Goal: Task Accomplishment & Management: Manage account settings

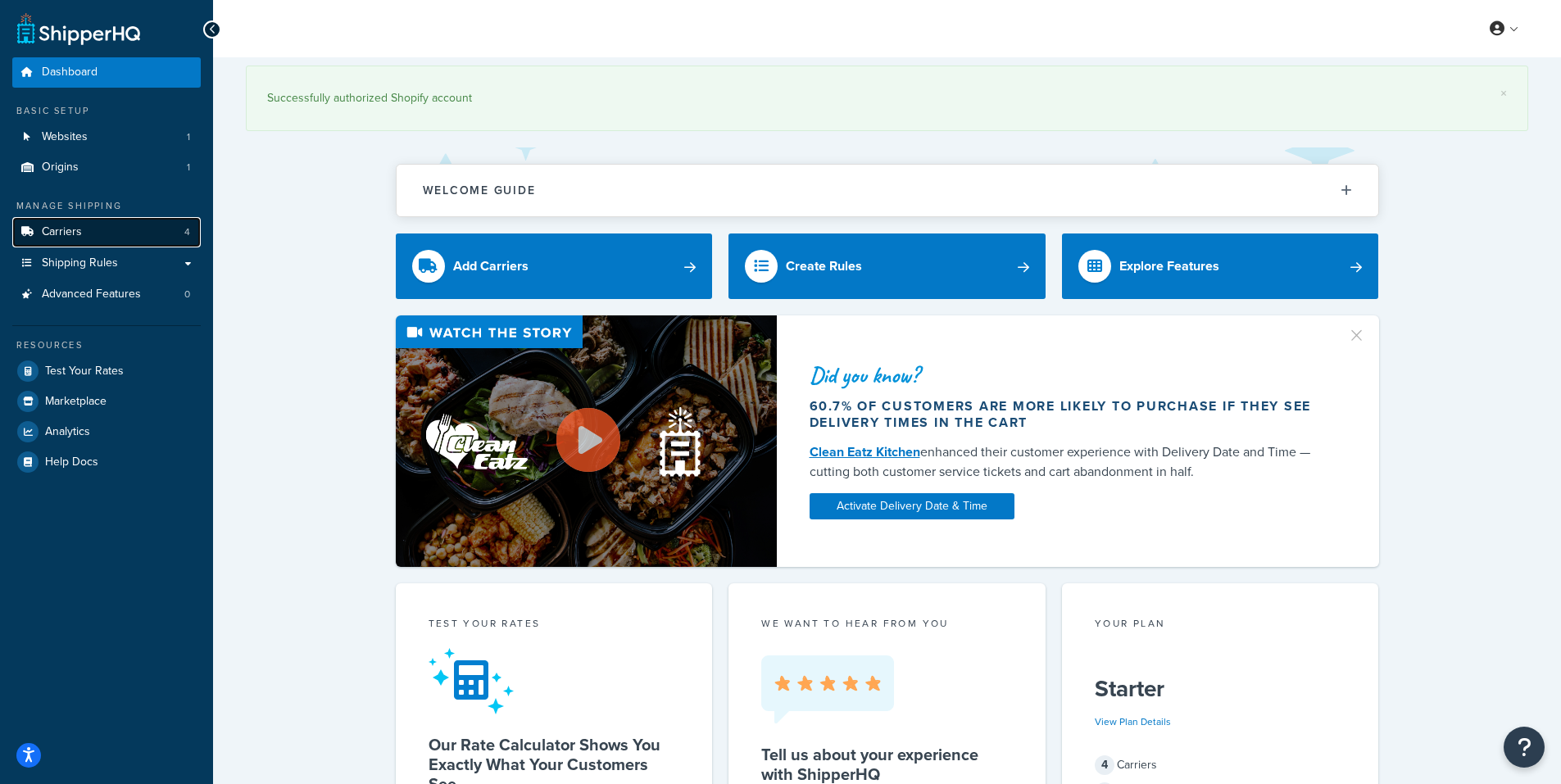
click at [95, 225] on link "Carriers 4" at bounding box center [106, 231] width 189 height 30
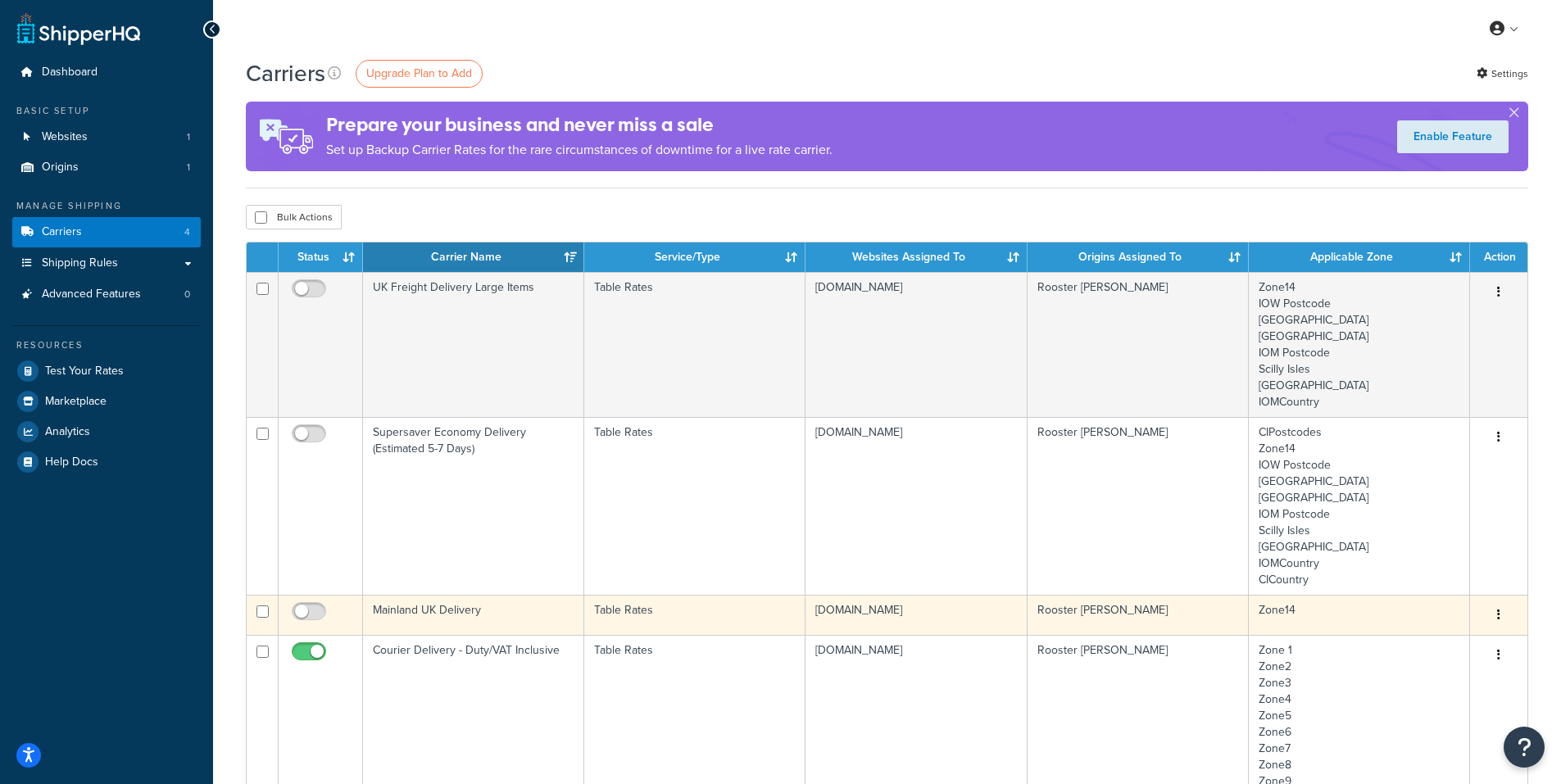
click at [514, 610] on td "Mainland UK Delivery" at bounding box center [474, 614] width 221 height 40
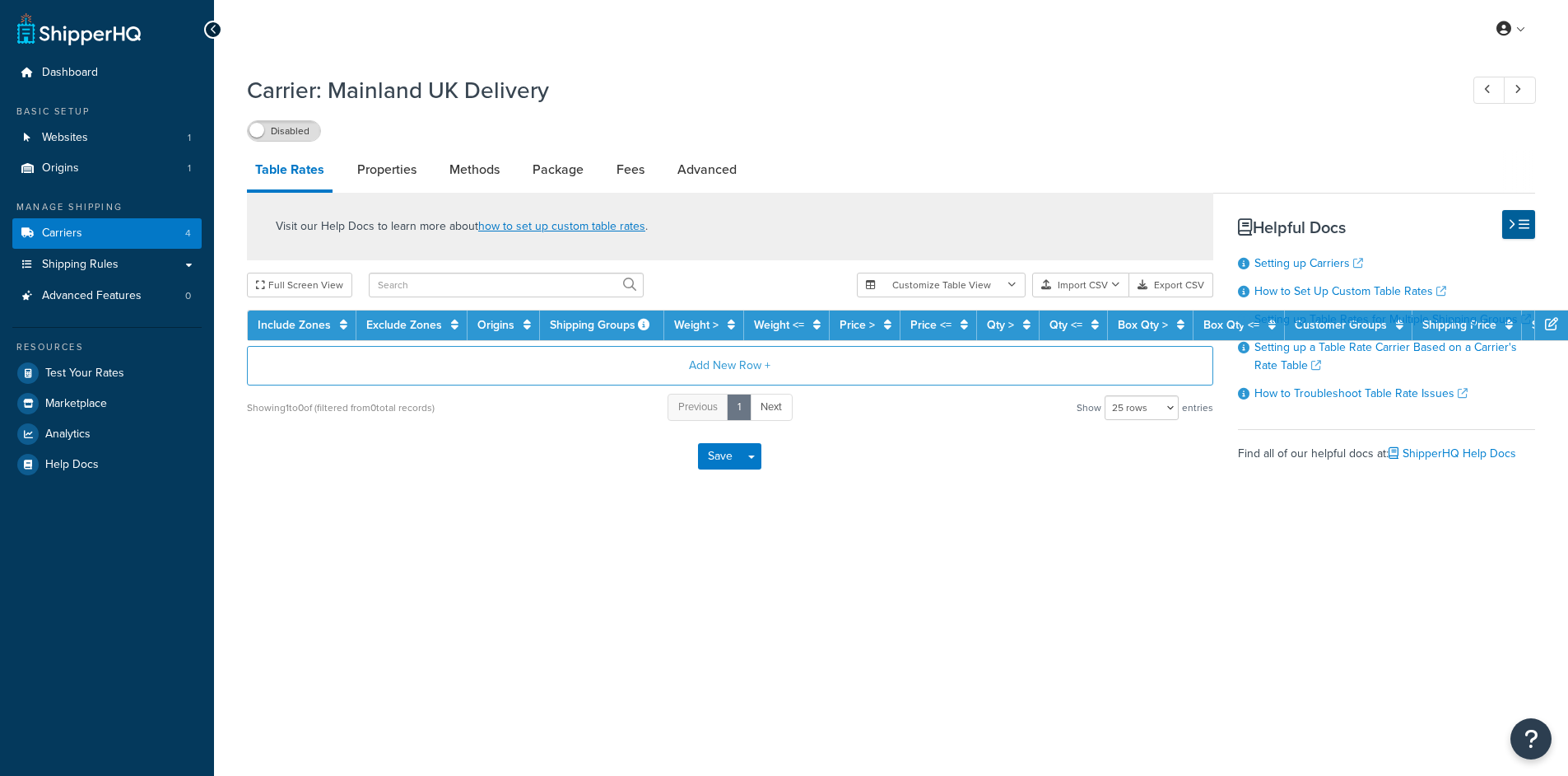
select select "25"
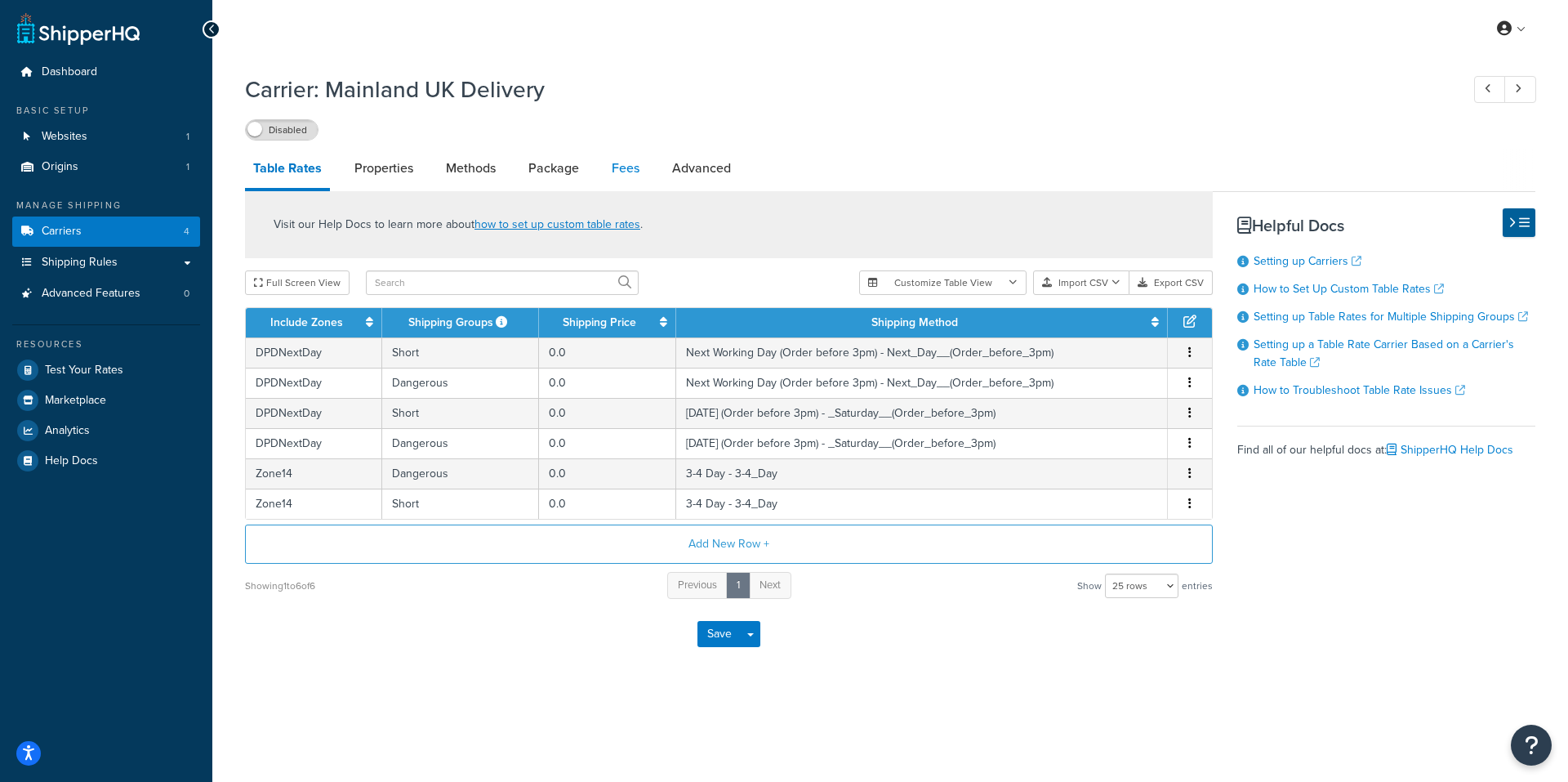
click at [627, 173] on link "Fees" at bounding box center [626, 168] width 44 height 39
select select "AFTER"
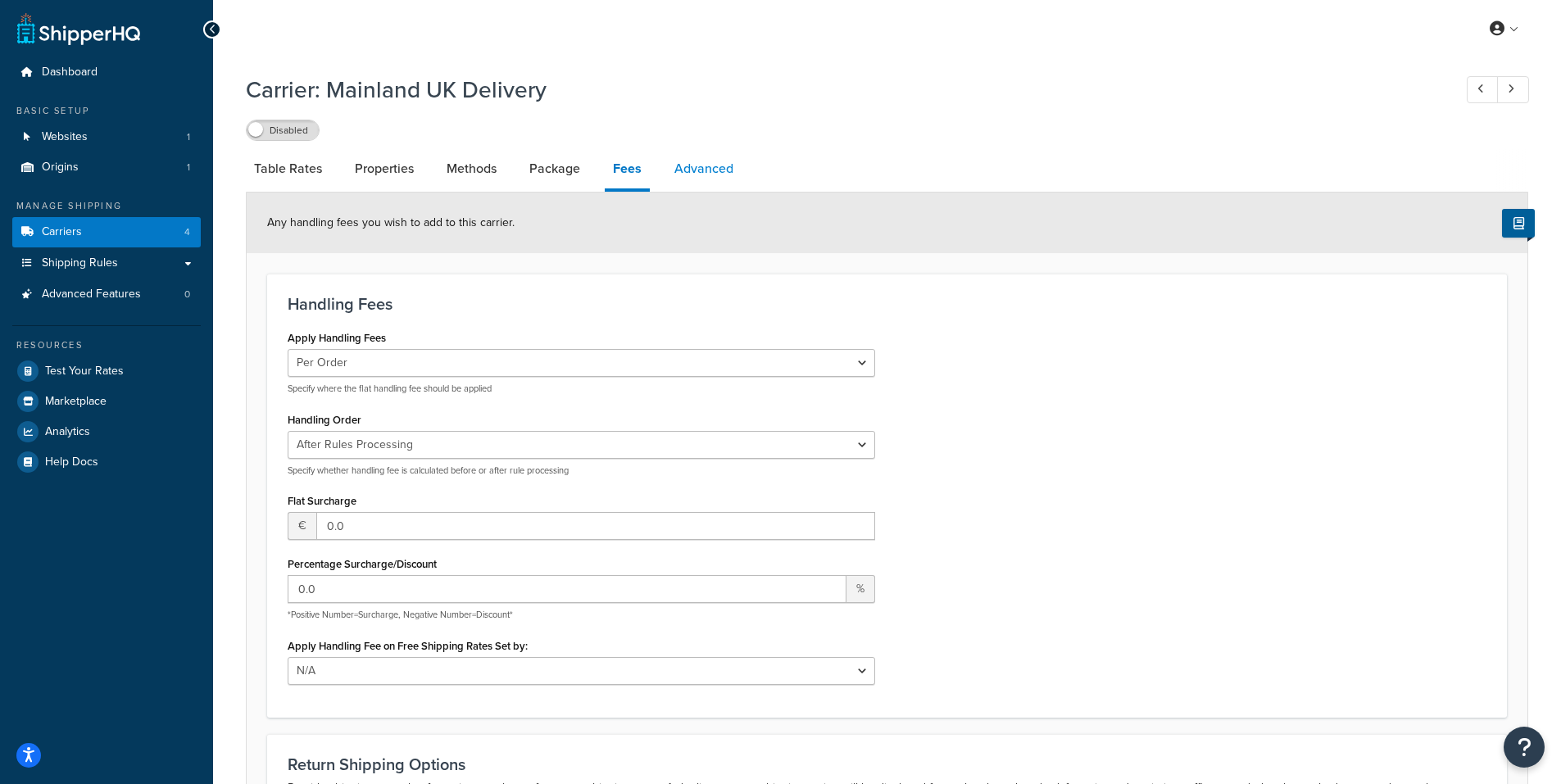
click at [722, 160] on link "Advanced" at bounding box center [703, 168] width 76 height 39
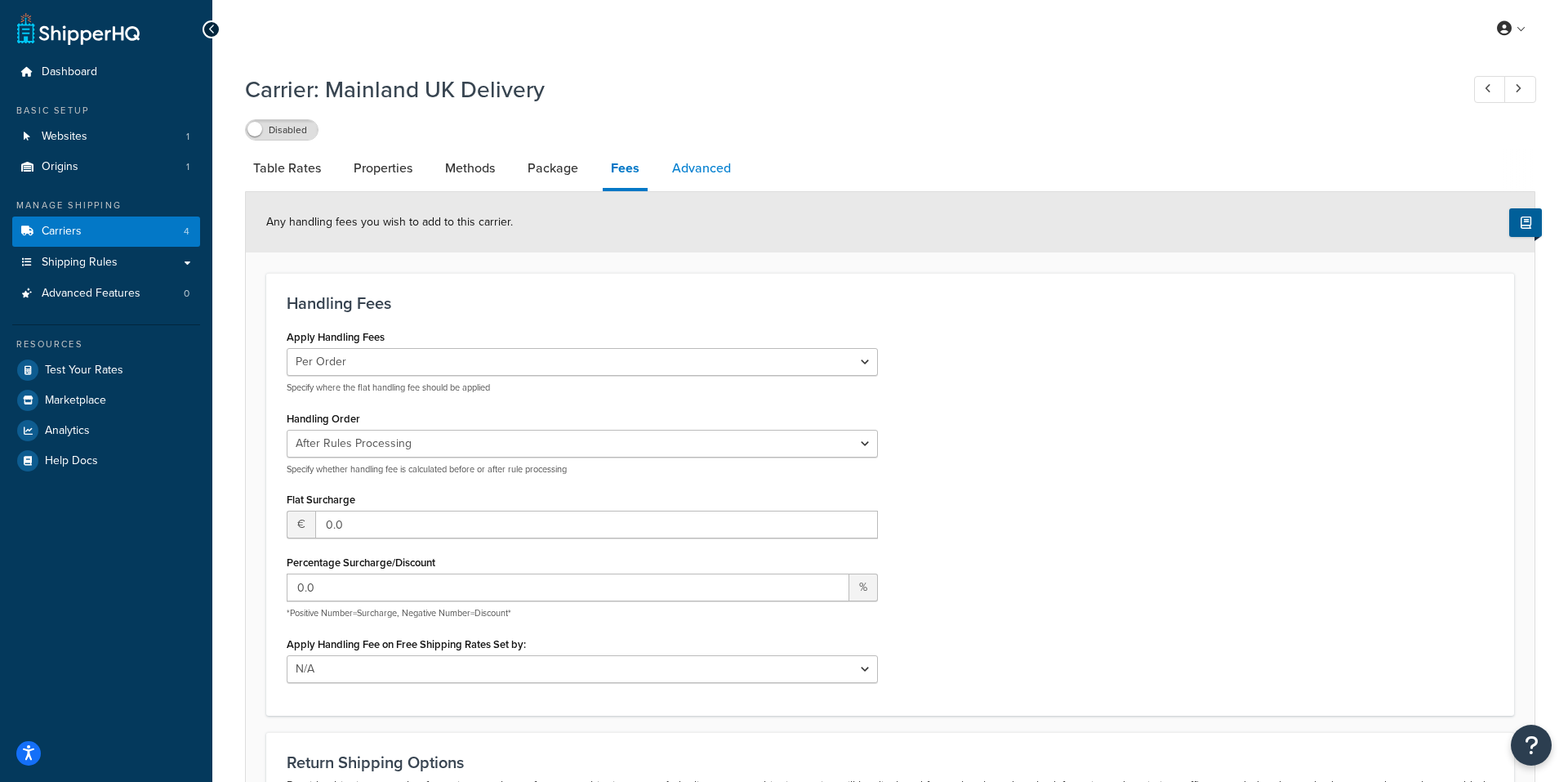
select select "false"
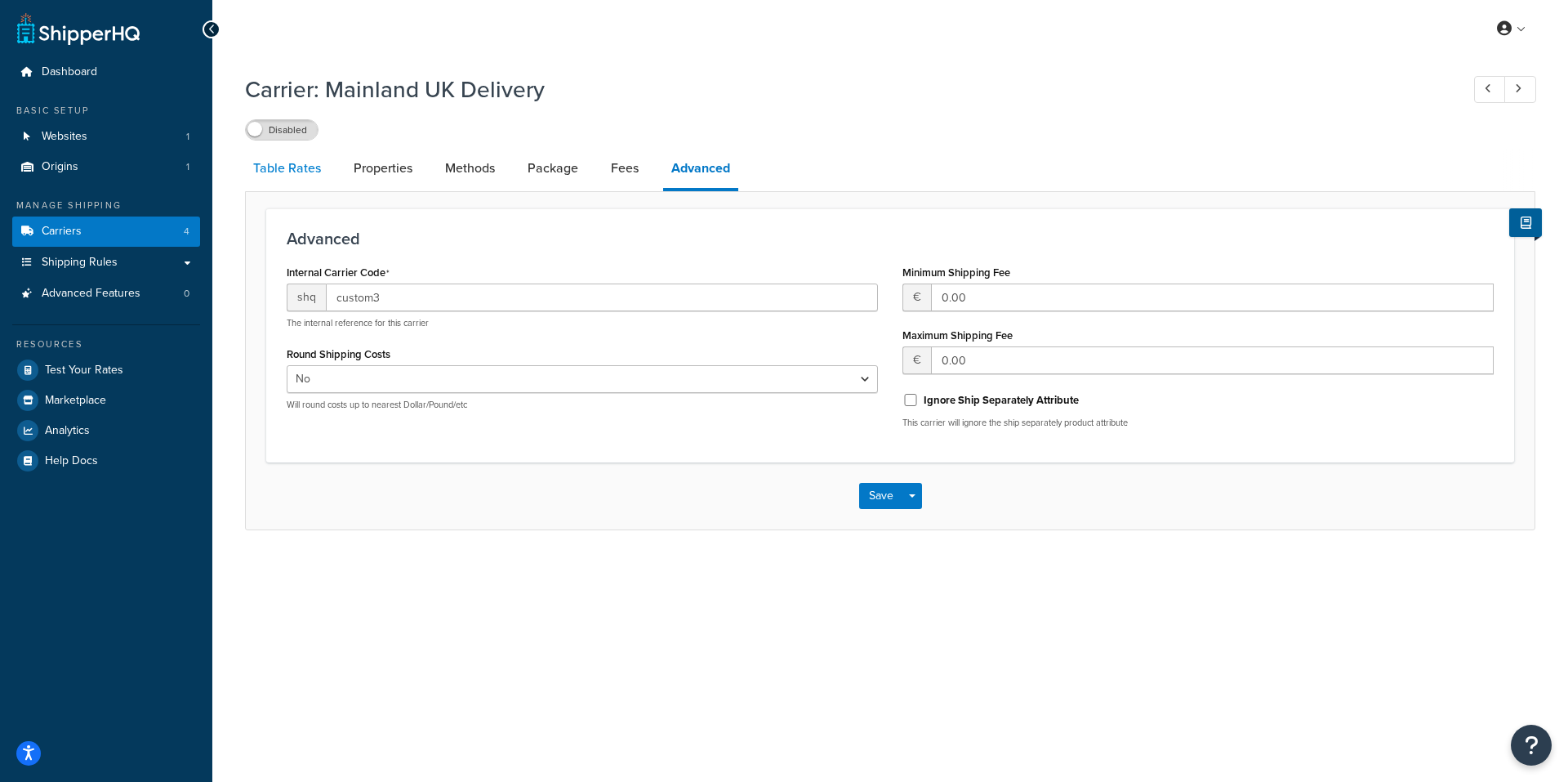
click at [294, 167] on link "Table Rates" at bounding box center [286, 168] width 84 height 39
select select "25"
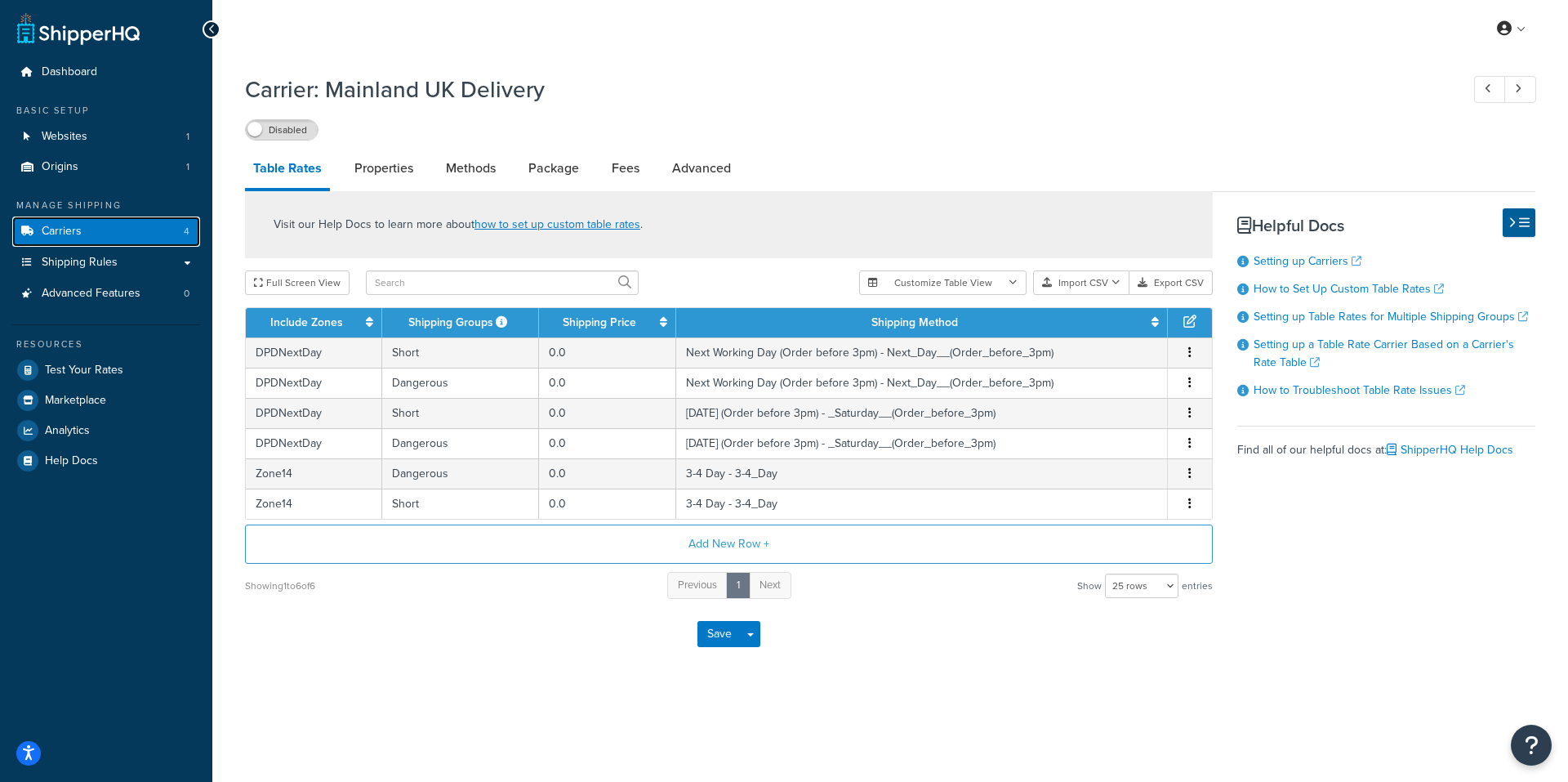
click at [90, 226] on link "Carriers 4" at bounding box center [106, 231] width 188 height 30
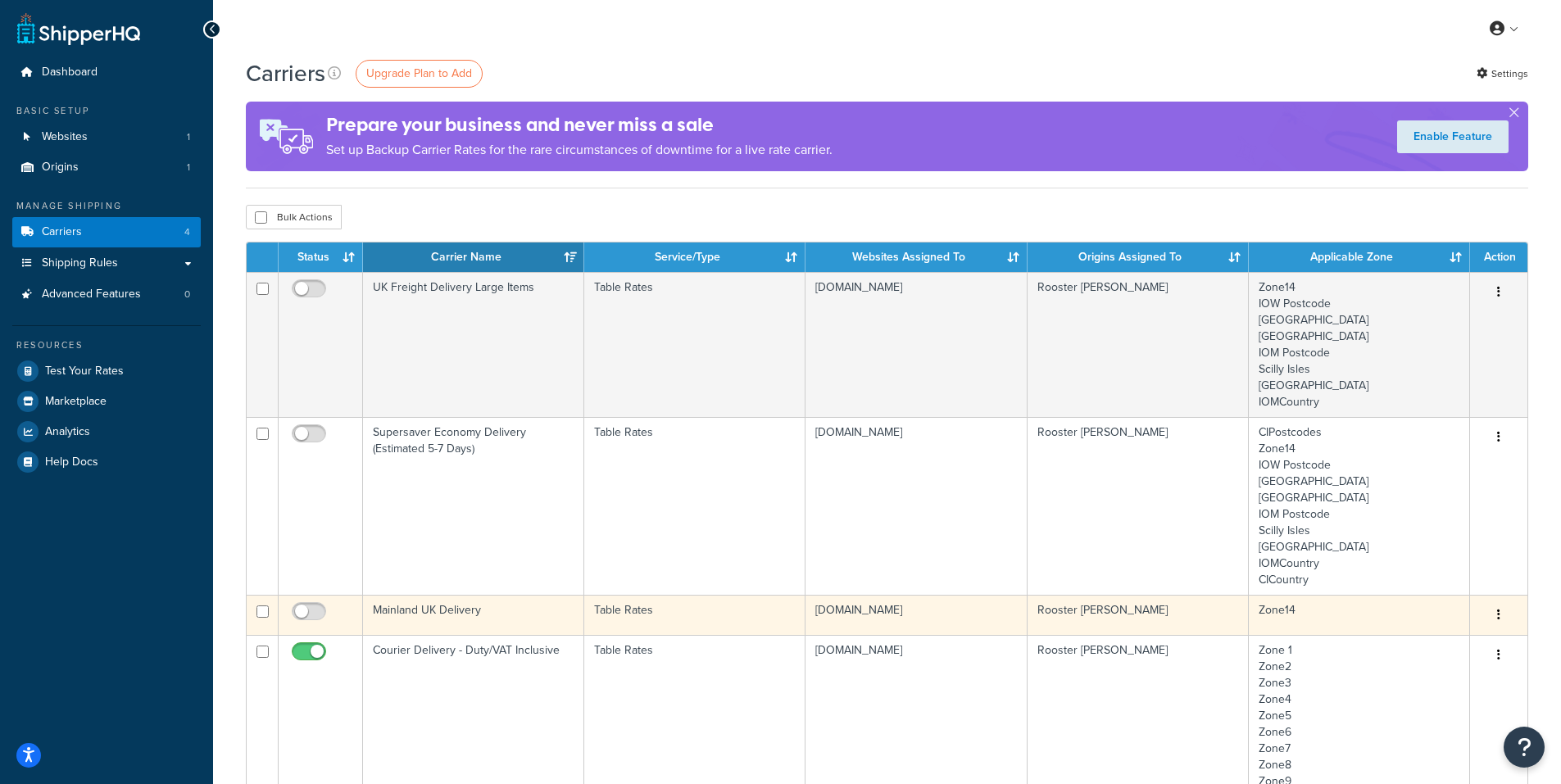
click at [1495, 608] on button "button" at bounding box center [1499, 615] width 23 height 26
click at [1415, 680] on link "Delete" at bounding box center [1432, 680] width 130 height 34
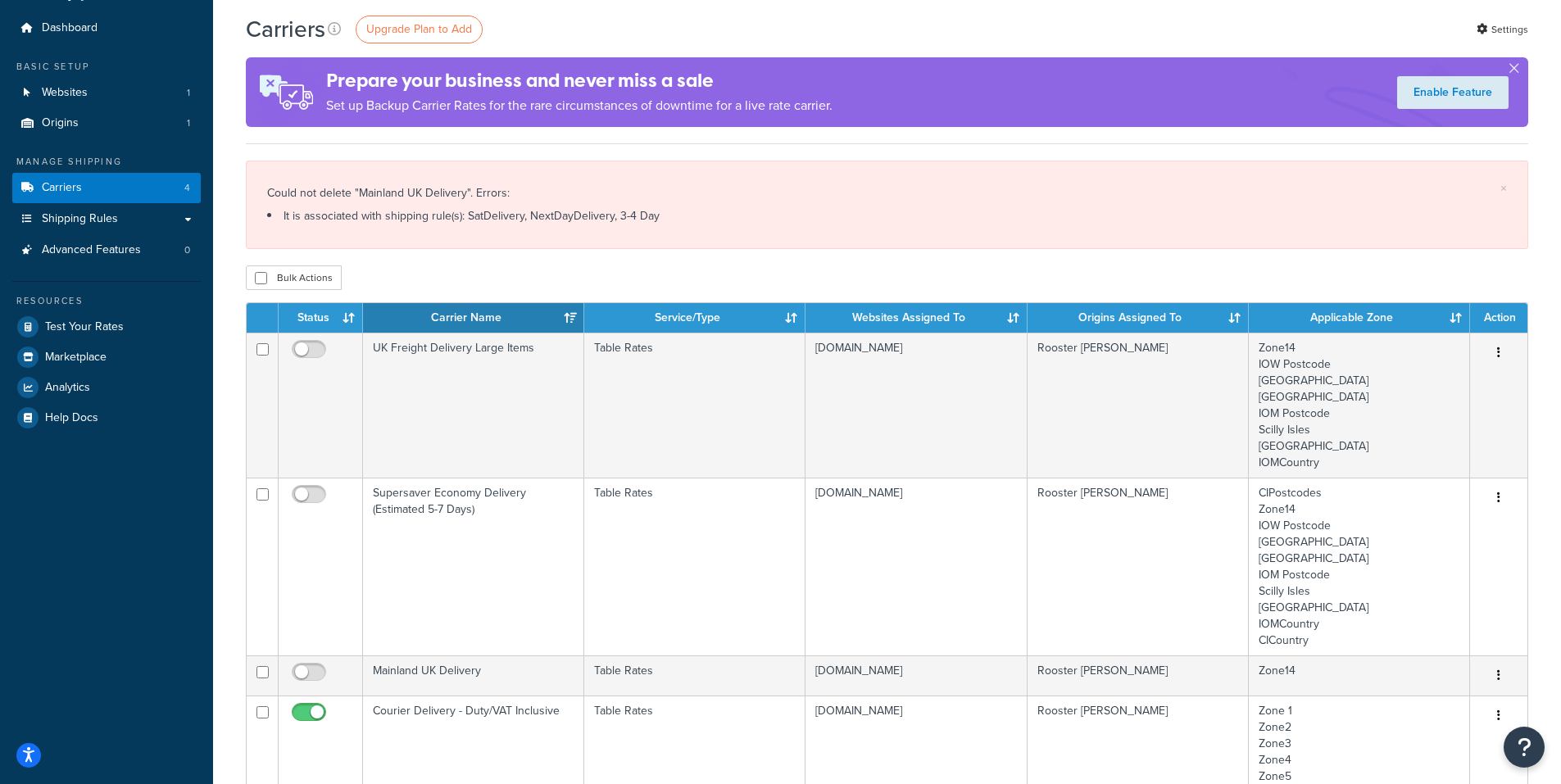
scroll to position [82, 0]
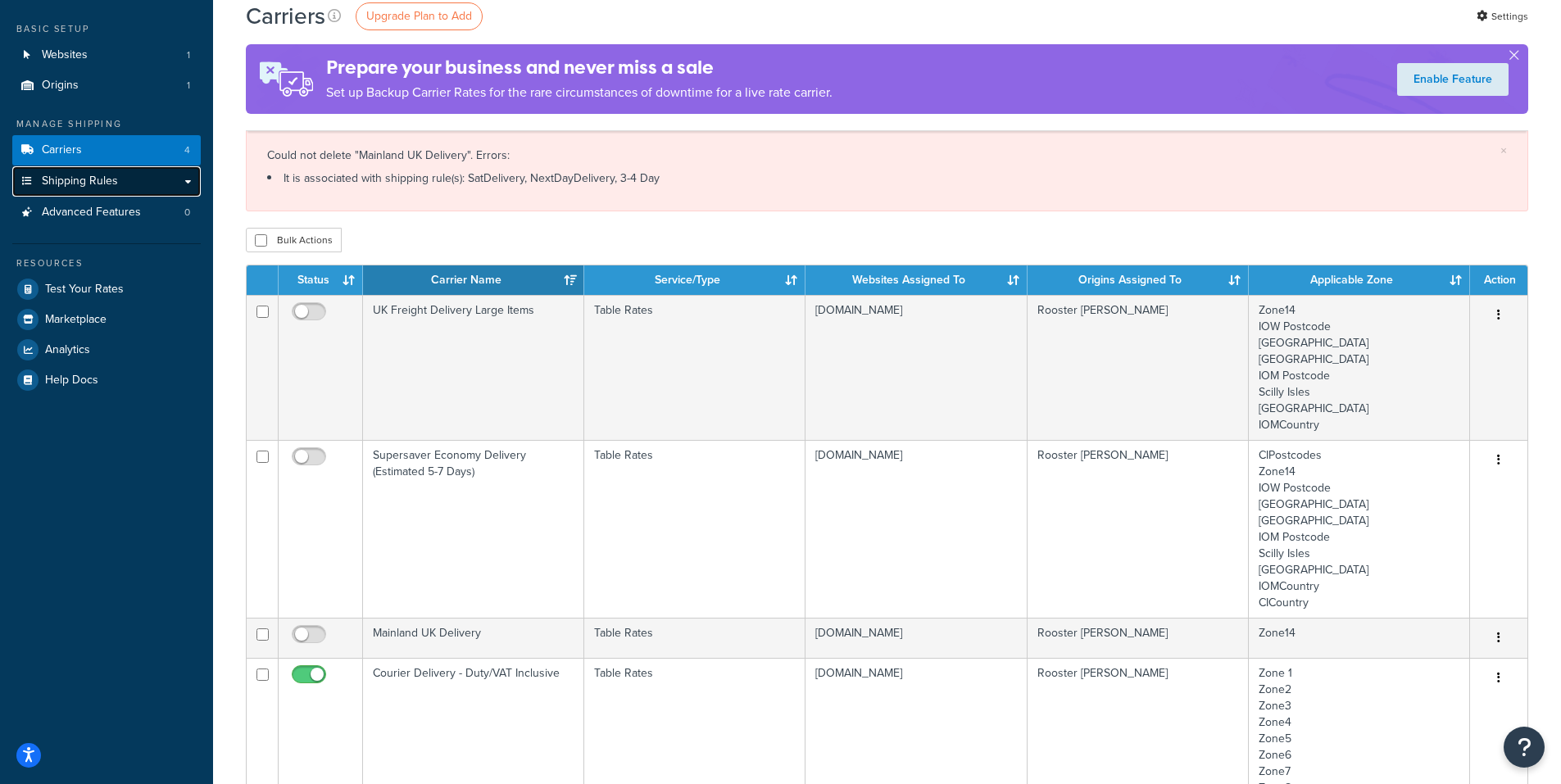
click at [51, 183] on span "Shipping Rules" at bounding box center [80, 182] width 77 height 14
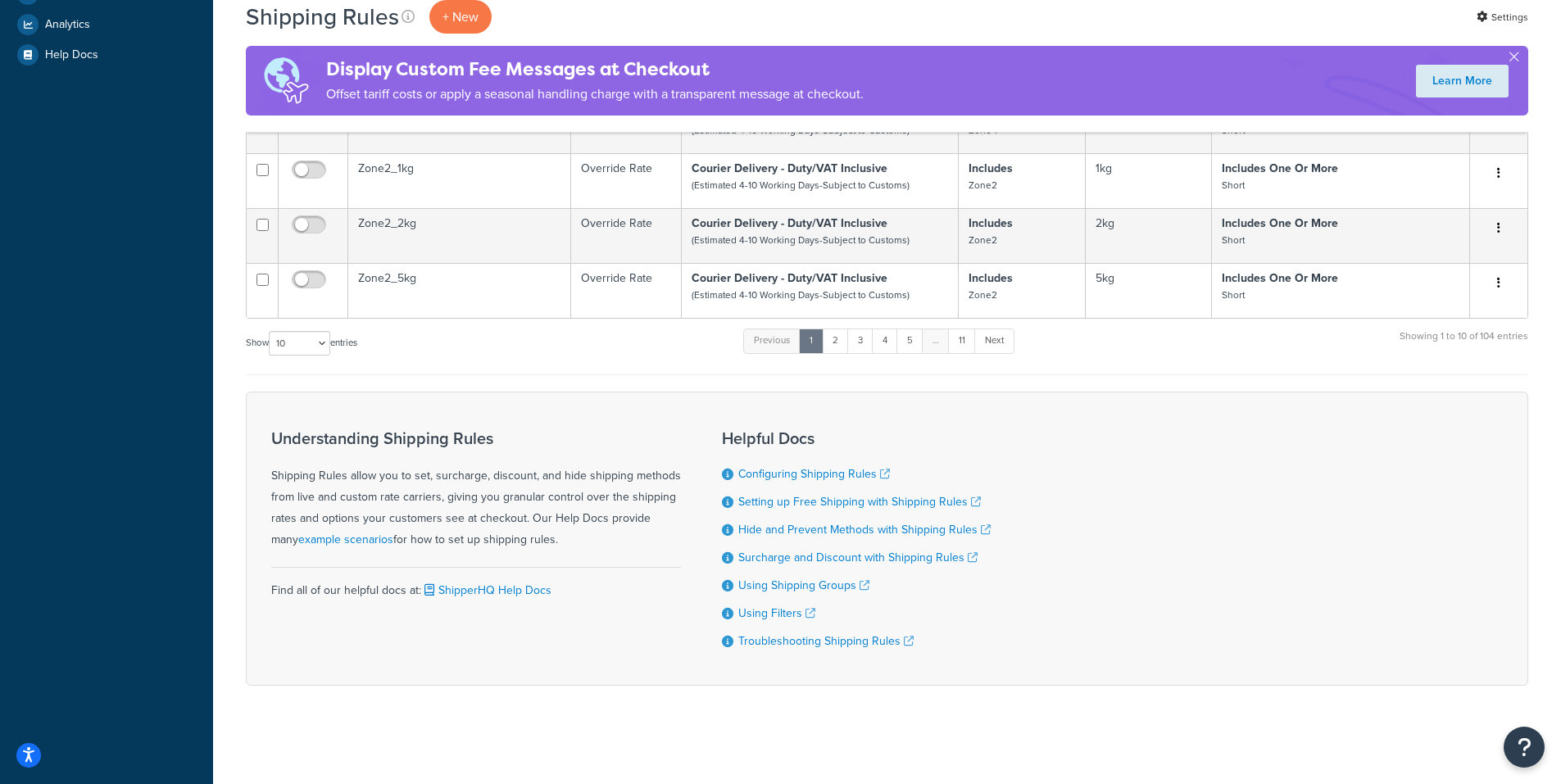
scroll to position [541, 0]
click at [838, 345] on link "2" at bounding box center [835, 340] width 27 height 24
click at [859, 347] on link "3" at bounding box center [858, 340] width 26 height 24
click at [877, 343] on link "4" at bounding box center [881, 340] width 26 height 24
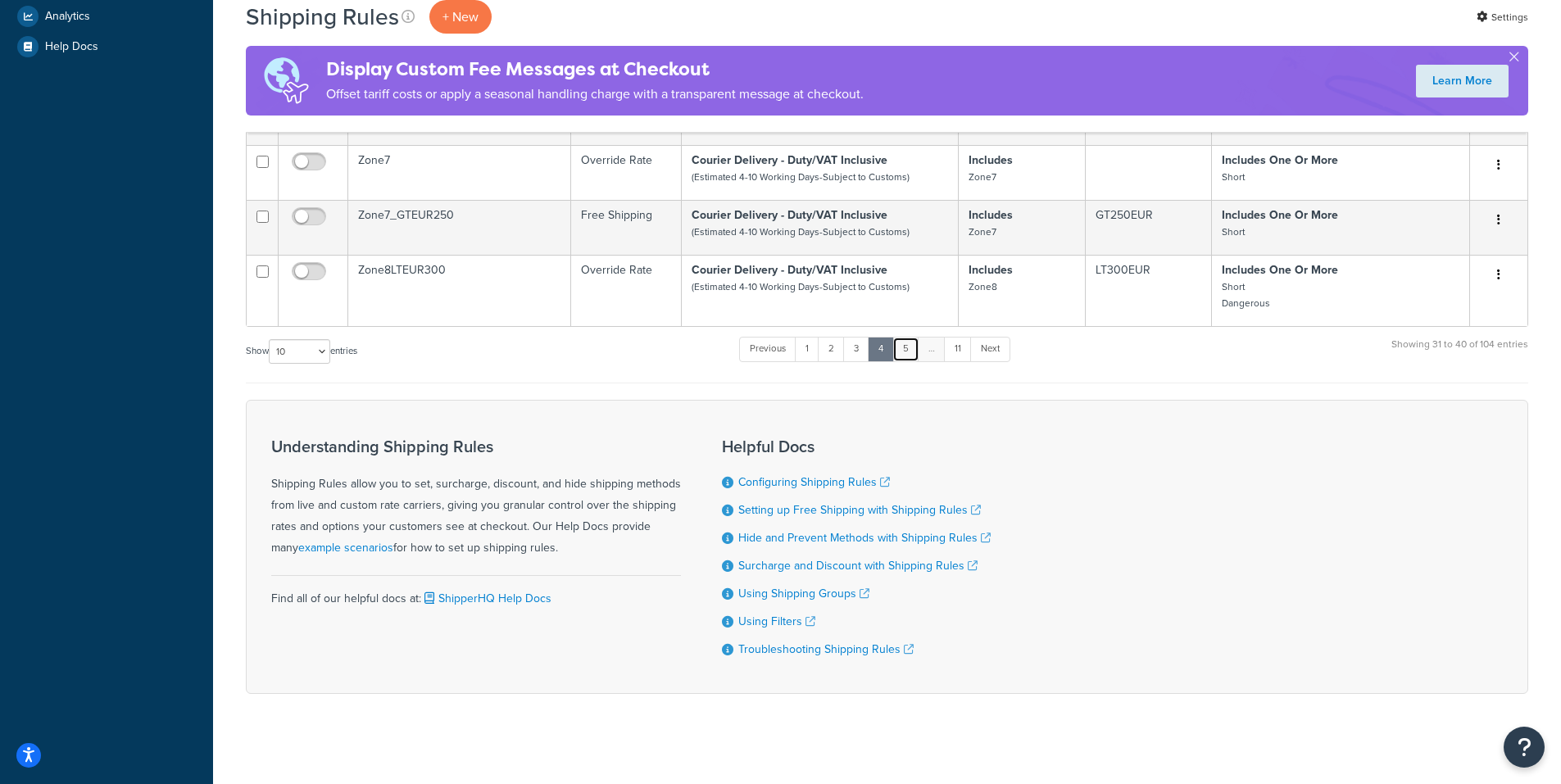
click at [916, 358] on link "5" at bounding box center [905, 349] width 27 height 24
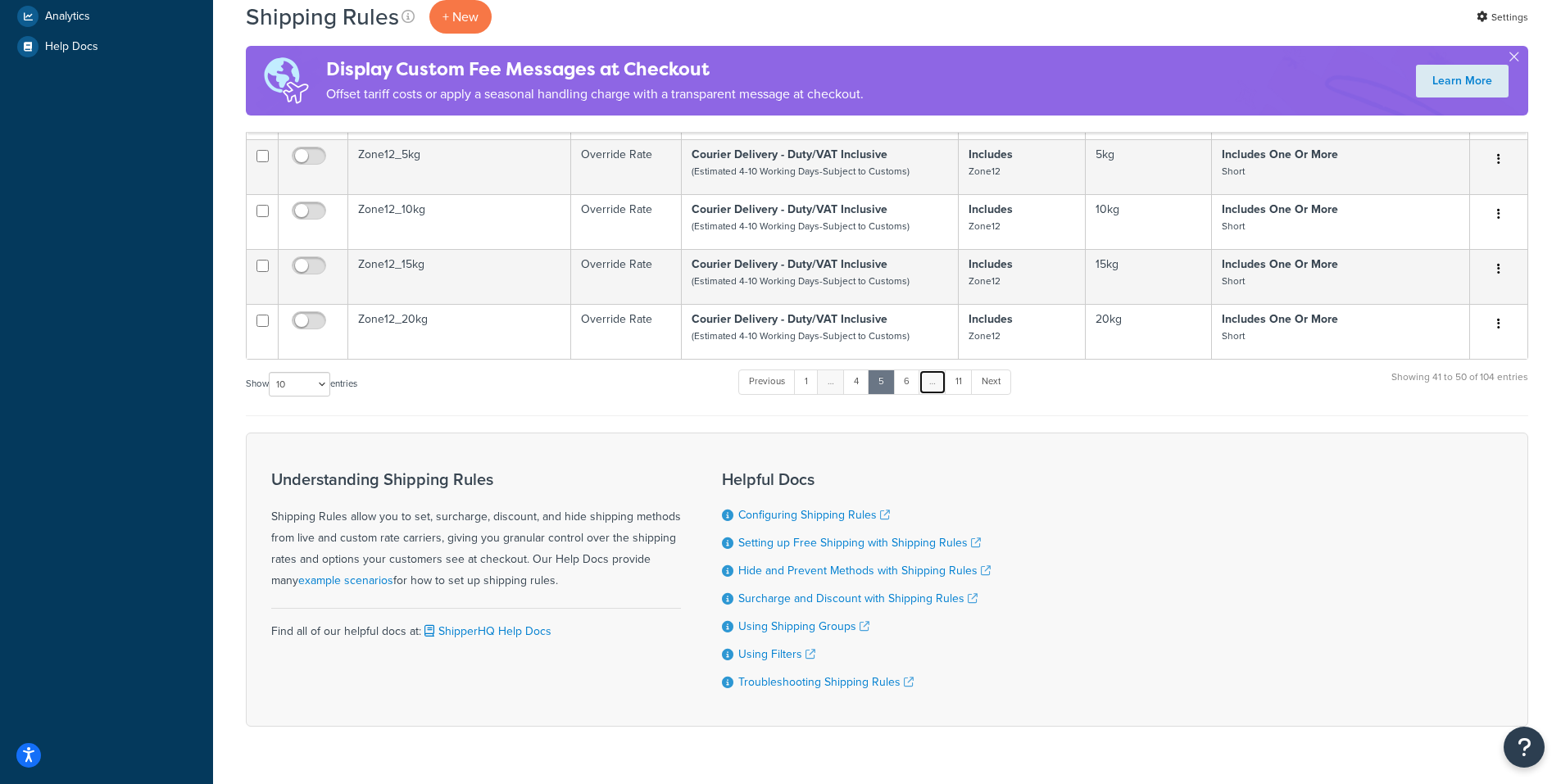
click at [934, 394] on link "…" at bounding box center [932, 382] width 28 height 24
click at [908, 393] on link "6" at bounding box center [906, 382] width 27 height 24
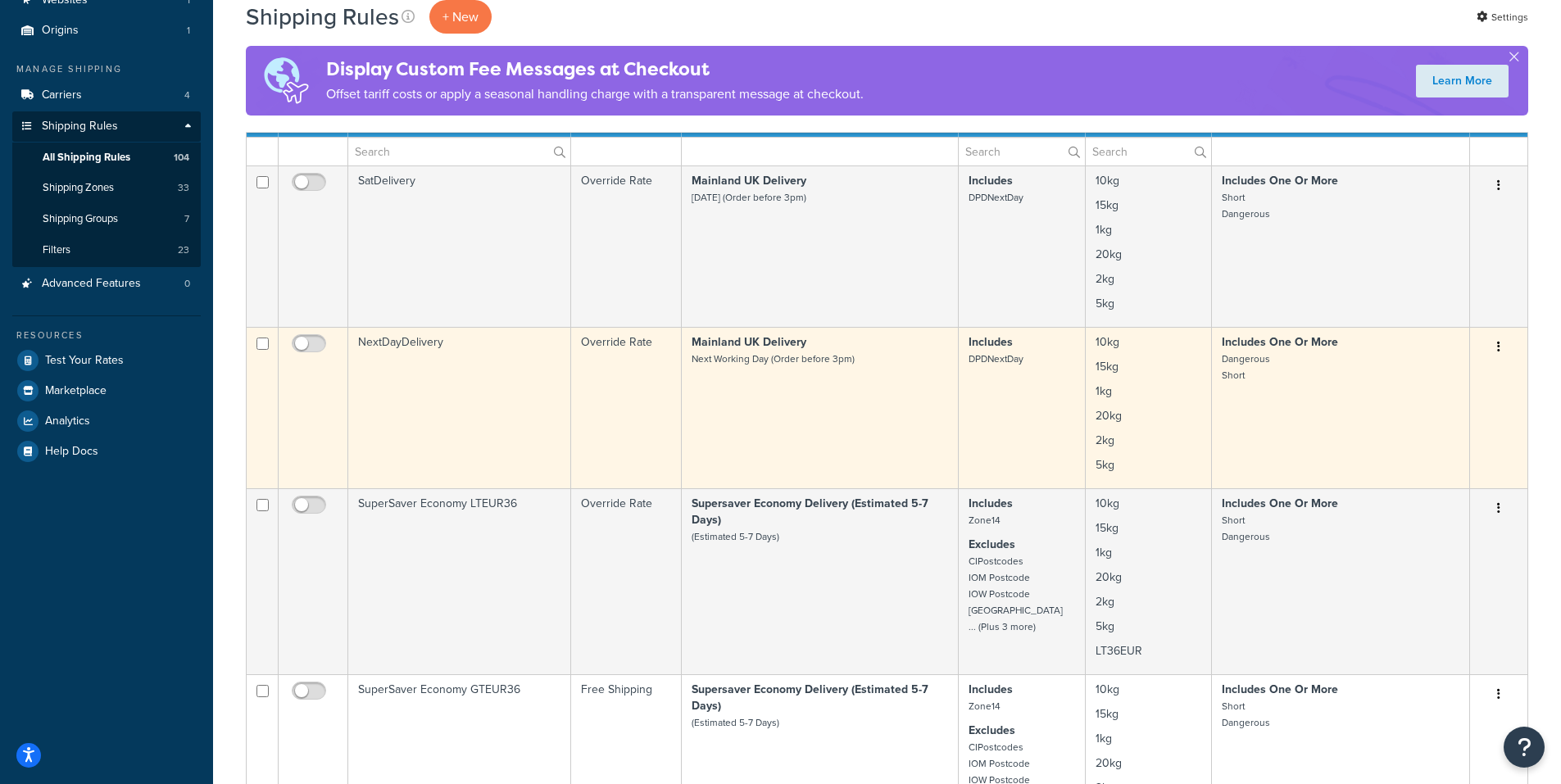
scroll to position [42, 0]
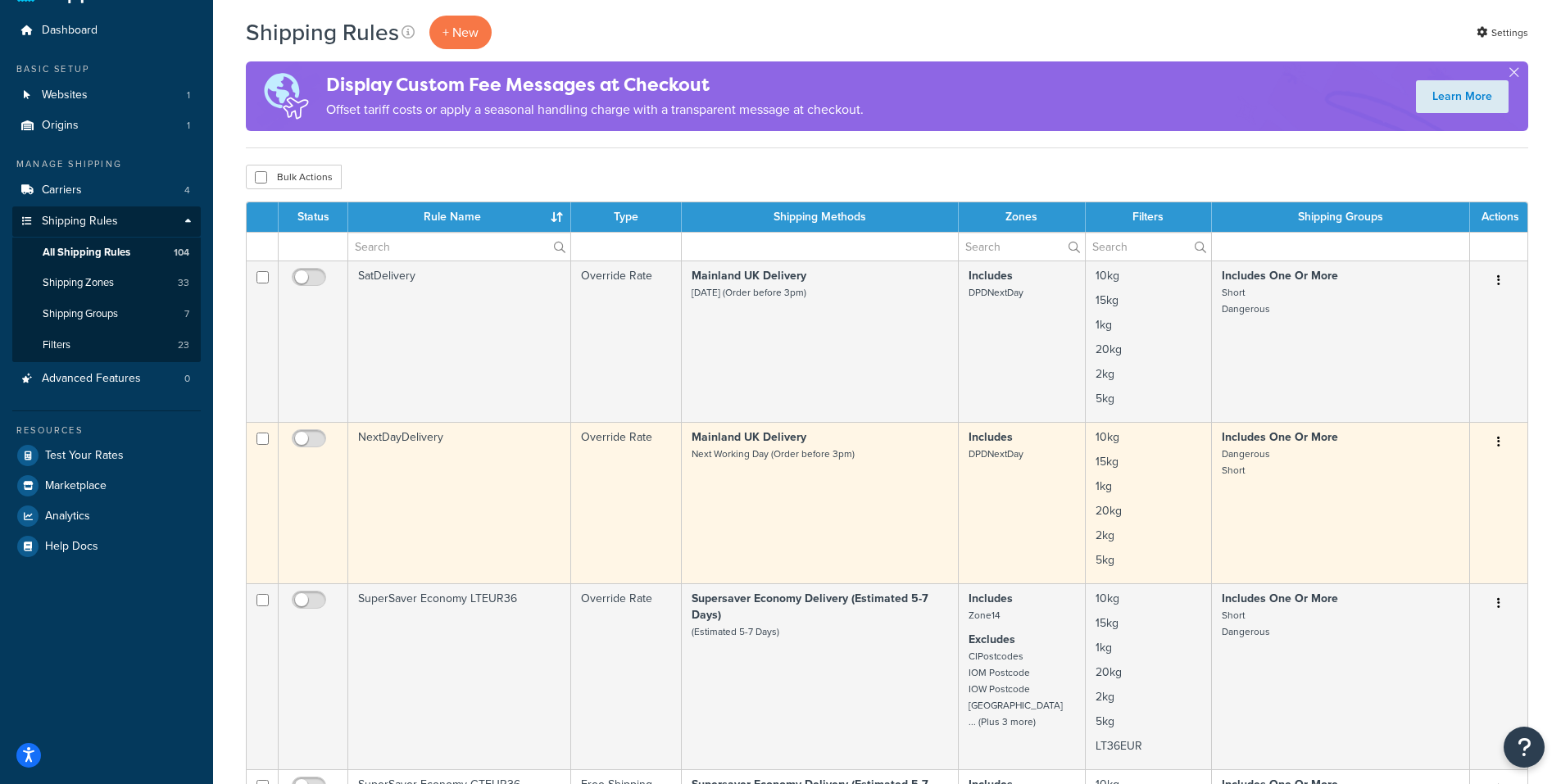
click at [1493, 444] on button "button" at bounding box center [1499, 442] width 23 height 26
click at [1403, 538] on link "Delete" at bounding box center [1444, 540] width 130 height 34
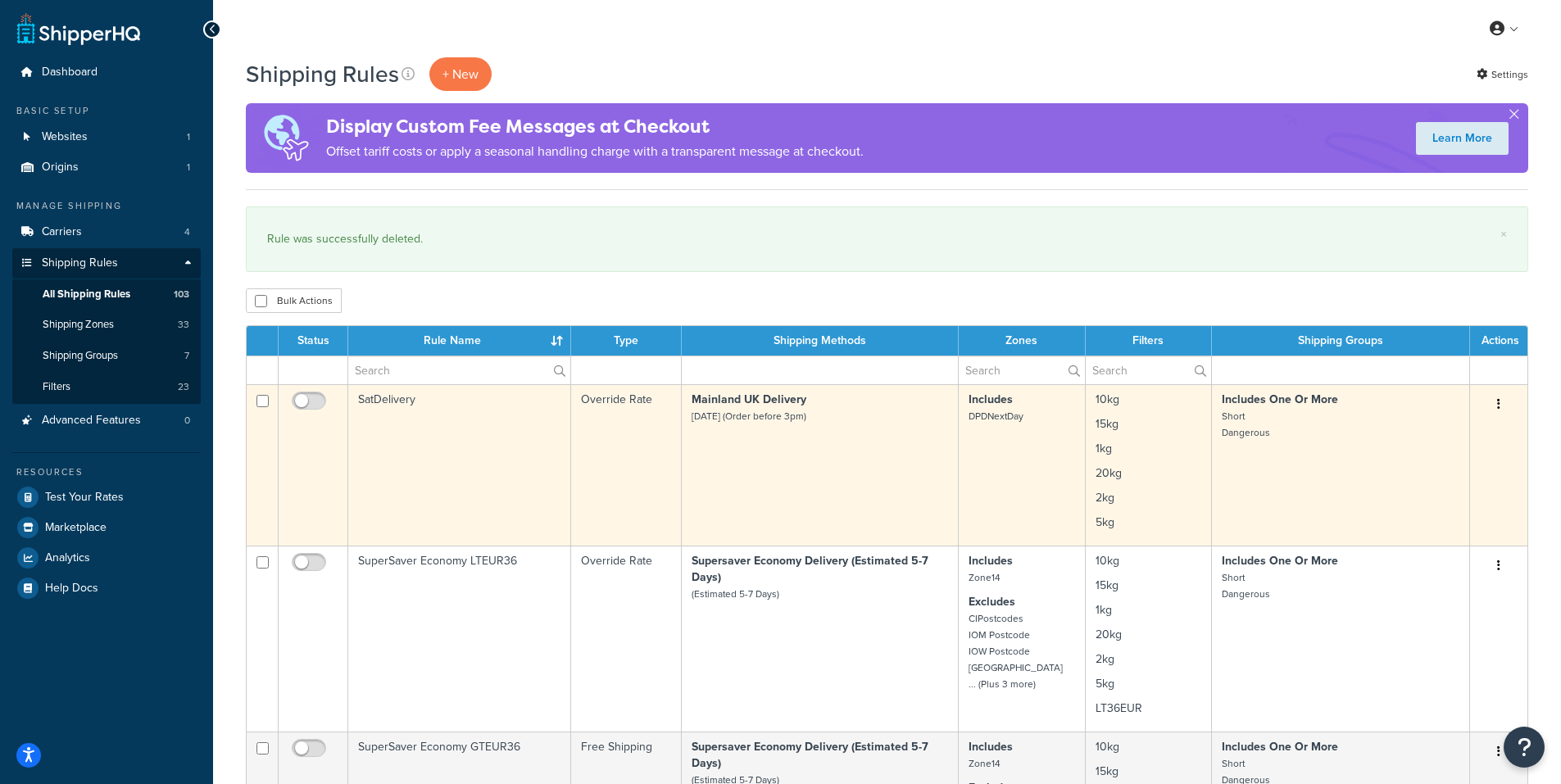
click at [1500, 398] on icon "button" at bounding box center [1499, 403] width 3 height 11
click at [1415, 506] on link "Delete" at bounding box center [1444, 502] width 130 height 34
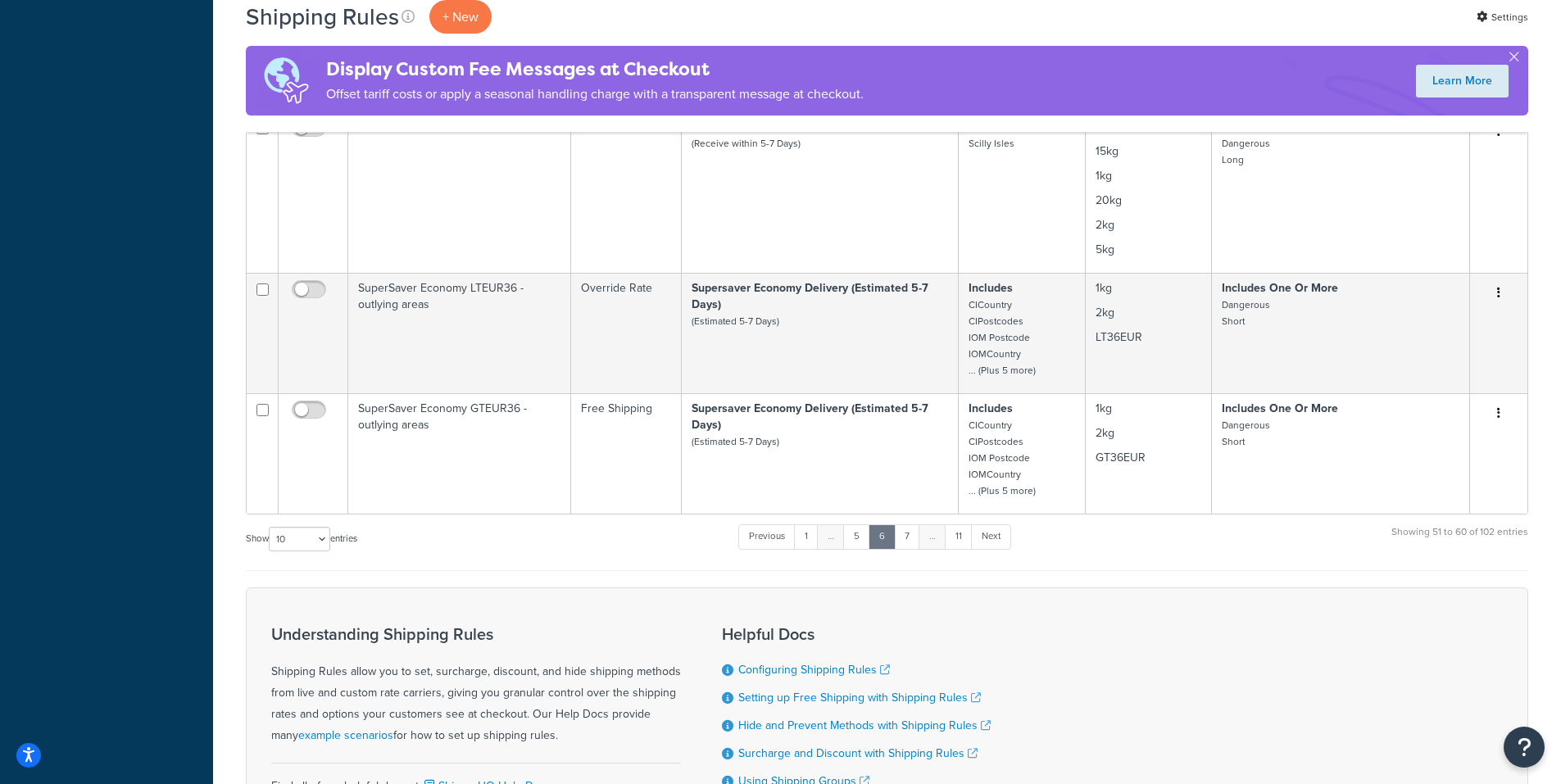
scroll to position [1474, 0]
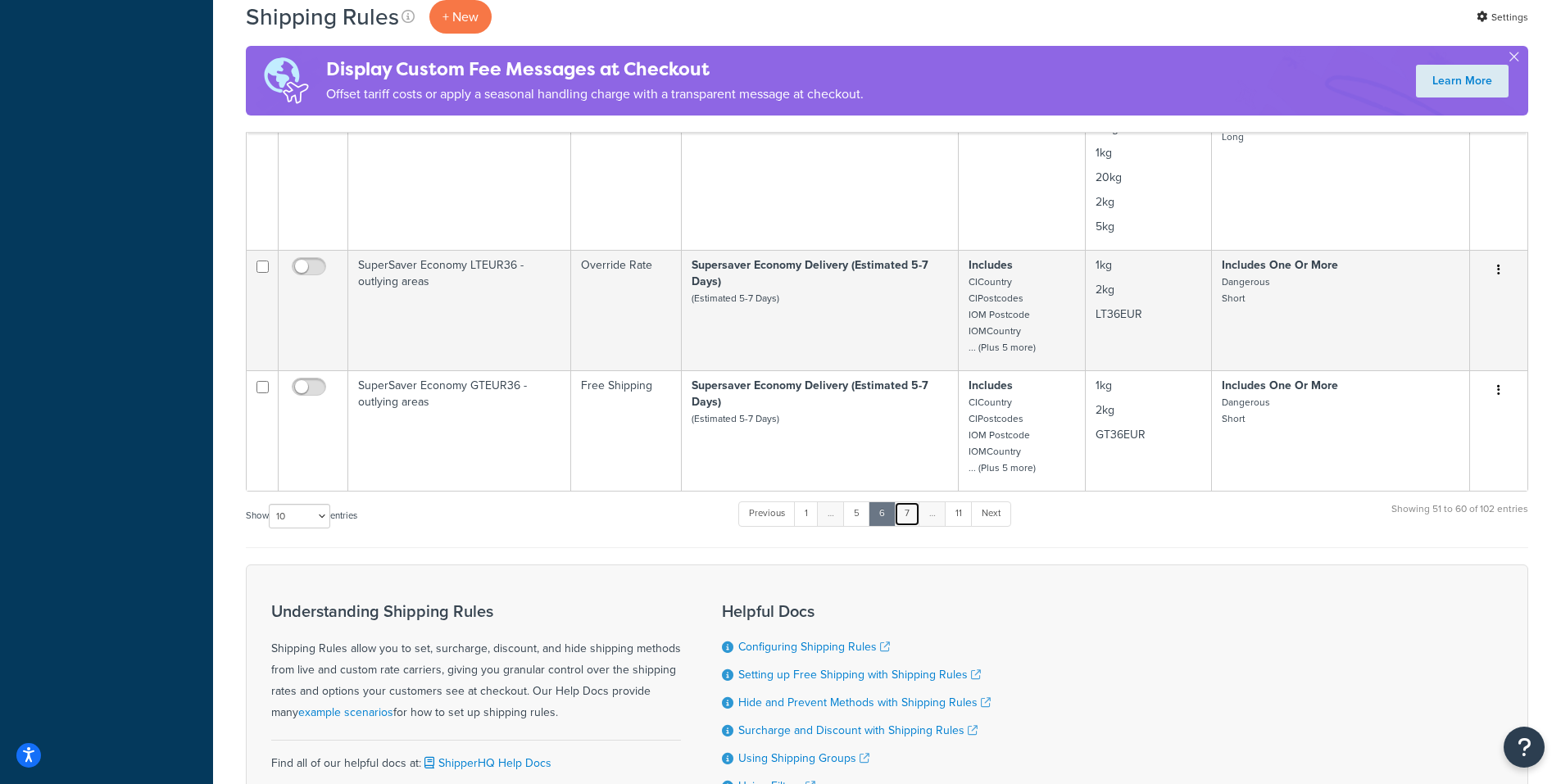
click at [912, 518] on link "7" at bounding box center [907, 513] width 26 height 24
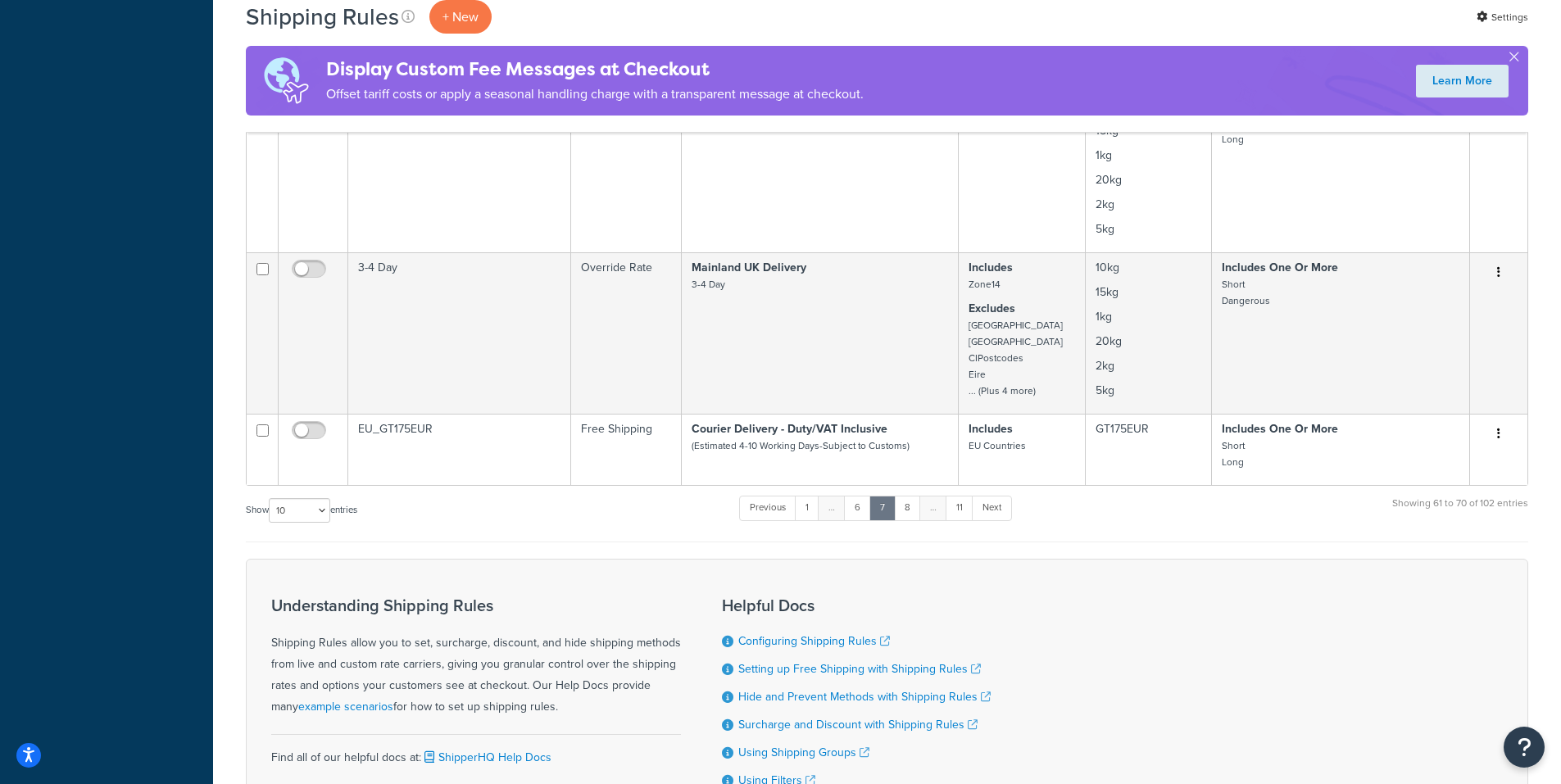
scroll to position [1229, 0]
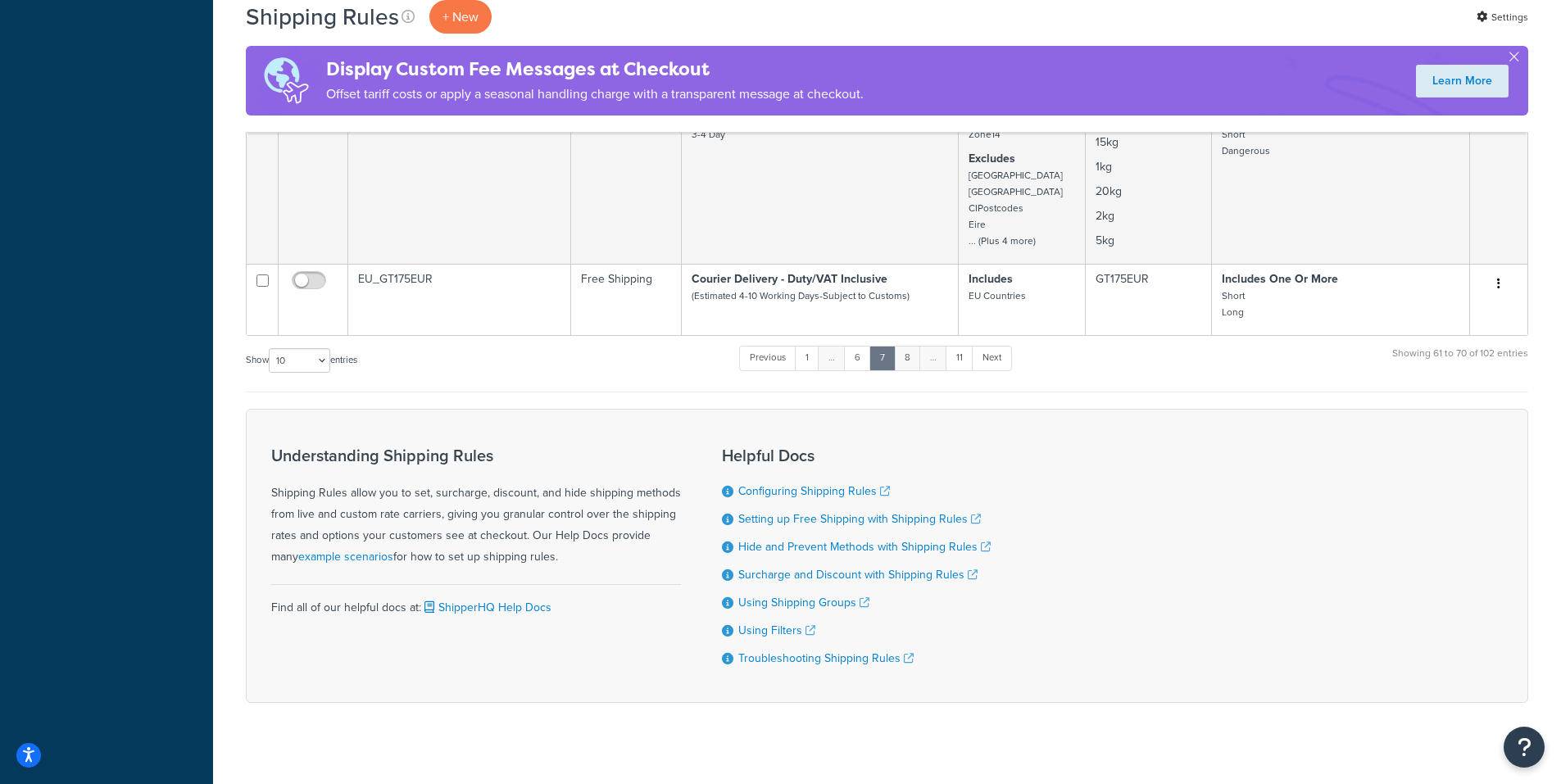
click at [911, 366] on link "8" at bounding box center [907, 358] width 27 height 24
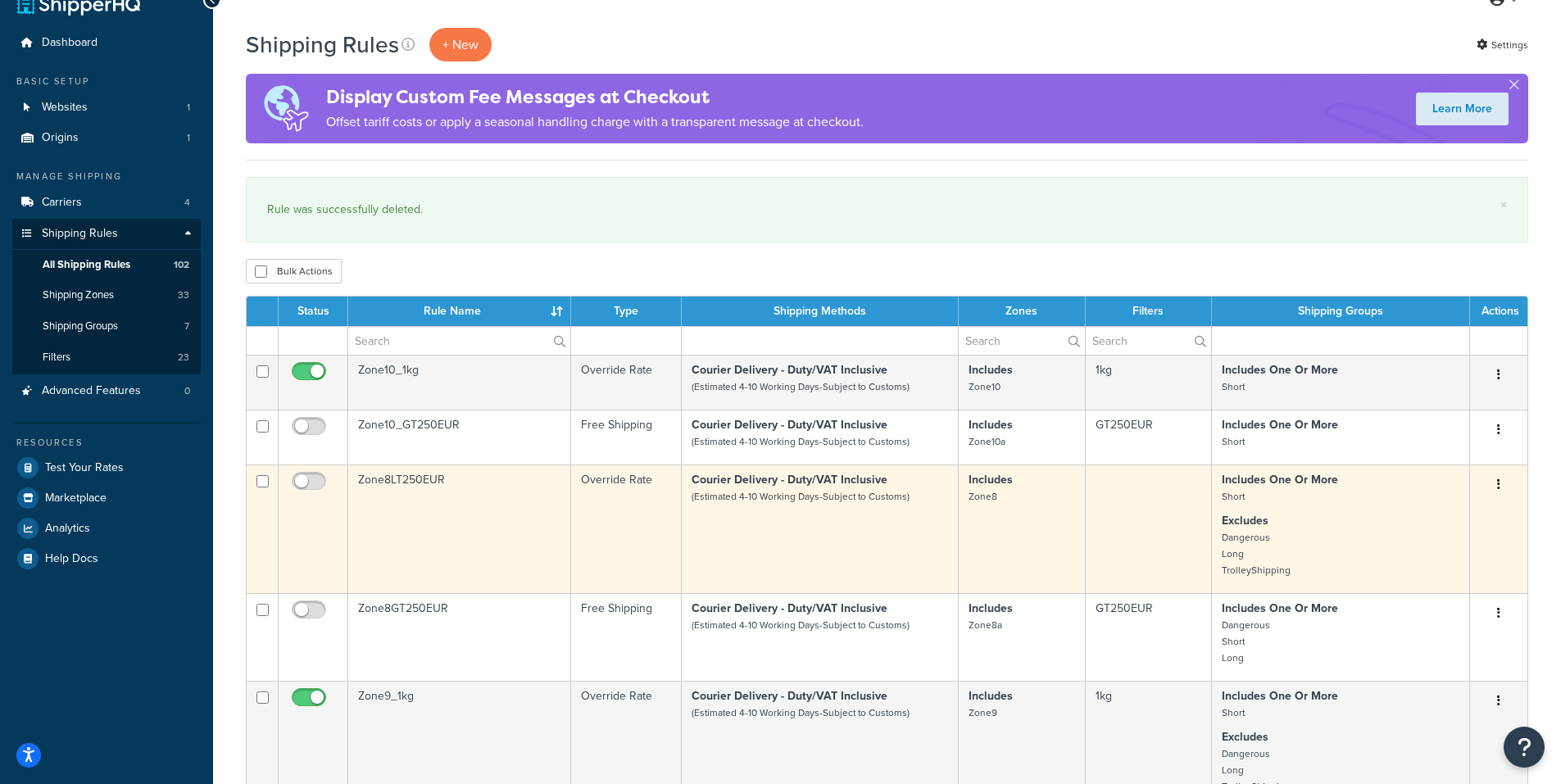
scroll to position [0, 0]
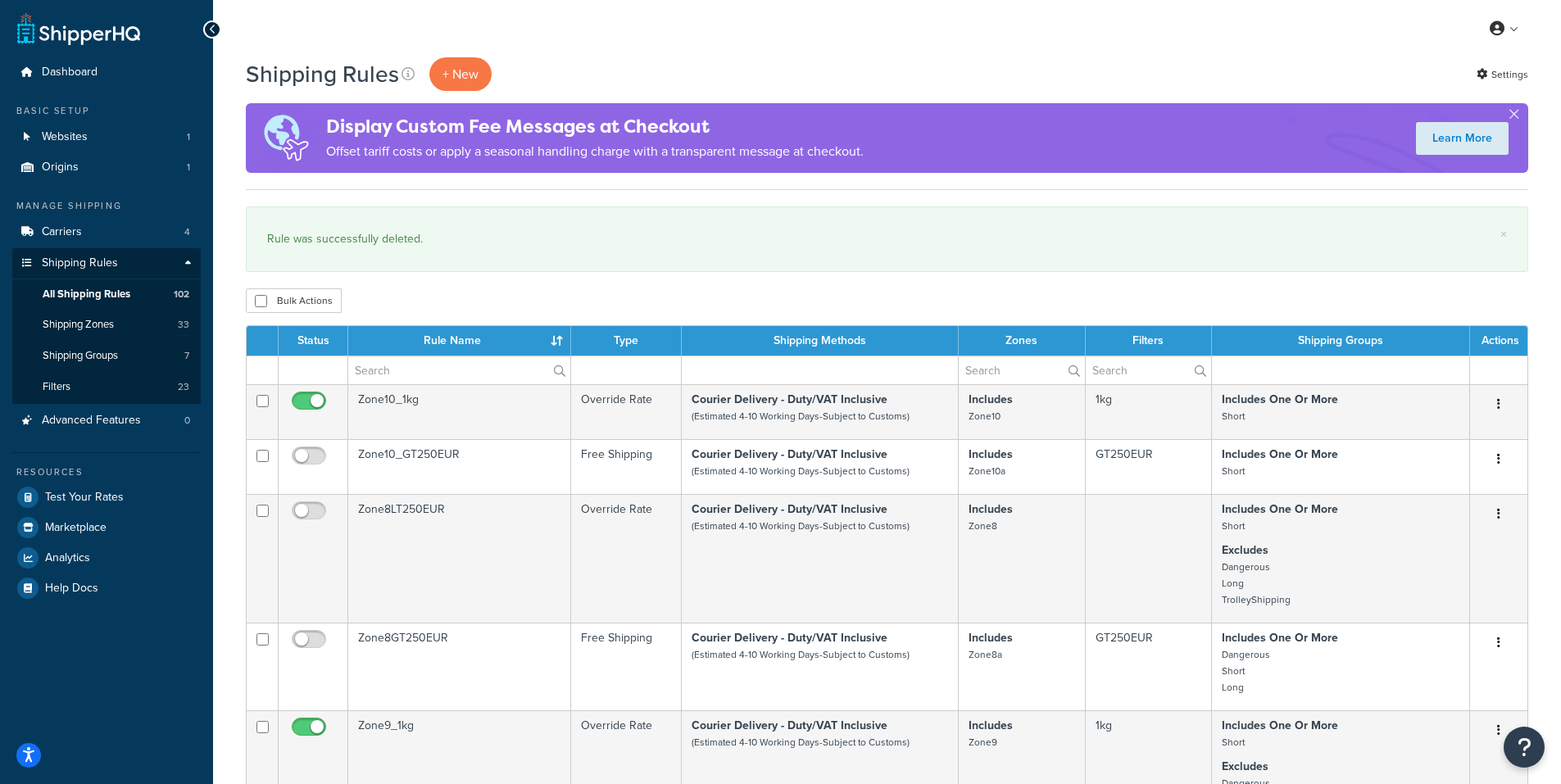
click at [446, 342] on th "Rule Name" at bounding box center [460, 341] width 223 height 30
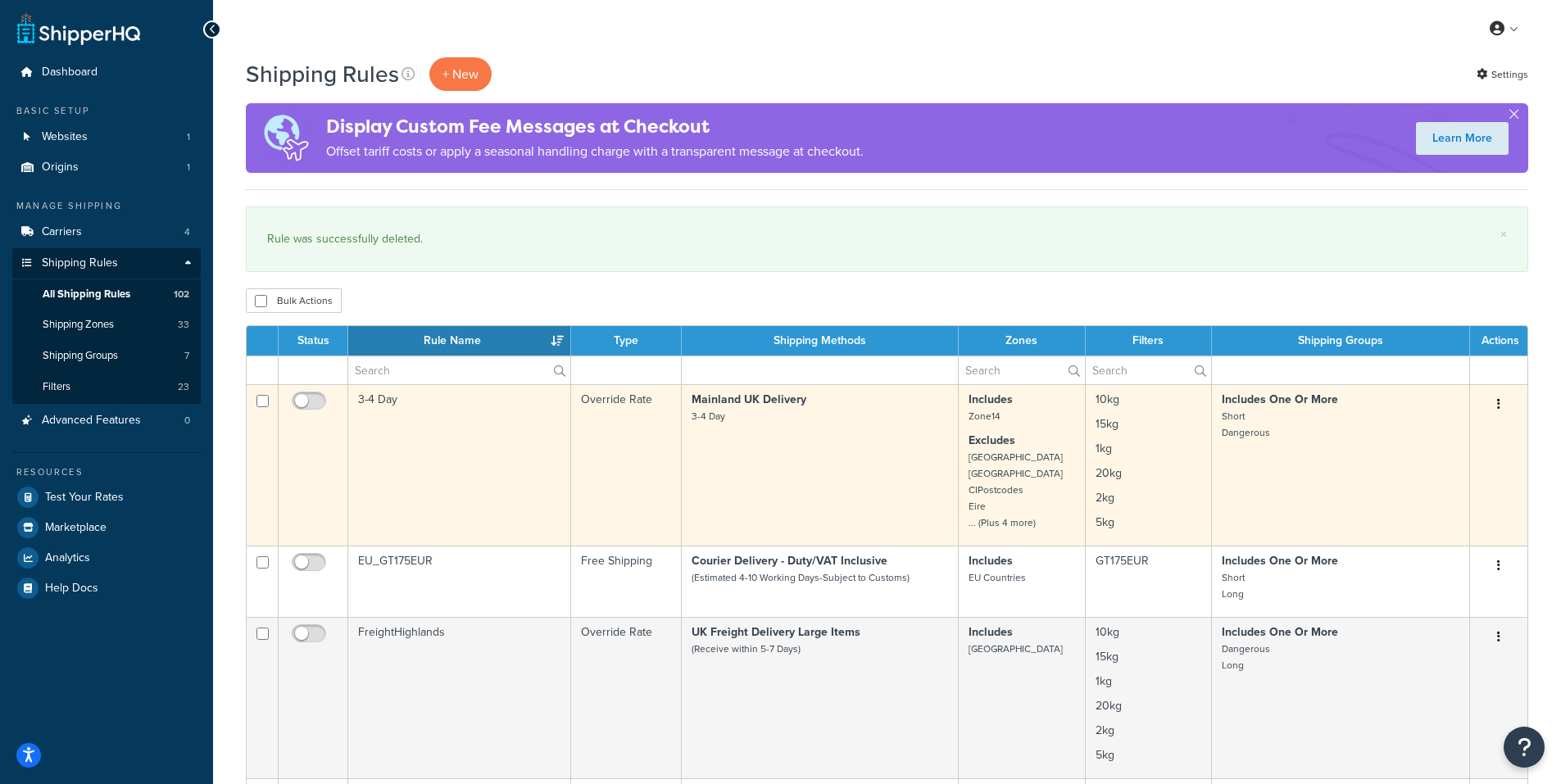
click at [1501, 408] on button "button" at bounding box center [1499, 405] width 23 height 26
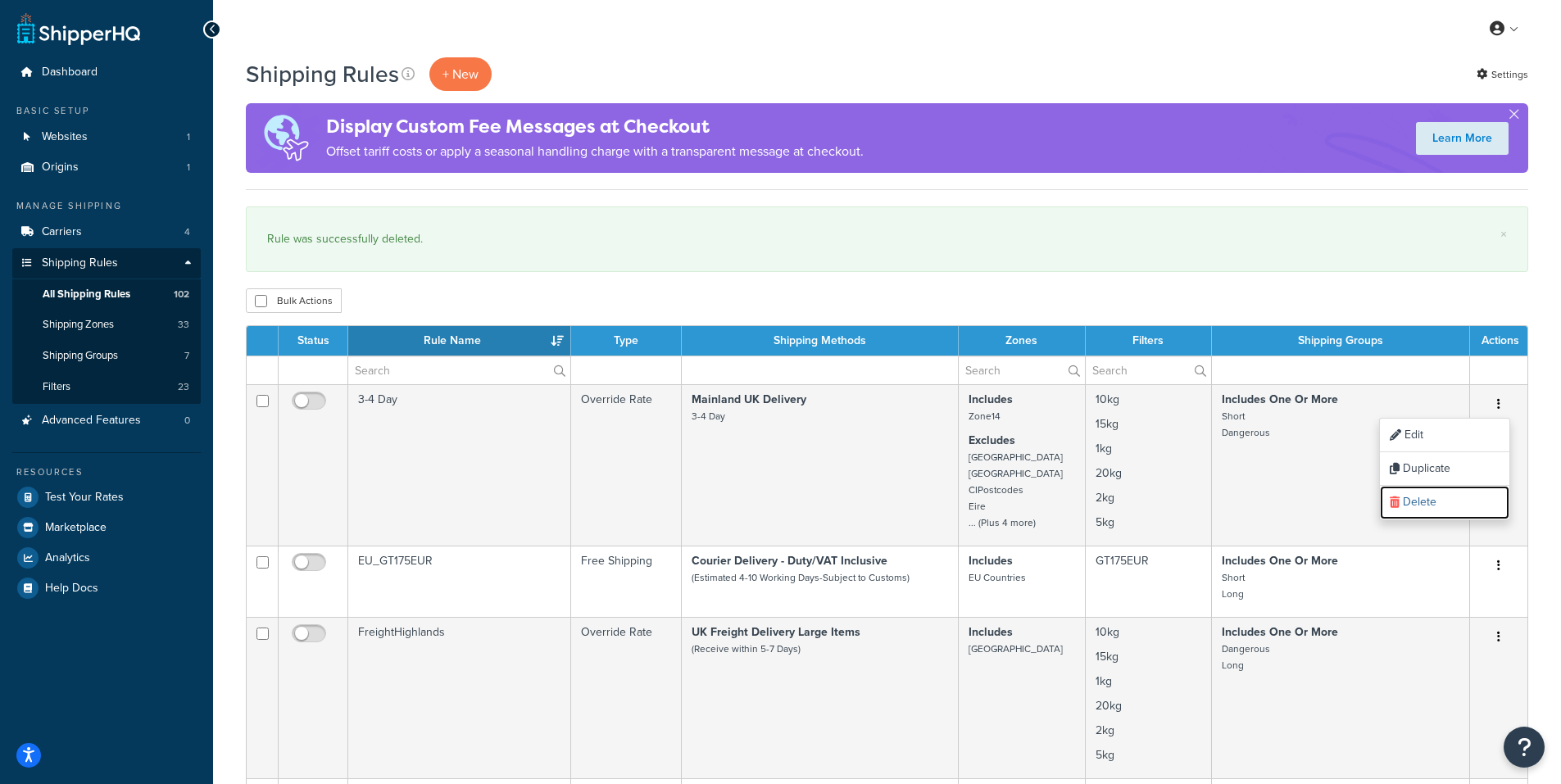
drag, startPoint x: 1424, startPoint y: 499, endPoint x: 869, endPoint y: 79, distance: 696.0
click at [1424, 499] on link "Delete" at bounding box center [1444, 502] width 130 height 34
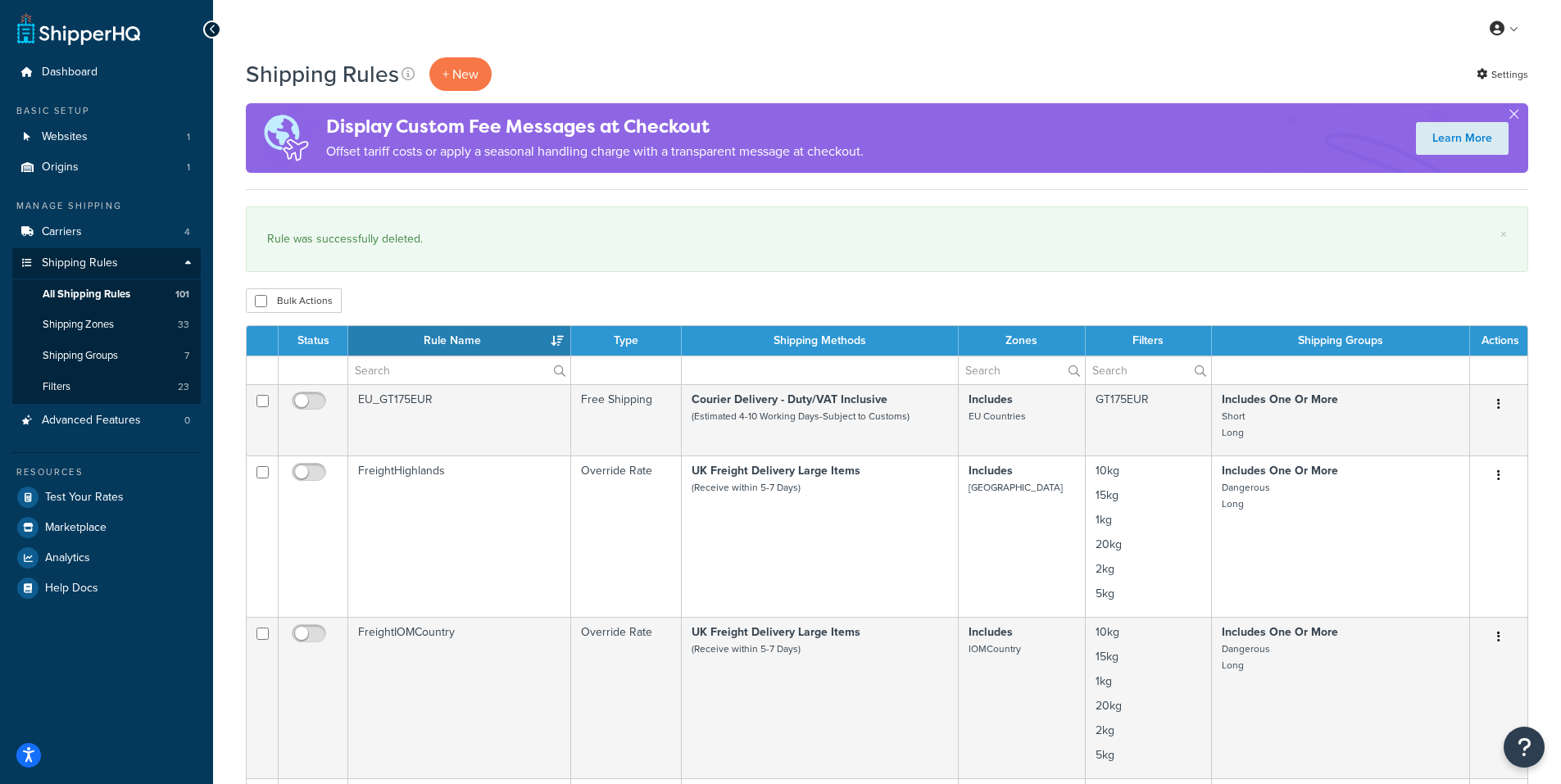
click at [790, 342] on th "Shipping Methods" at bounding box center [820, 341] width 277 height 30
click at [457, 337] on th "Rule Name" at bounding box center [460, 341] width 223 height 30
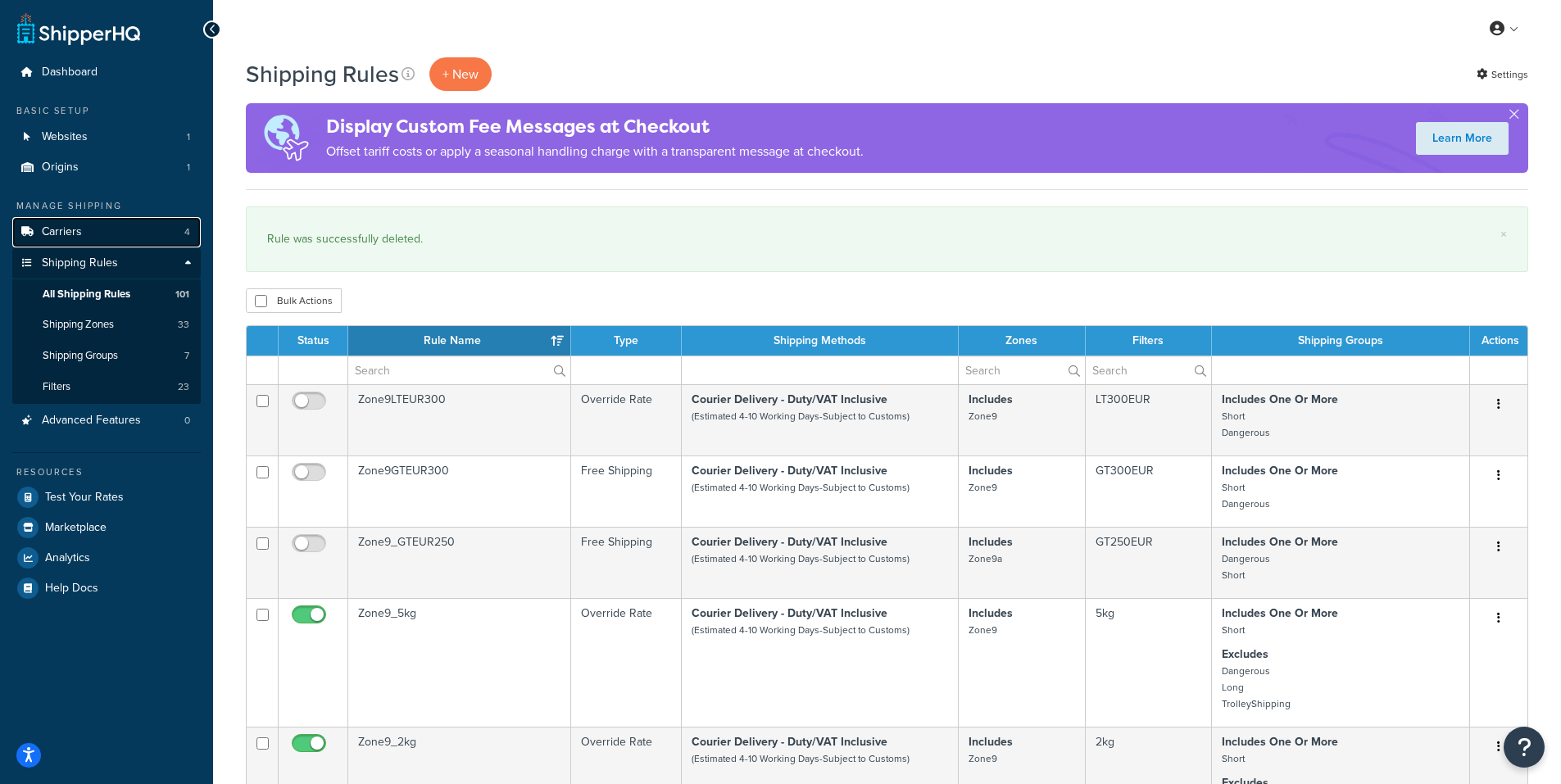
click at [50, 230] on span "Carriers" at bounding box center [62, 232] width 40 height 14
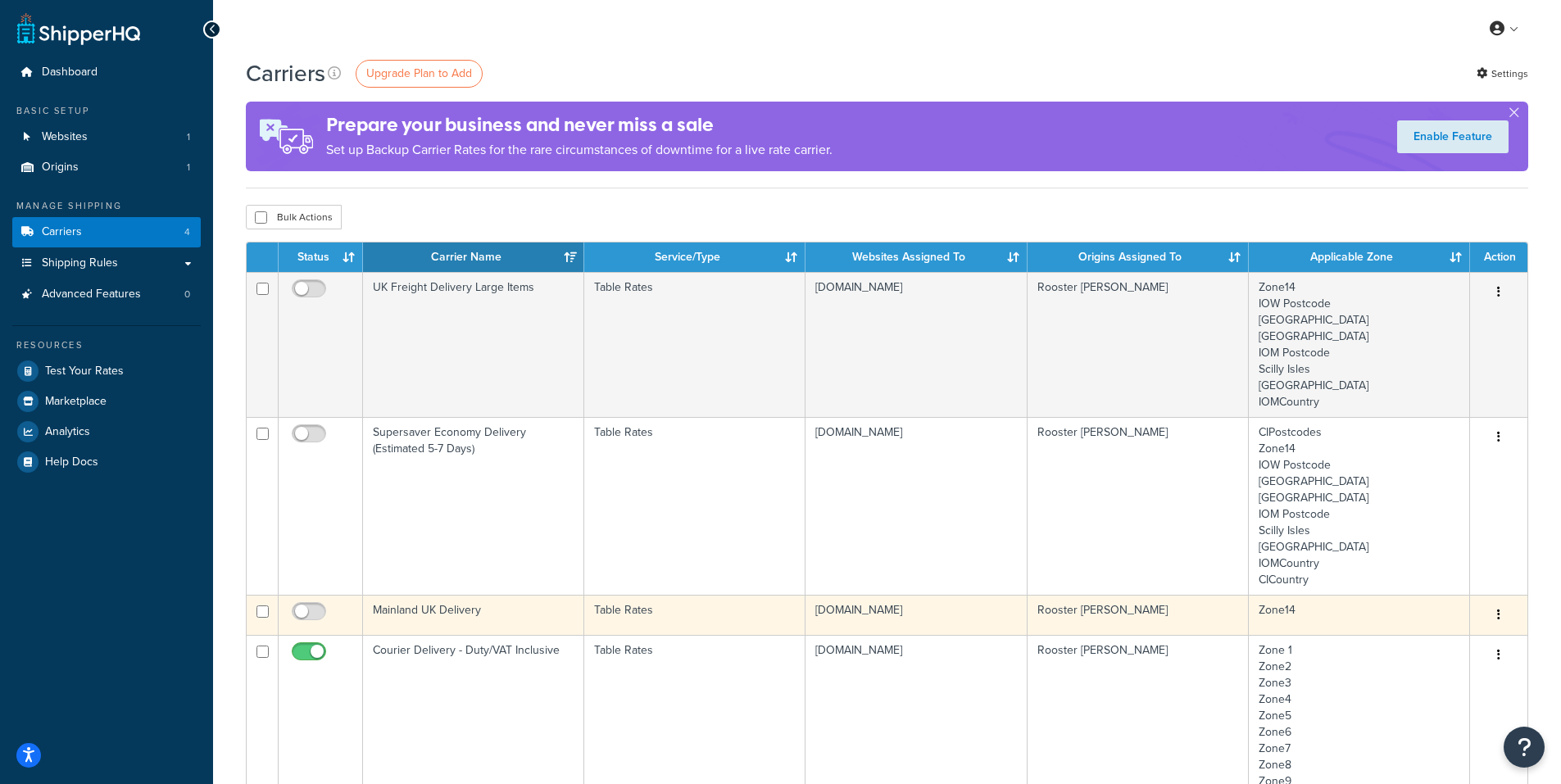
click at [1493, 617] on button "button" at bounding box center [1499, 615] width 23 height 26
click at [1415, 677] on link "Delete" at bounding box center [1432, 680] width 130 height 34
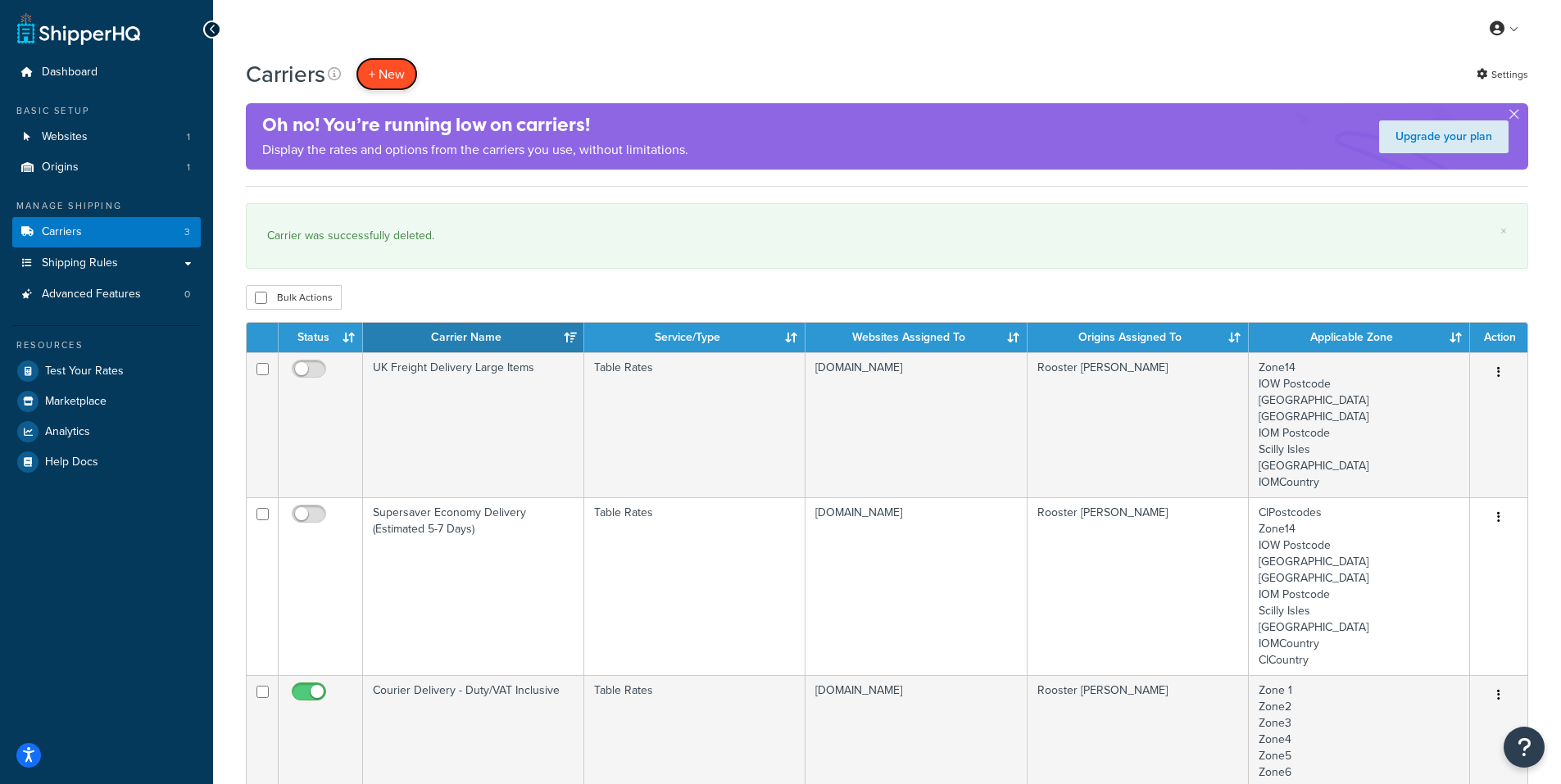
click at [385, 70] on button "+ New" at bounding box center [387, 74] width 63 height 34
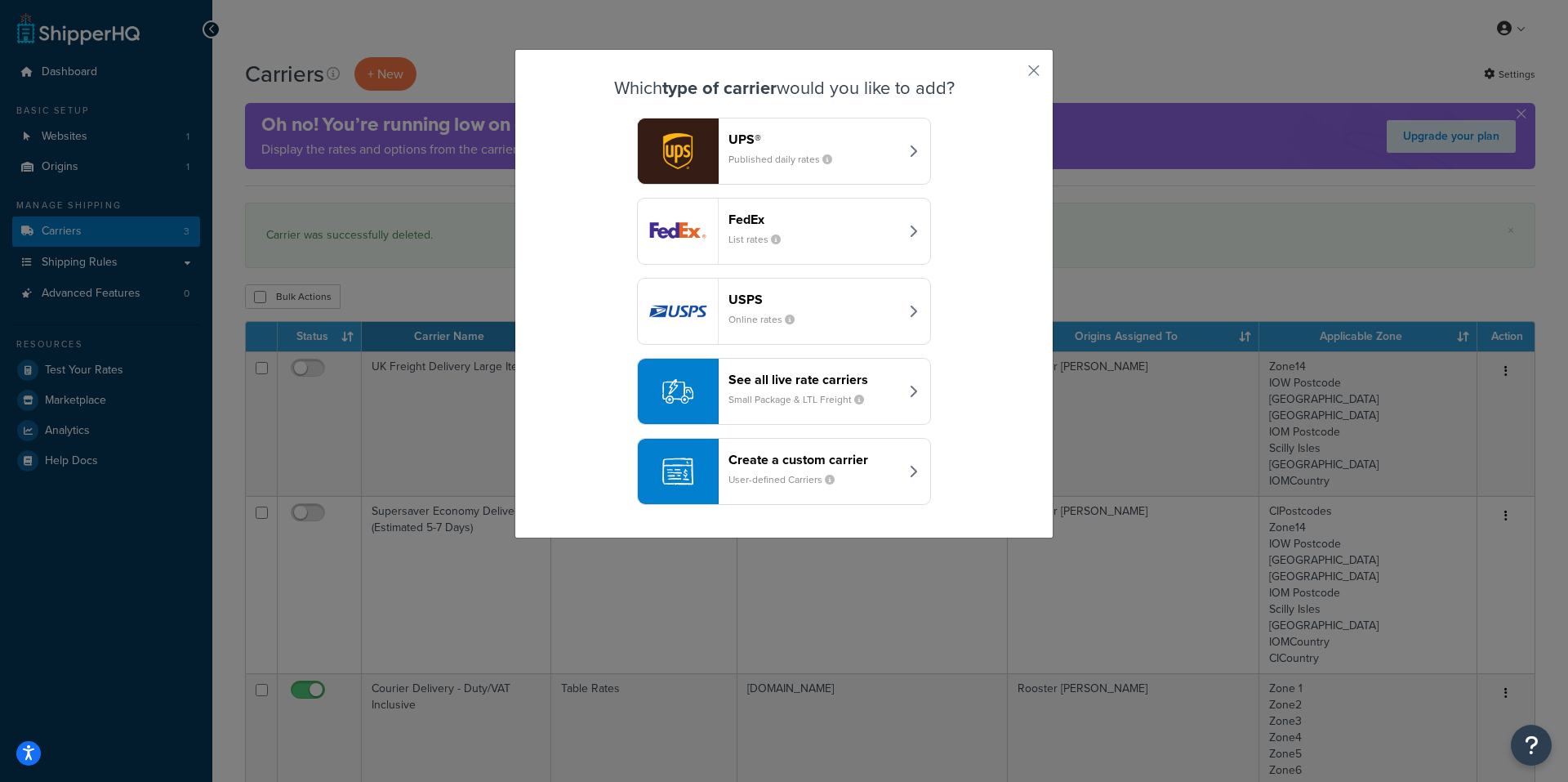
click at [737, 468] on div "Create a custom carrier User-defined Carriers" at bounding box center [814, 471] width 171 height 39
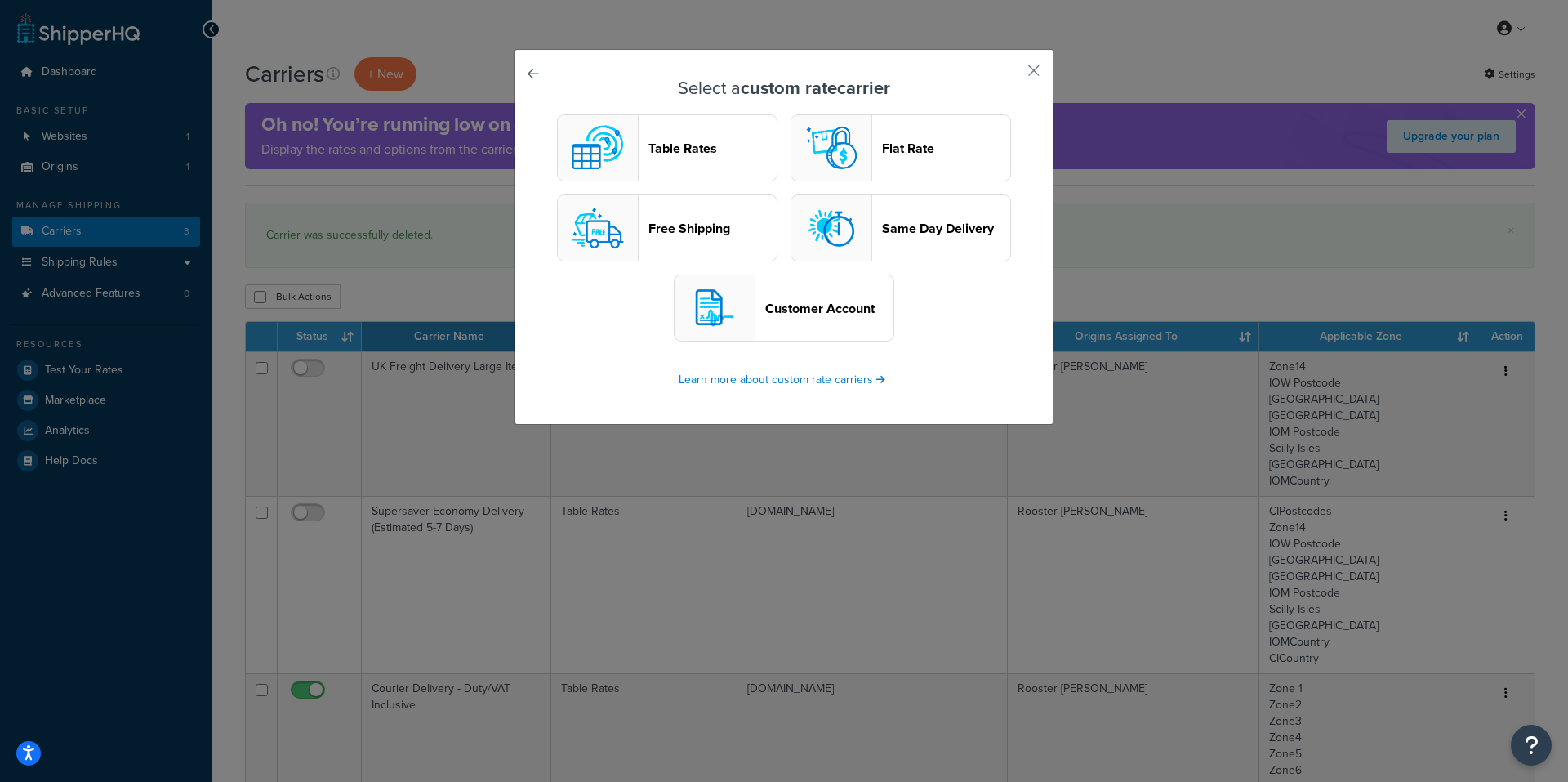
click at [691, 145] on header "Table Rates" at bounding box center [712, 148] width 128 height 16
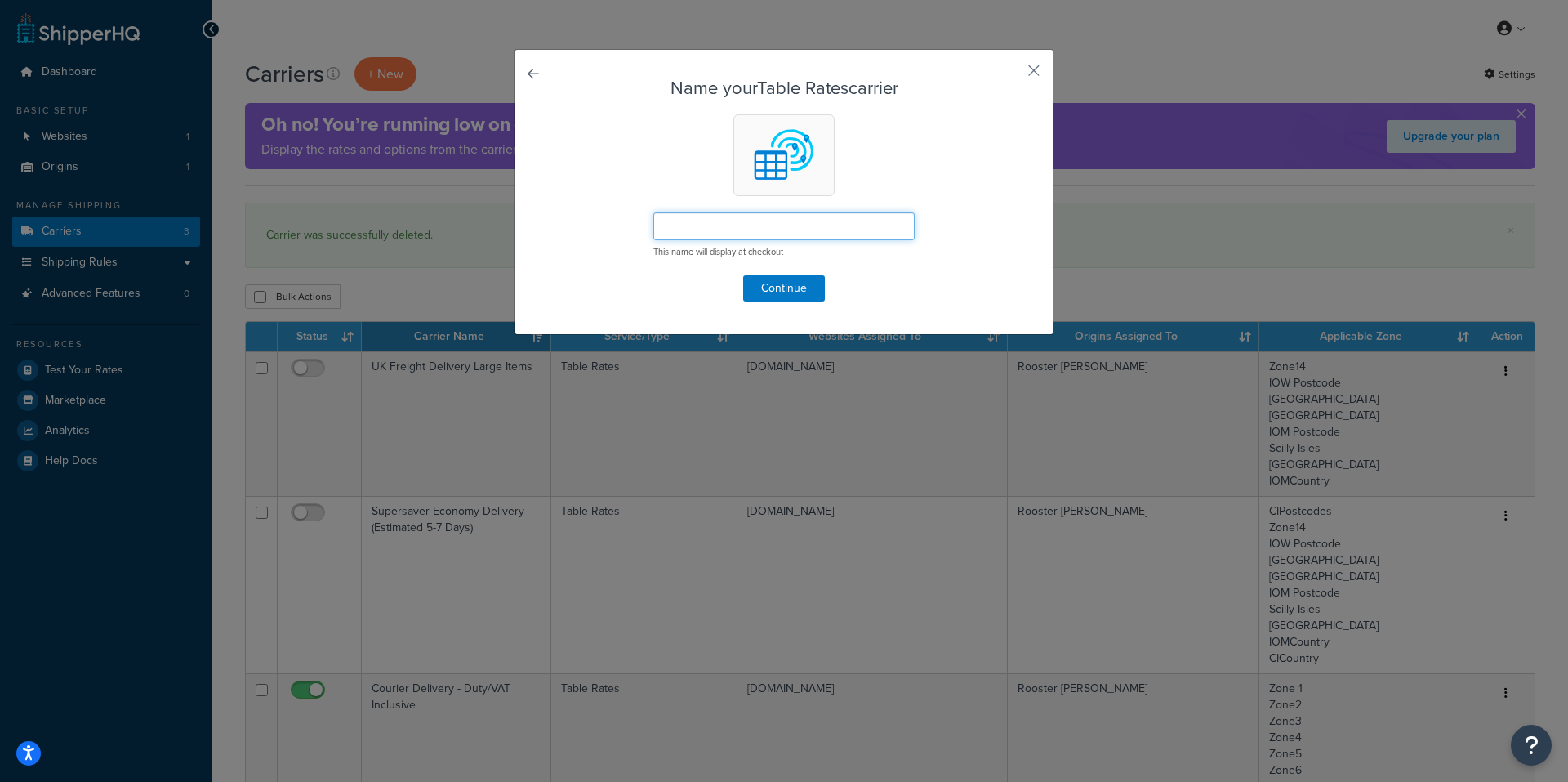
click at [751, 231] on input "text" at bounding box center [784, 227] width 261 height 28
type input "Express Delivery (1-4 Days)"
click at [784, 286] on button "Continue" at bounding box center [784, 288] width 82 height 26
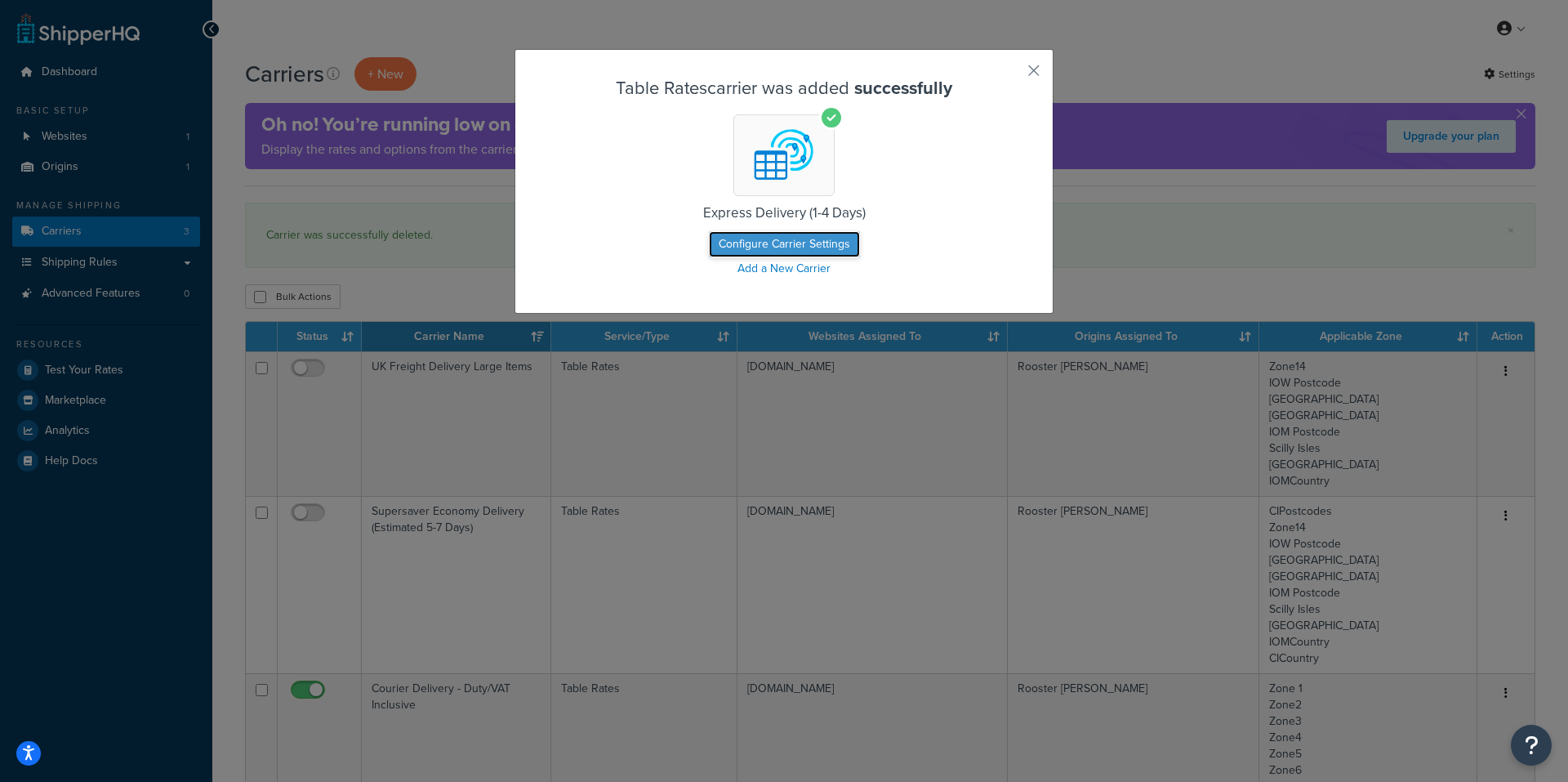
click at [785, 246] on button "Configure Carrier Settings" at bounding box center [784, 244] width 151 height 26
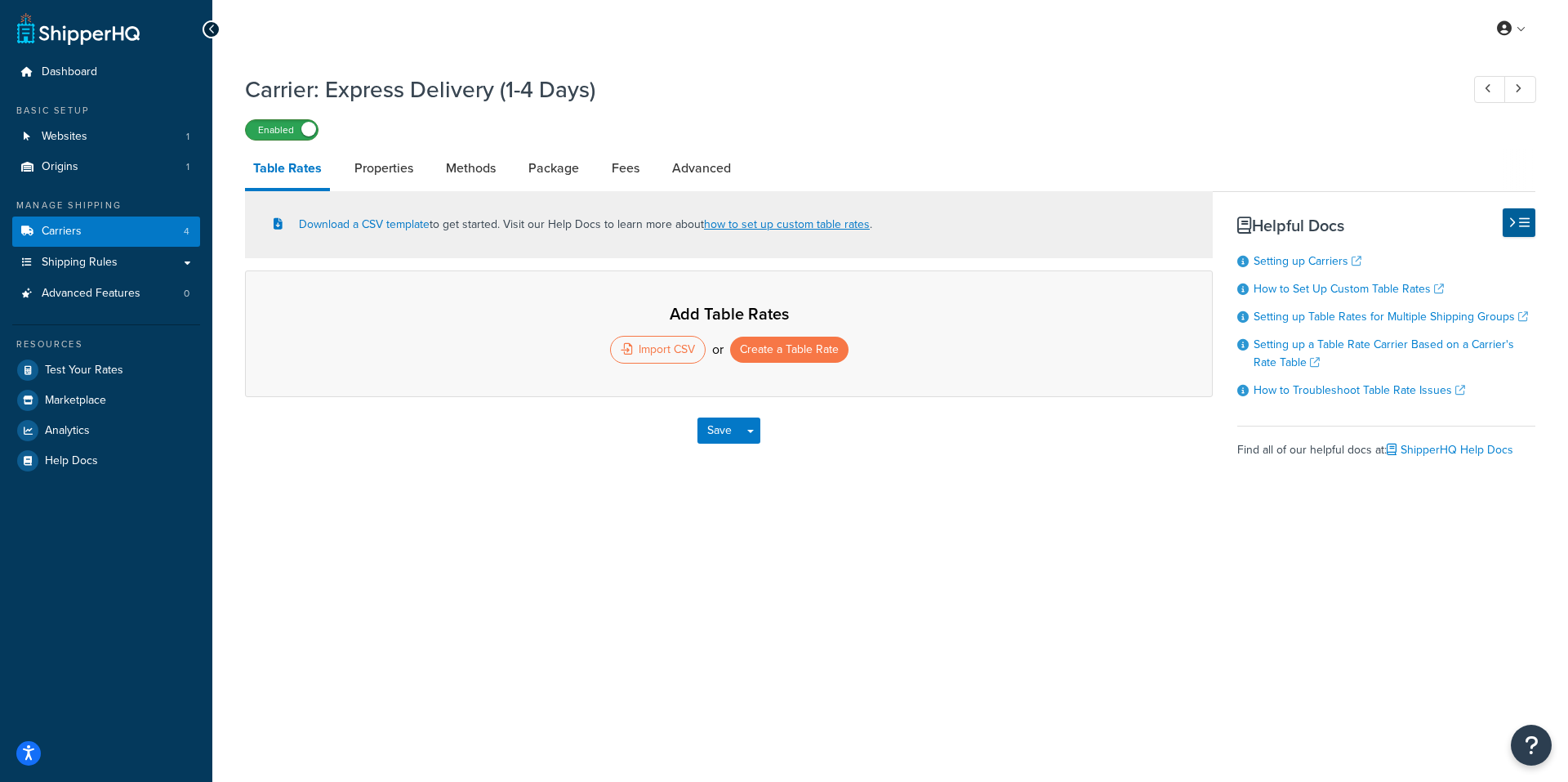
click at [272, 126] on label "Enabled" at bounding box center [281, 129] width 72 height 20
click at [782, 351] on button "Create a Table Rate" at bounding box center [790, 350] width 118 height 26
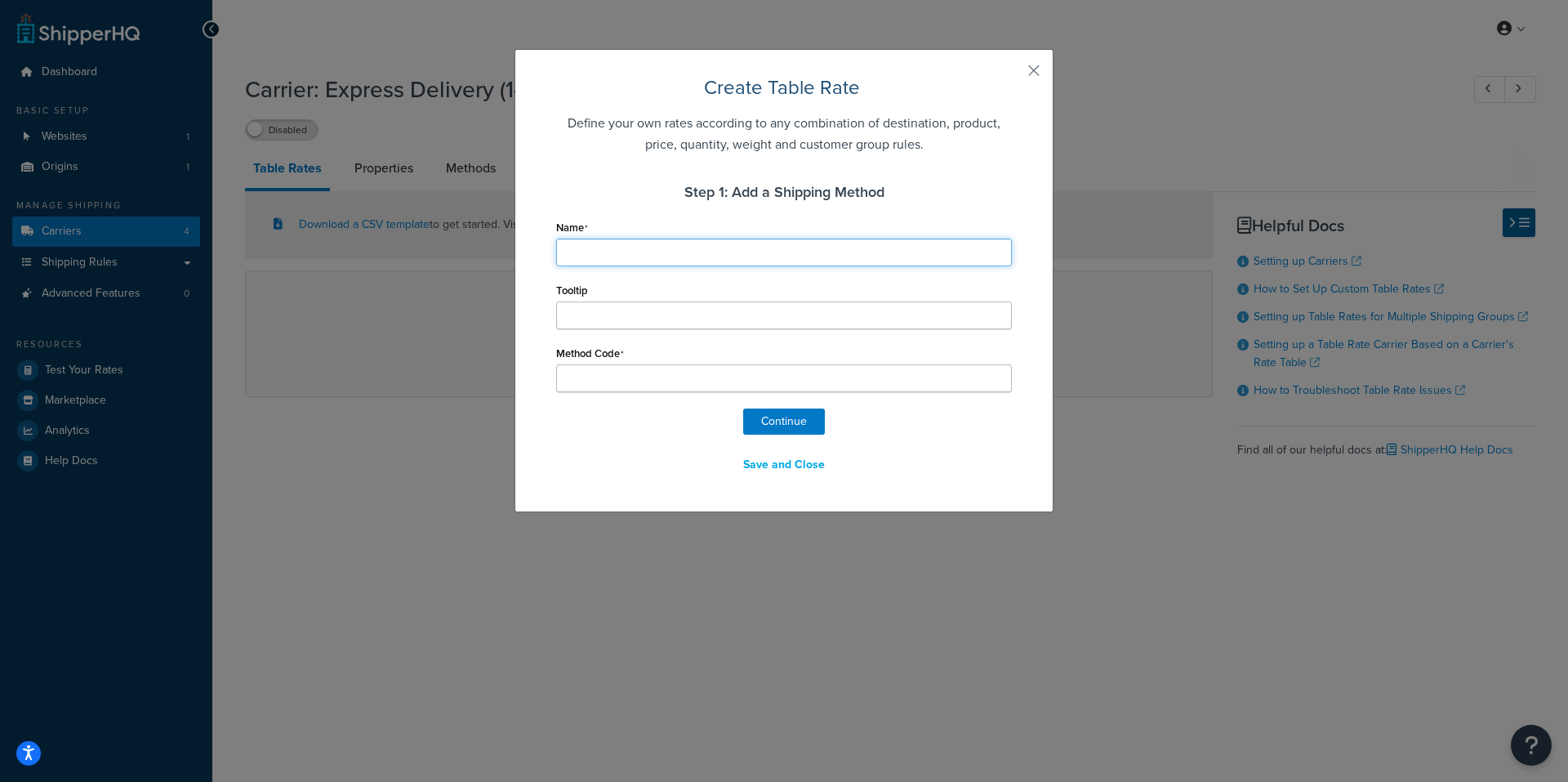
click at [692, 253] on input "Name" at bounding box center [784, 253] width 456 height 28
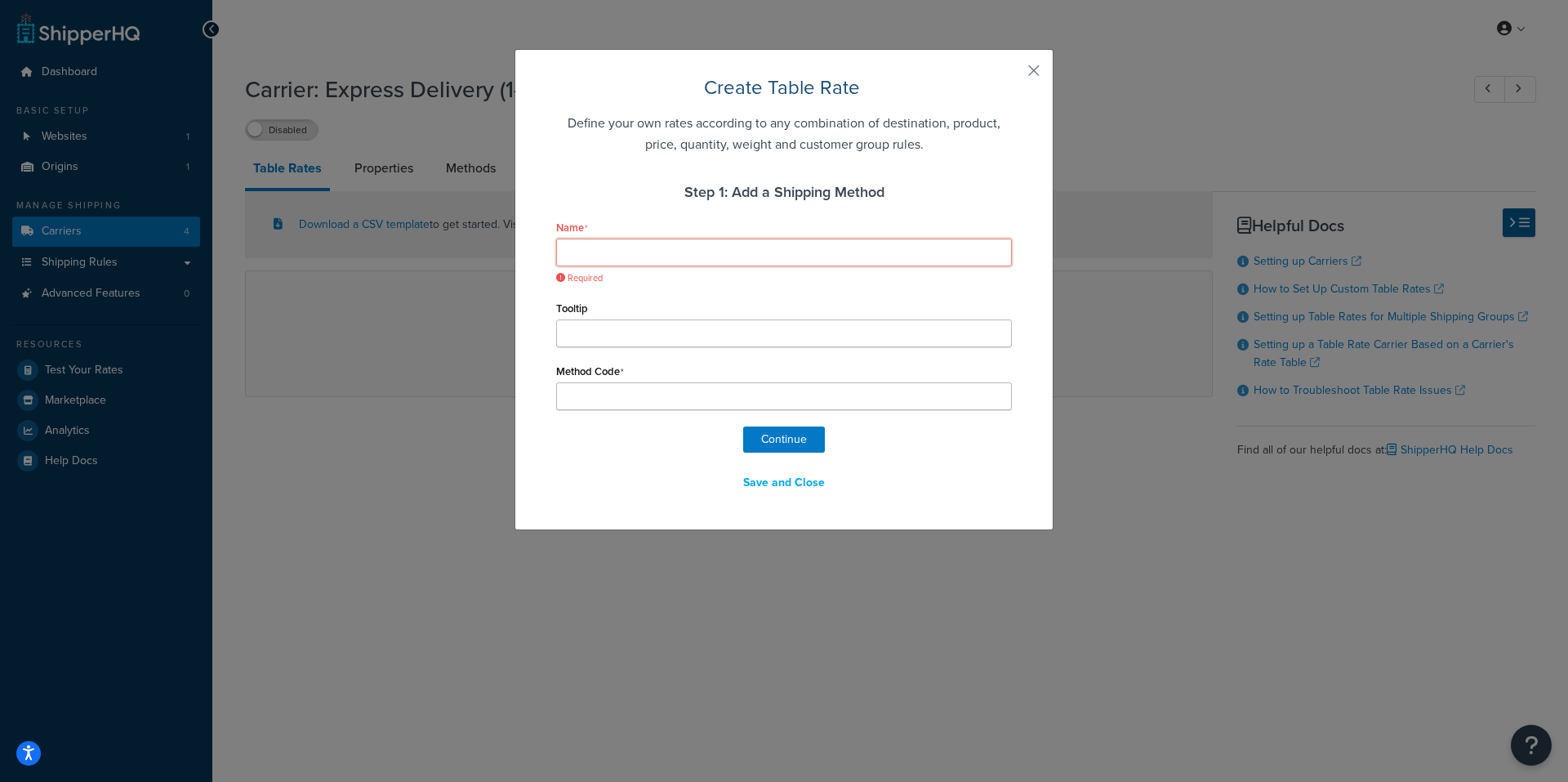
click at [762, 250] on input "Name" at bounding box center [784, 253] width 456 height 28
type input "("
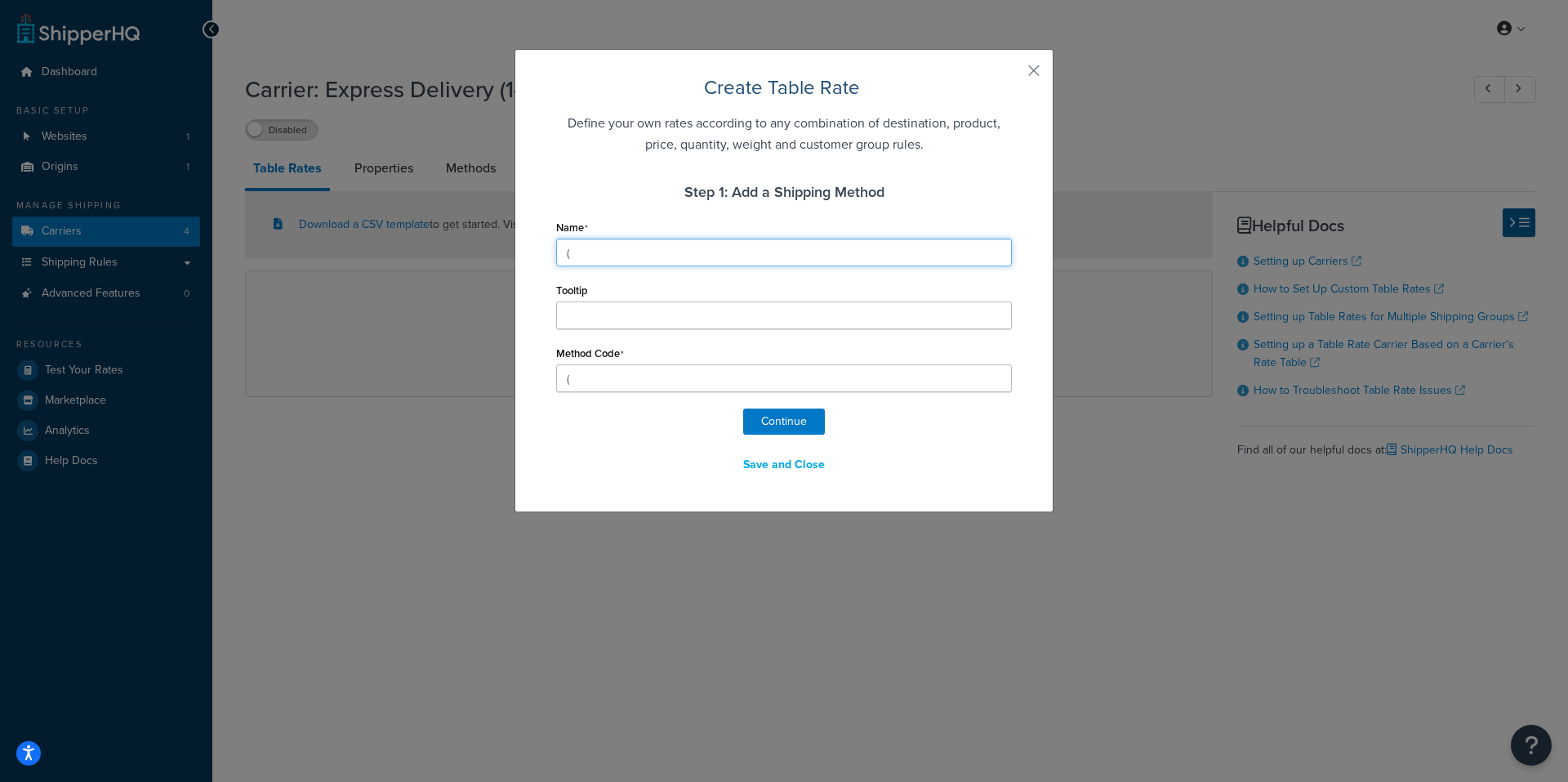
type input "(E"
type input "(Es"
type input "(Est"
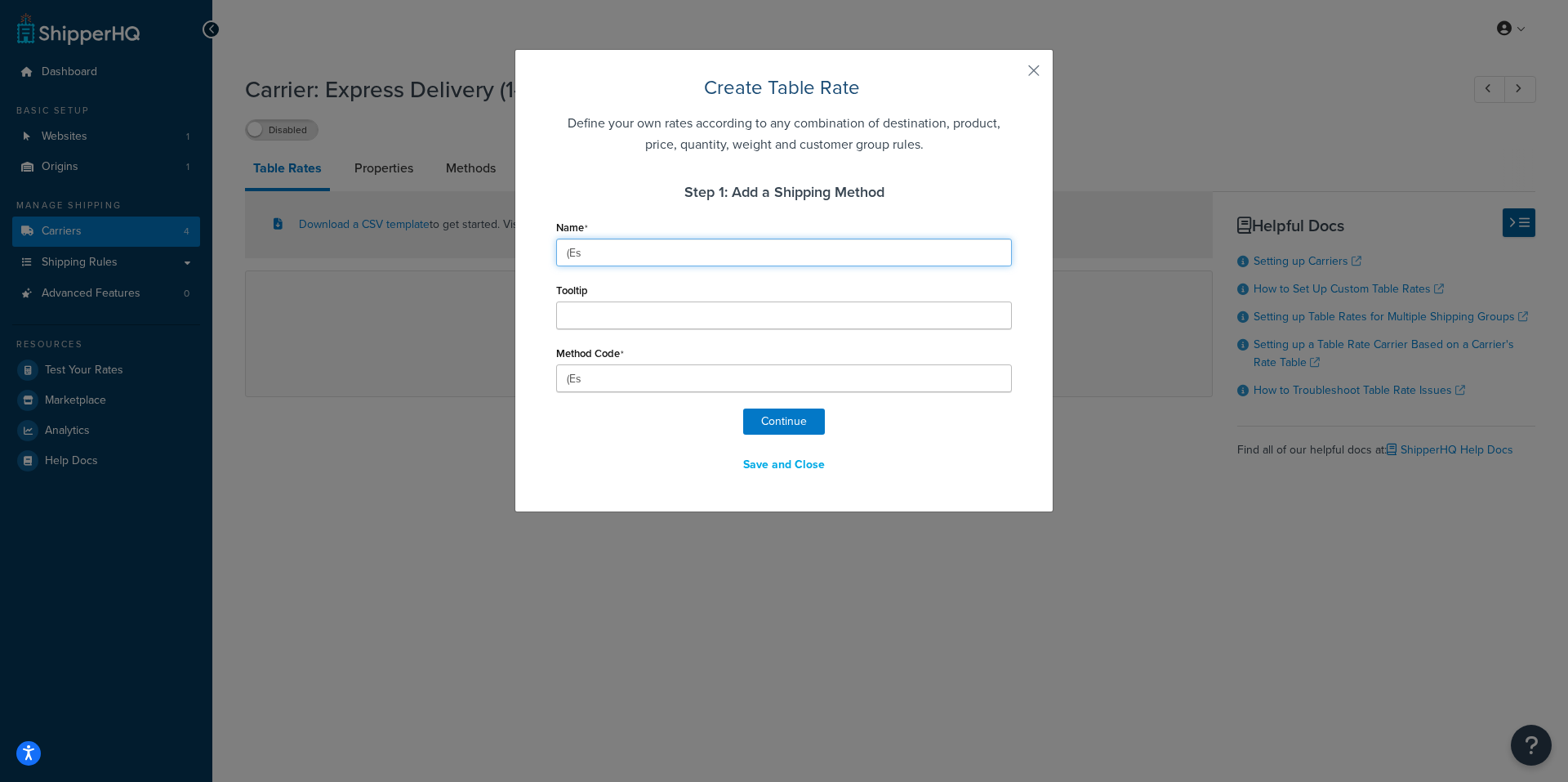
type input "(Est"
type input "(Esti"
type input "(Estim"
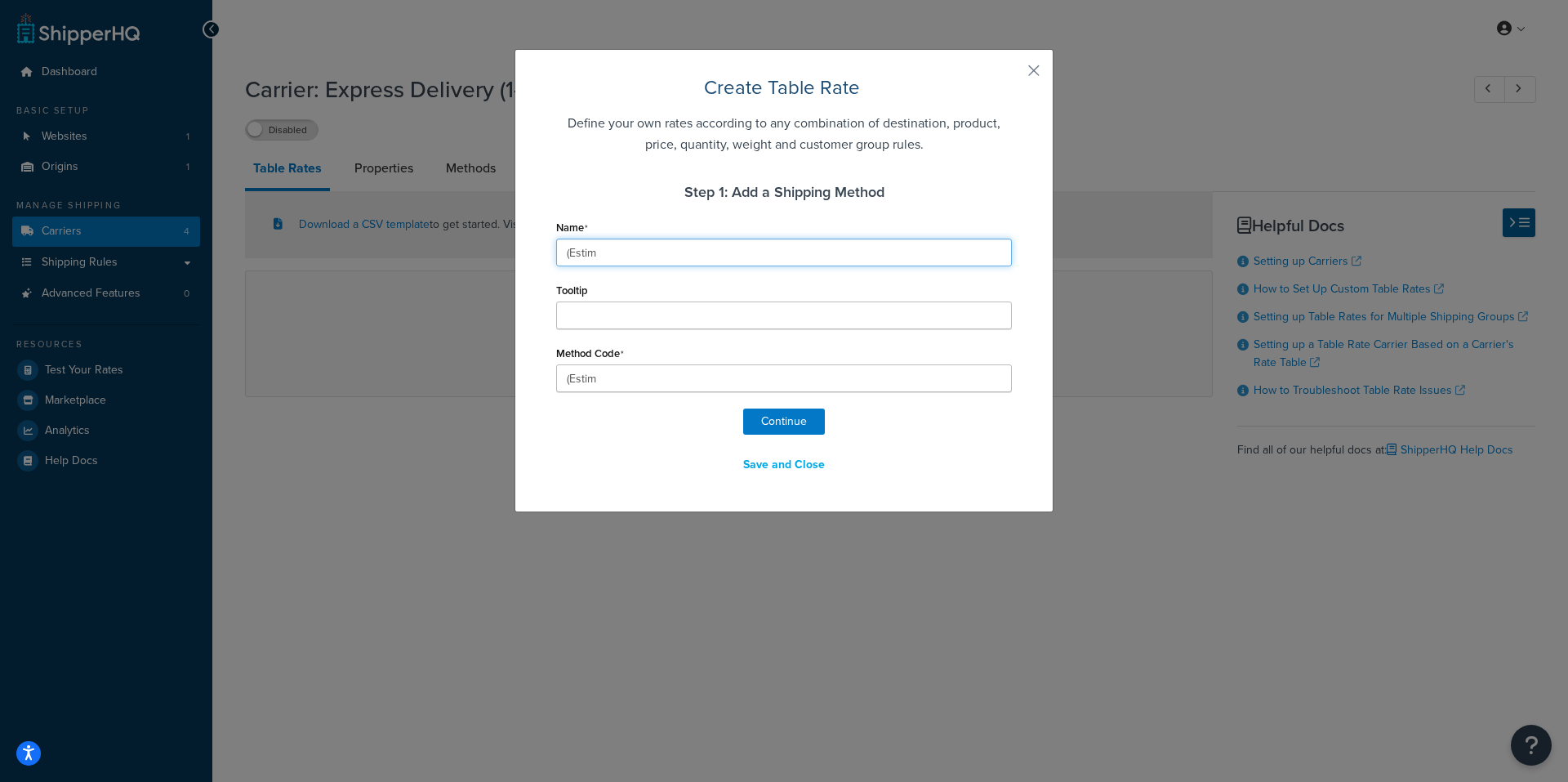
type input "(Estima"
type input "(Estimat"
type input "(Estimate"
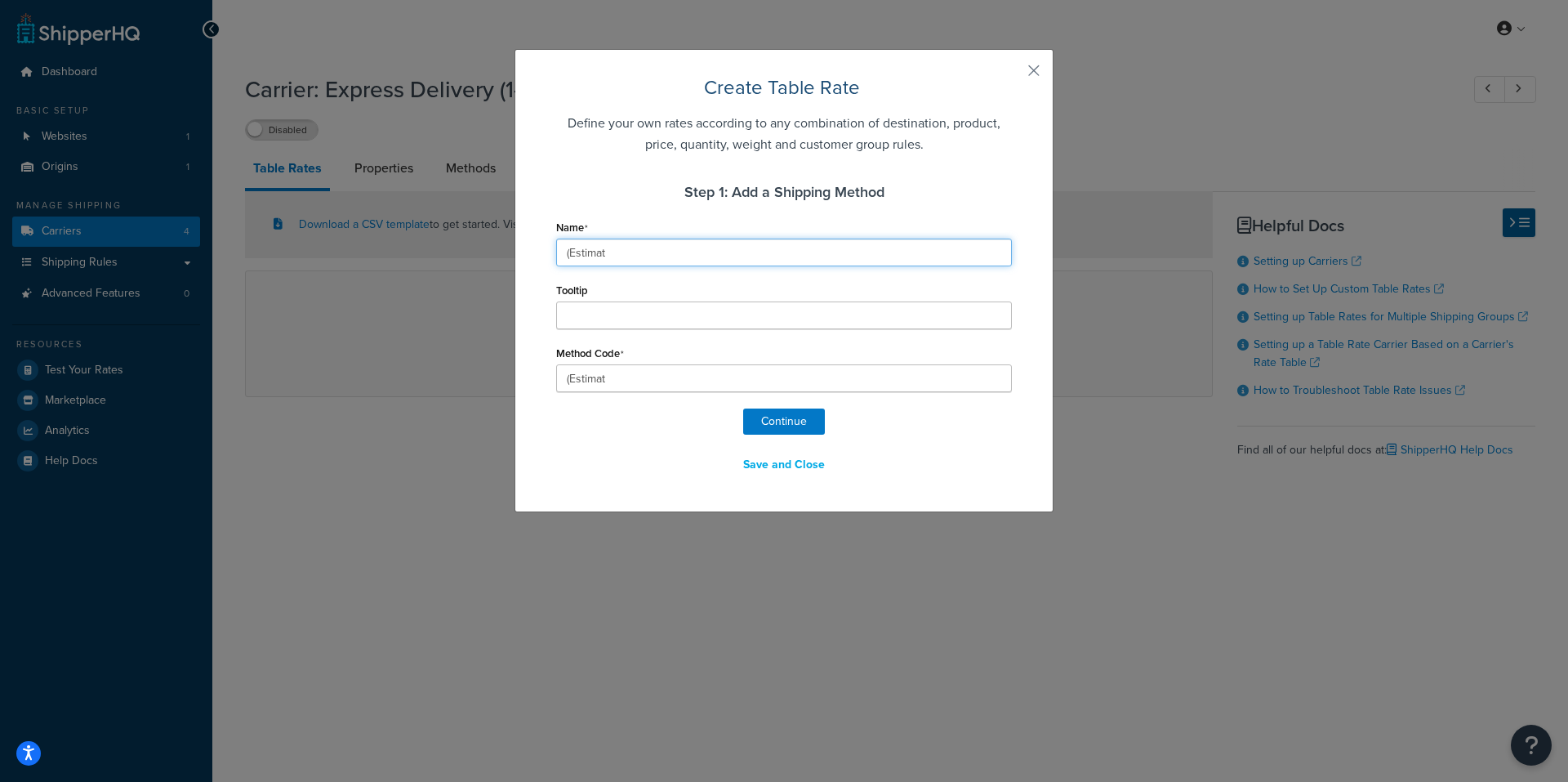
type input "(Estimate"
type input "(Estimated"
type input "(Estimated_"
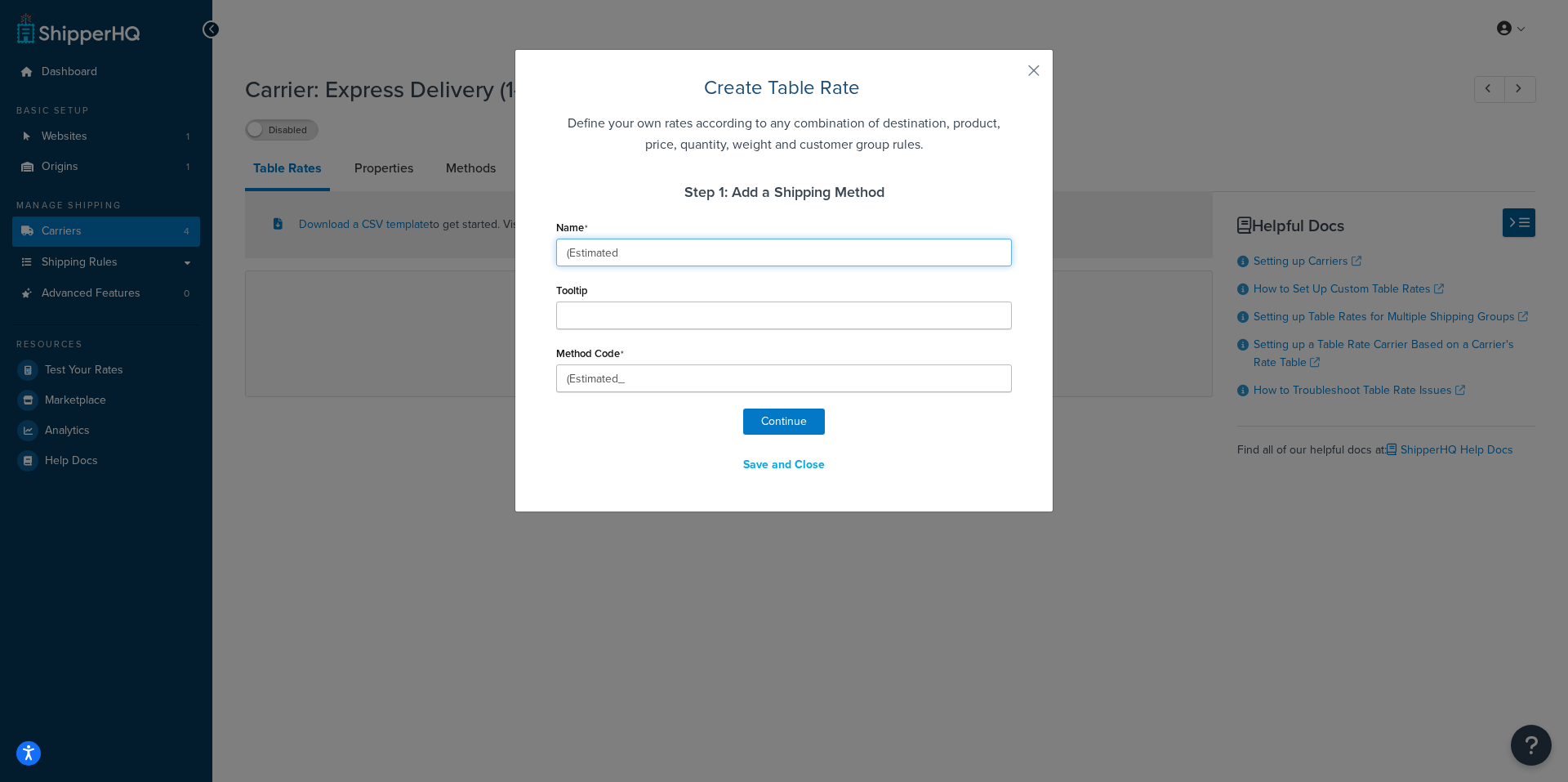
type input "(Estimated 1"
type input "(Estimated_1"
type input "(Estimated 1-"
type input "(Estimated_1-"
type input "(Estimated 1-4"
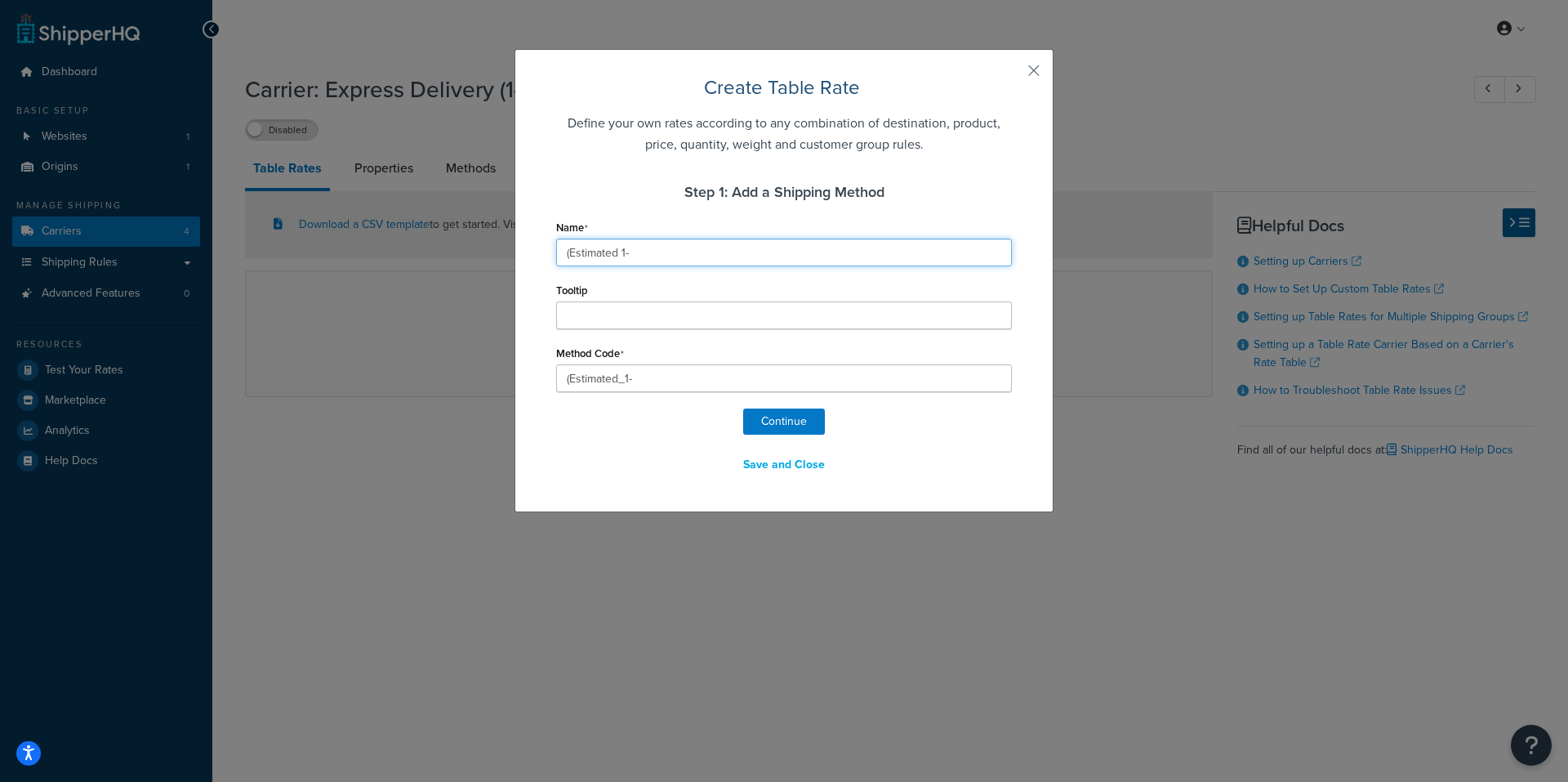
type input "(Estimated_1-4"
type input "(Estimated 1-"
type input "(Estimated_1-"
type input "(Estimated 1"
type input "(Estimated_1"
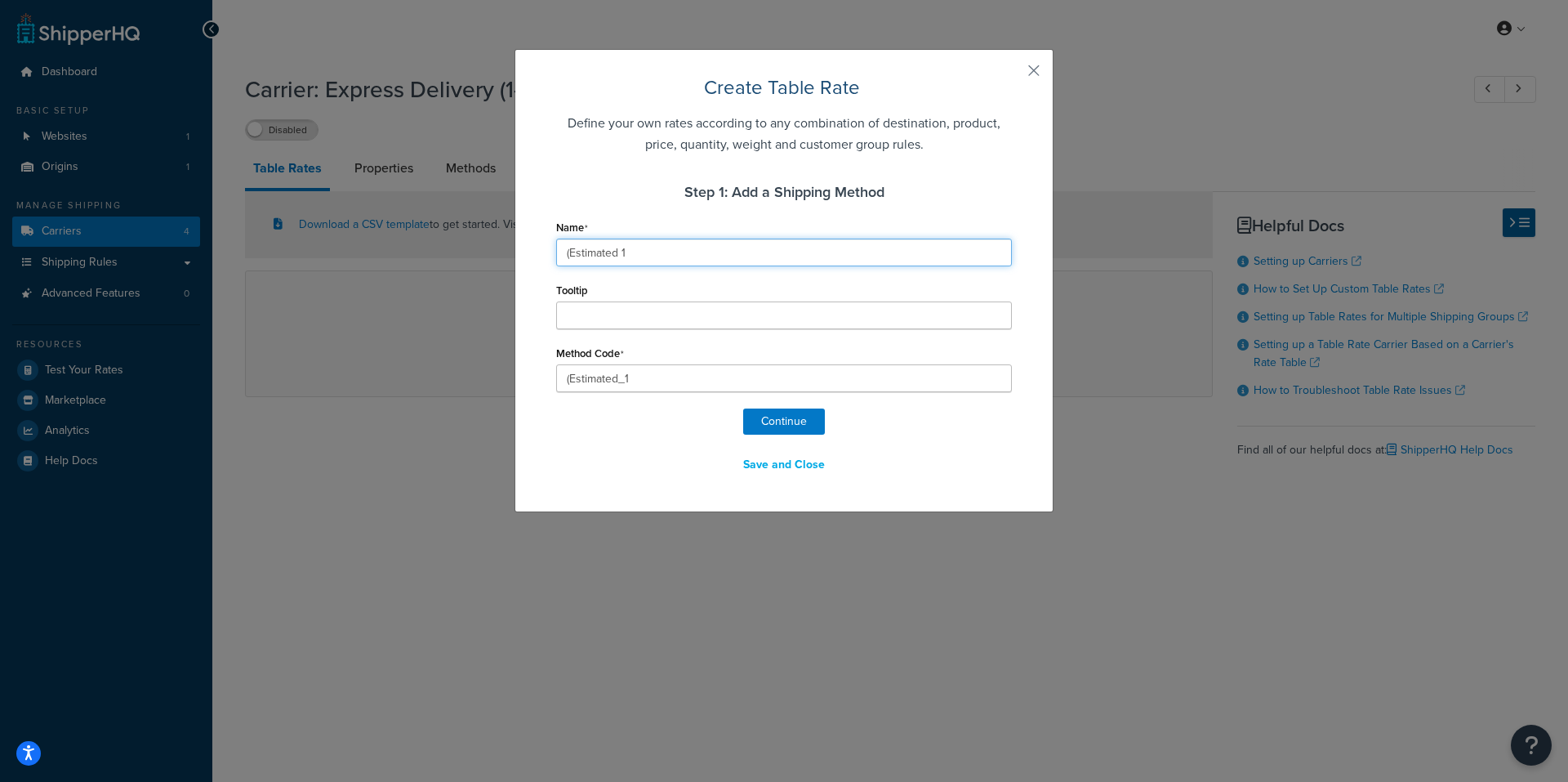
type input "(Estimated"
type input "(Estimated_"
type input "(Estimated 4-10 Working Days-Subject to Customs)"
type input "(Estimated_4-10_Working_Days-Subject_to_Customs)"
click at [618, 252] on input "(Estimated 4-10 Working Days-Subject to Customs)" at bounding box center [784, 253] width 456 height 28
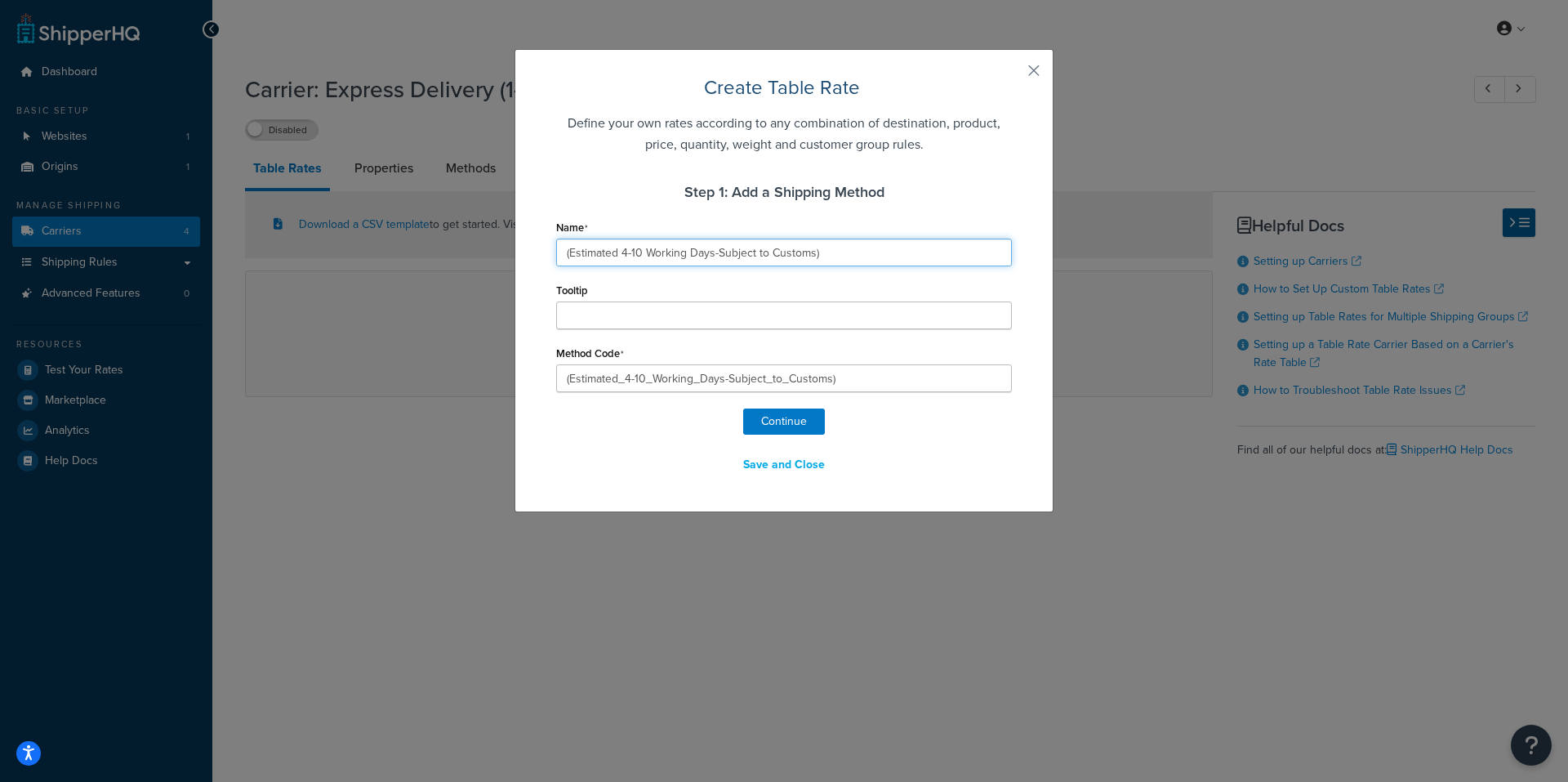
type input "(Estimated -10 Working Days-Subject to Customs)"
type input "(Estimated_-10_Working_Days-Subject_to_Customs)"
type input "(Estimated 10 Working Days-Subject to Customs)"
type input "(Estimated_10_Working_Days-Subject_to_Customs)"
type input "(Estimated 0 Working Days-Subject to Customs)"
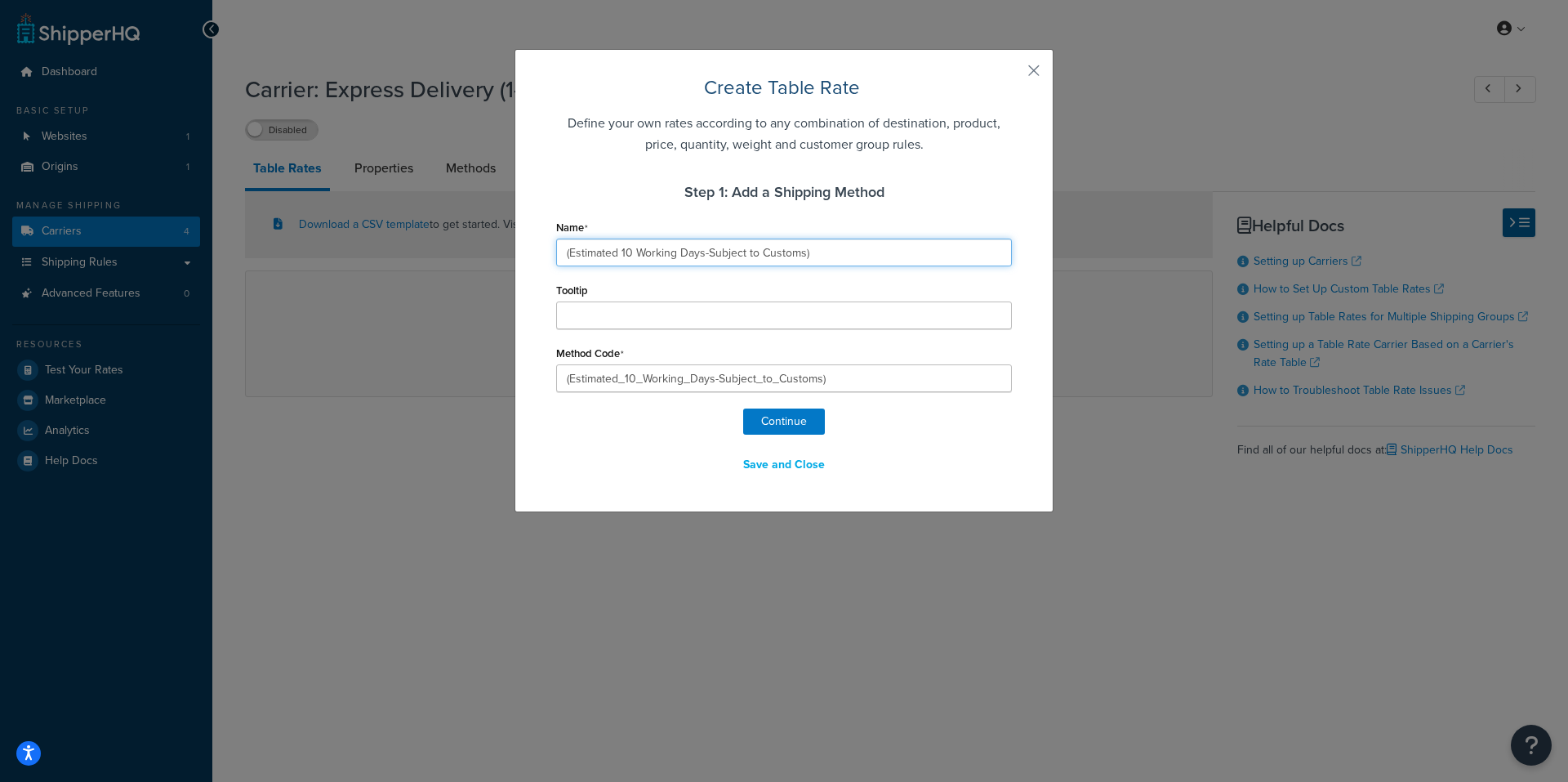
type input "(Estimated_0_Working_Days-Subject_to_Customs)"
type input "(Estimated Working Days-Subject to Customs)"
type input "(Estimated__Working_Days-Subject_to_Customs)"
type input "(Estimated 1 Working Days-Subject to Customs)"
type input "(Estimated_1_Working_Days-Subject_to_Customs)"
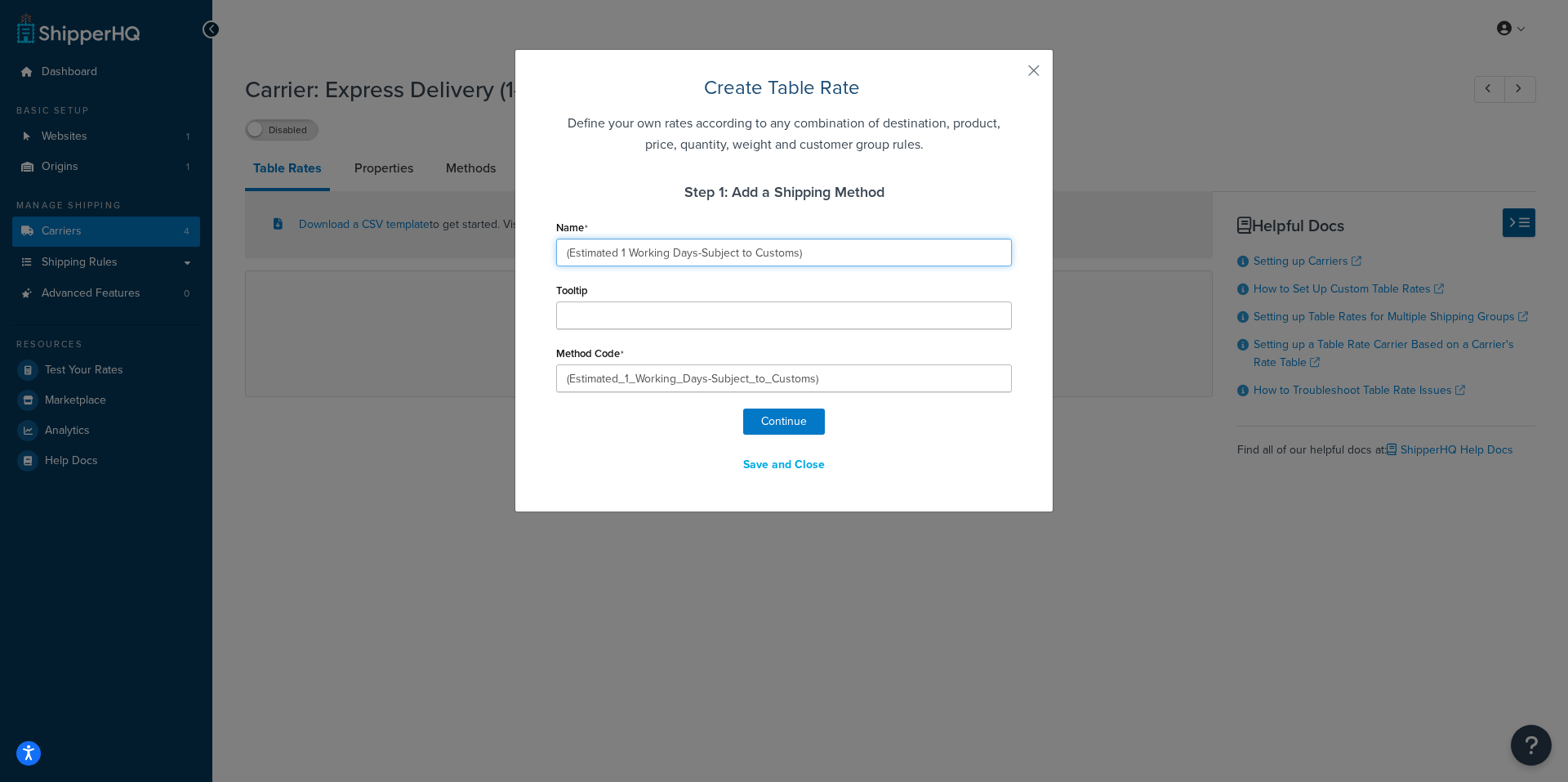
type input "(Estimated 1- Working Days-Subject to Customs)"
type input "(Estimated_1-_Working_Days-Subject_to_Customs)"
type input "(Estimated 1-4 Working Days-Subject to Customs)"
type input "(Estimated_1-4_Working_Days-Subject_to_Customs)"
type input "(Estimated 1-4 Working Days-Subject to Customs)"
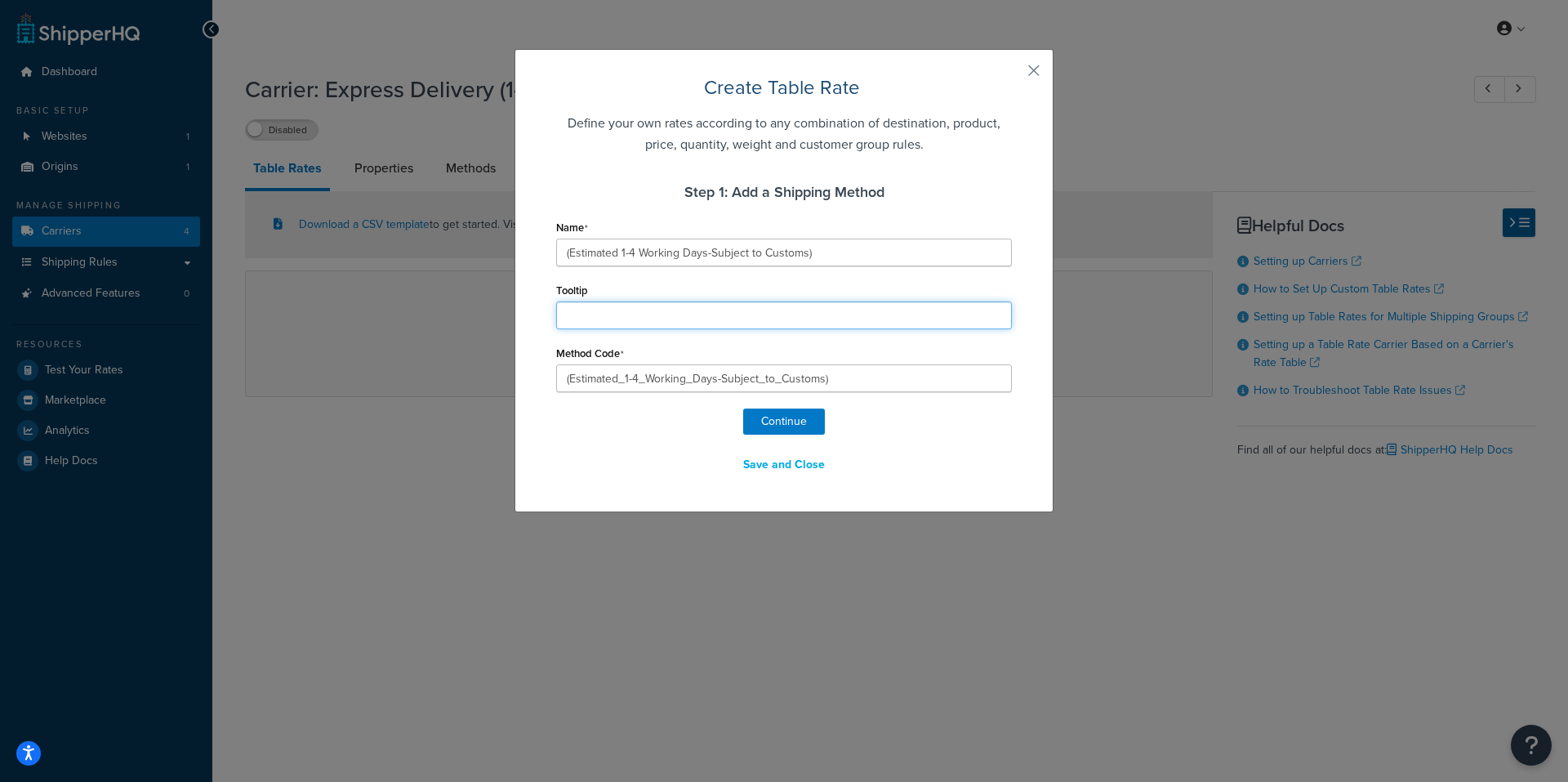
click at [797, 305] on input "Tooltip" at bounding box center [784, 315] width 456 height 28
type input "Express DDP shipping via DHL"
click at [912, 425] on div "Continue Save and Close" at bounding box center [784, 444] width 456 height 70
click at [801, 464] on button "Save and Close" at bounding box center [784, 465] width 103 height 28
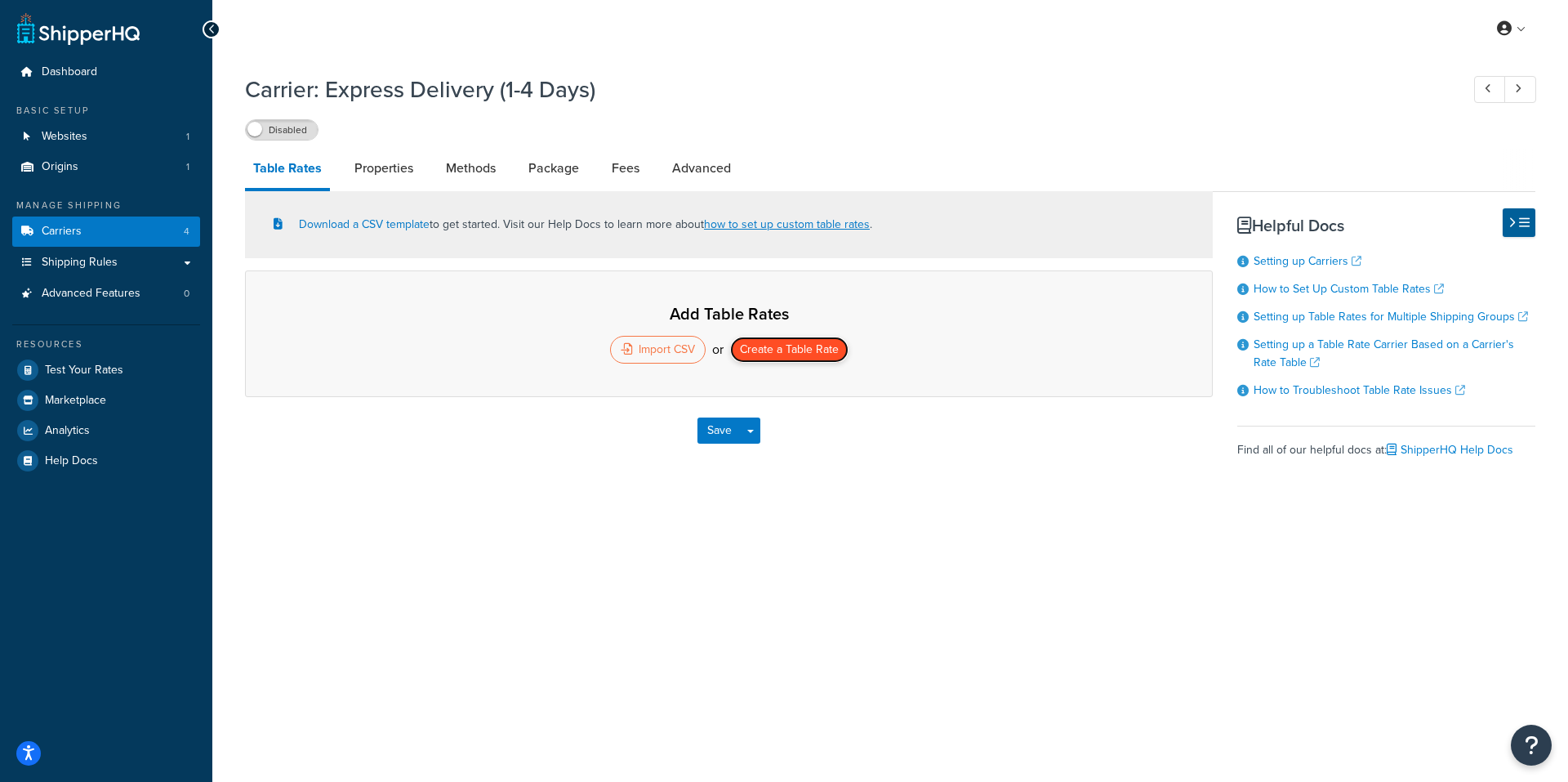
click at [786, 358] on button "Create a Table Rate" at bounding box center [790, 350] width 118 height 26
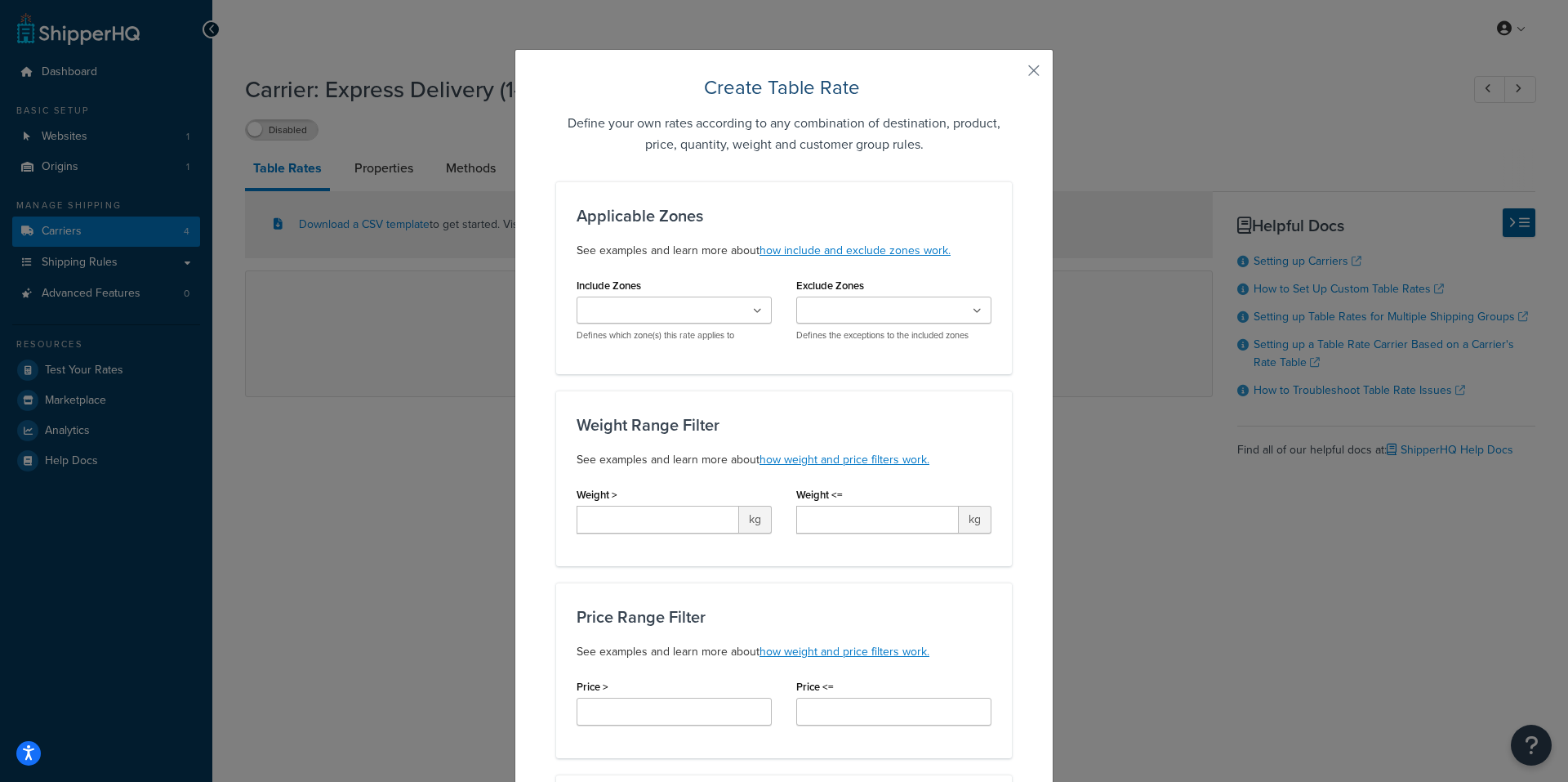
click at [753, 310] on icon at bounding box center [758, 311] width 9 height 10
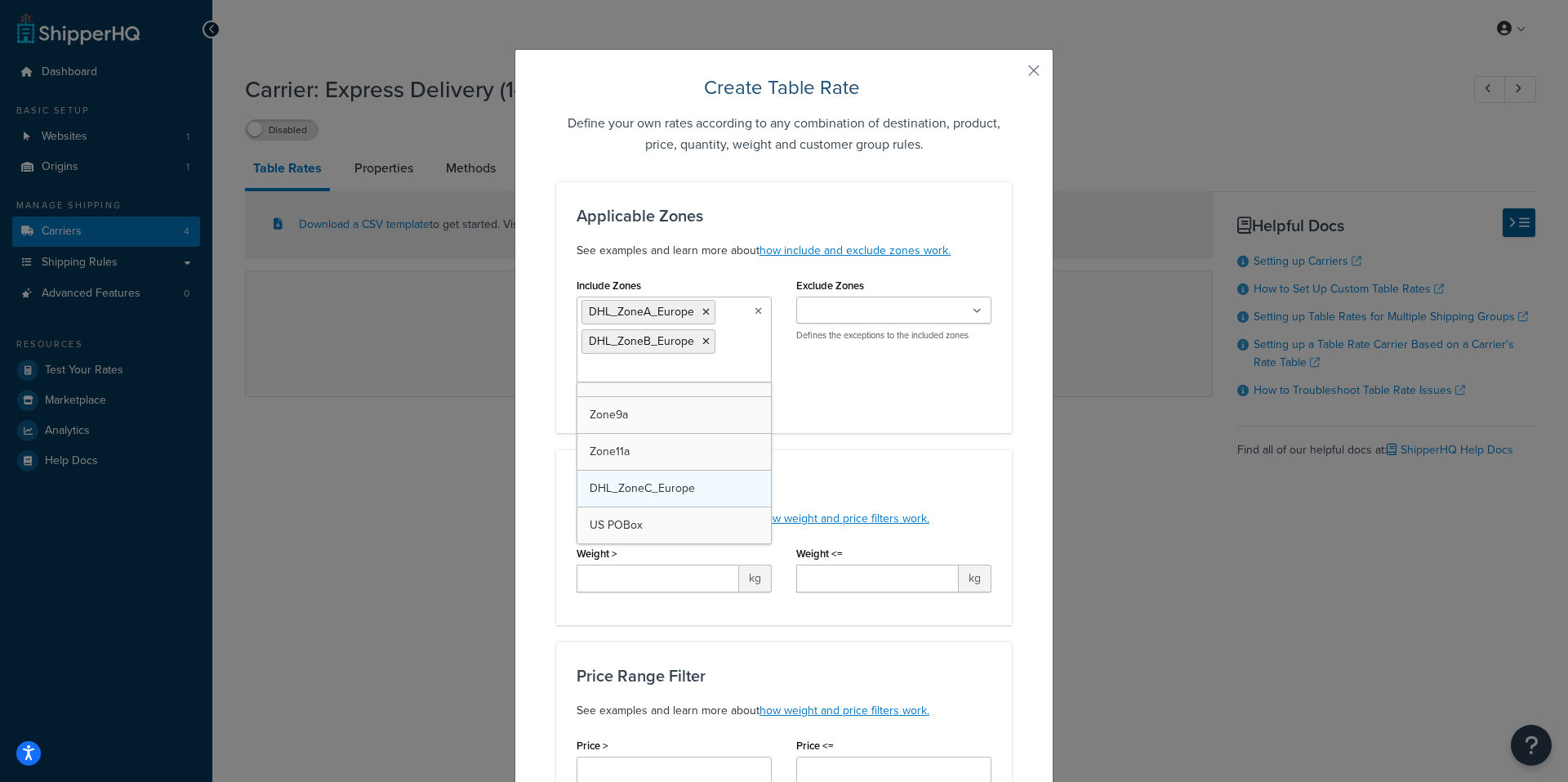
scroll to position [940, 0]
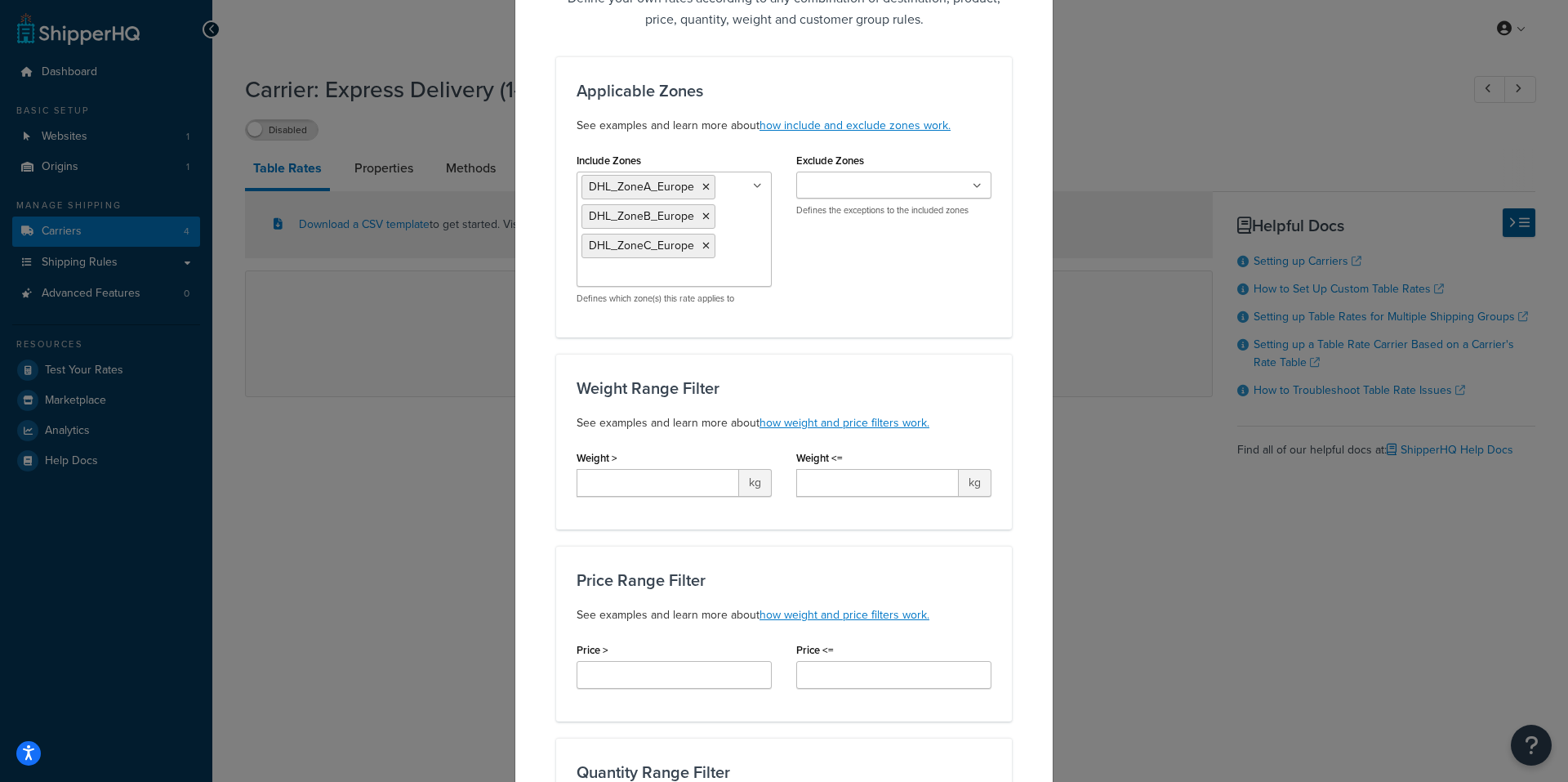
scroll to position [163, 0]
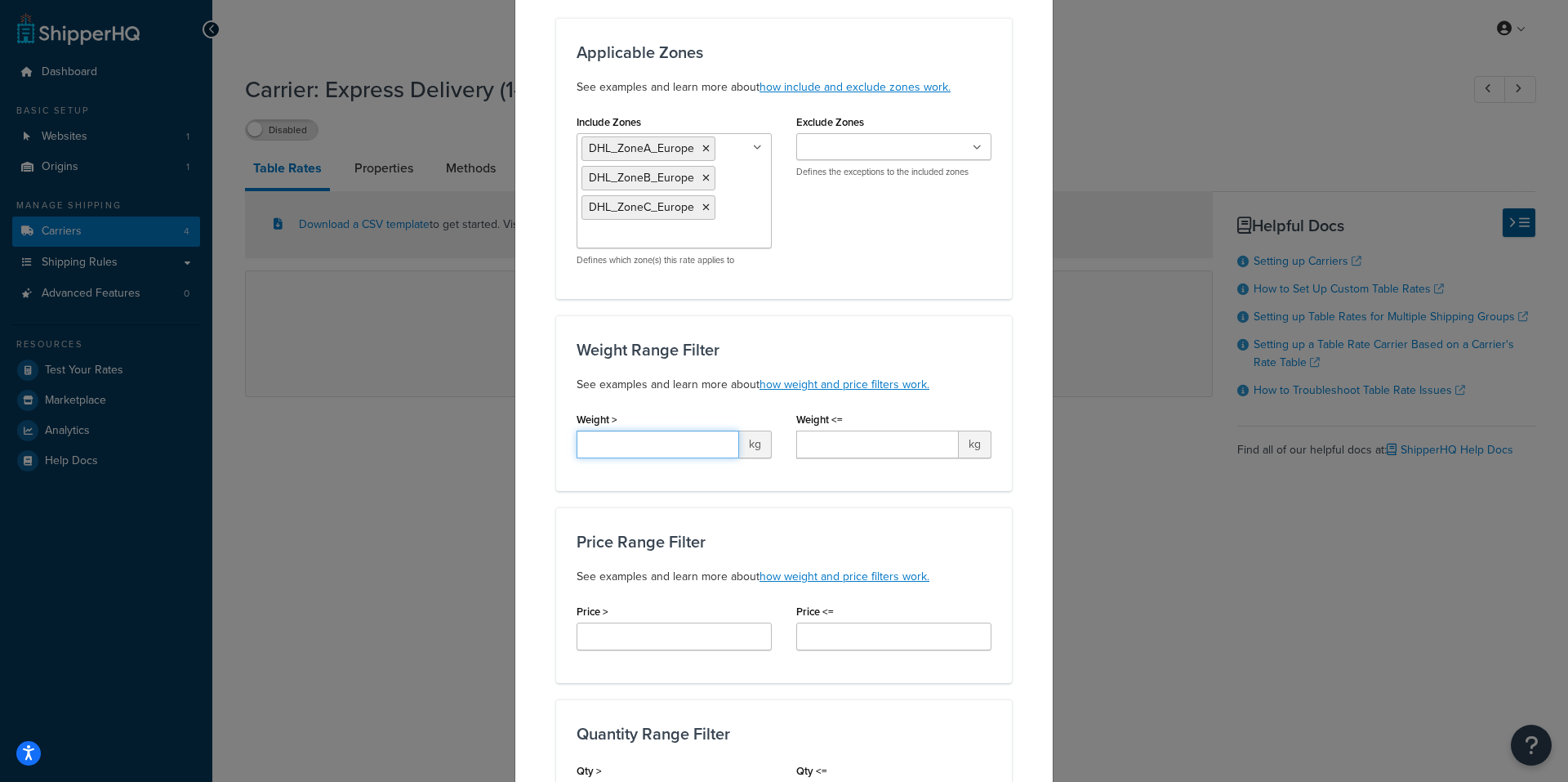
click at [647, 445] on input "Weight >" at bounding box center [658, 444] width 162 height 28
type input "0"
click at [852, 448] on input "Weight <=" at bounding box center [877, 444] width 162 height 28
type input "20.0"
click at [1023, 577] on div "Create Table Rate Define your own rates according to any combination of destina…" at bounding box center [784, 690] width 539 height 1610
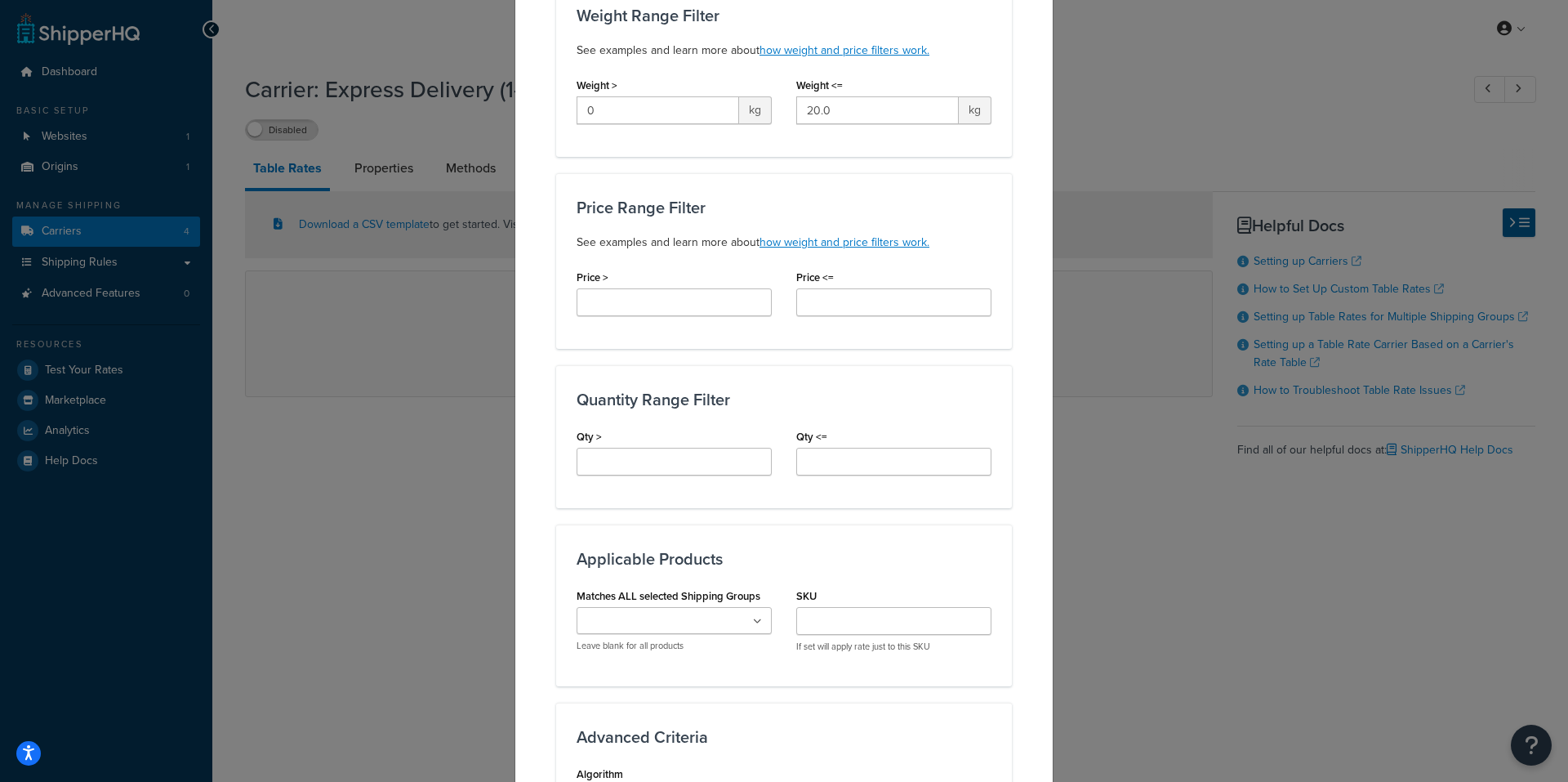
scroll to position [796, 0]
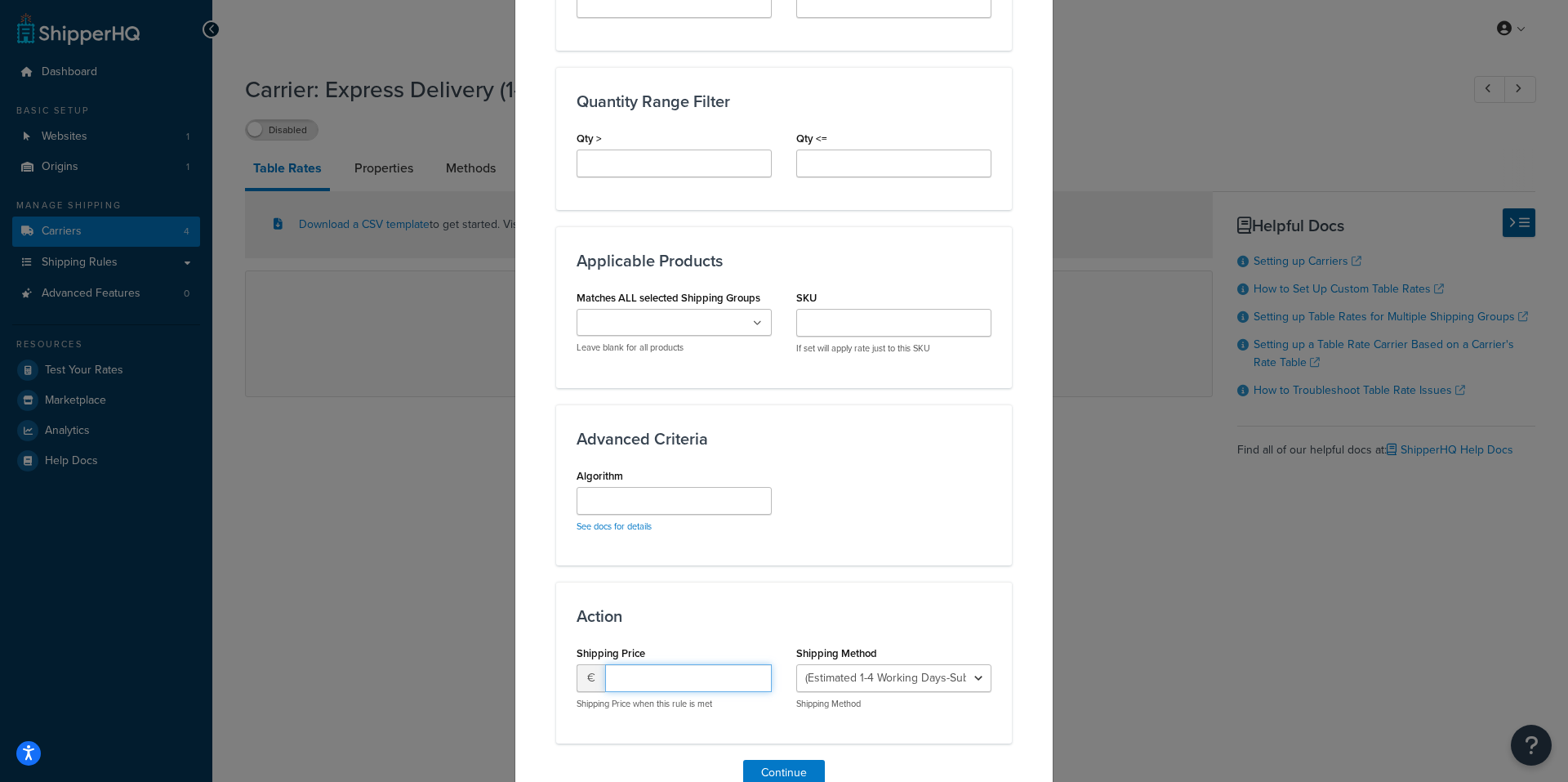
click at [646, 680] on input "number" at bounding box center [689, 678] width 167 height 28
type input "19.95"
click at [944, 761] on div "Continue Close" at bounding box center [784, 794] width 456 height 70
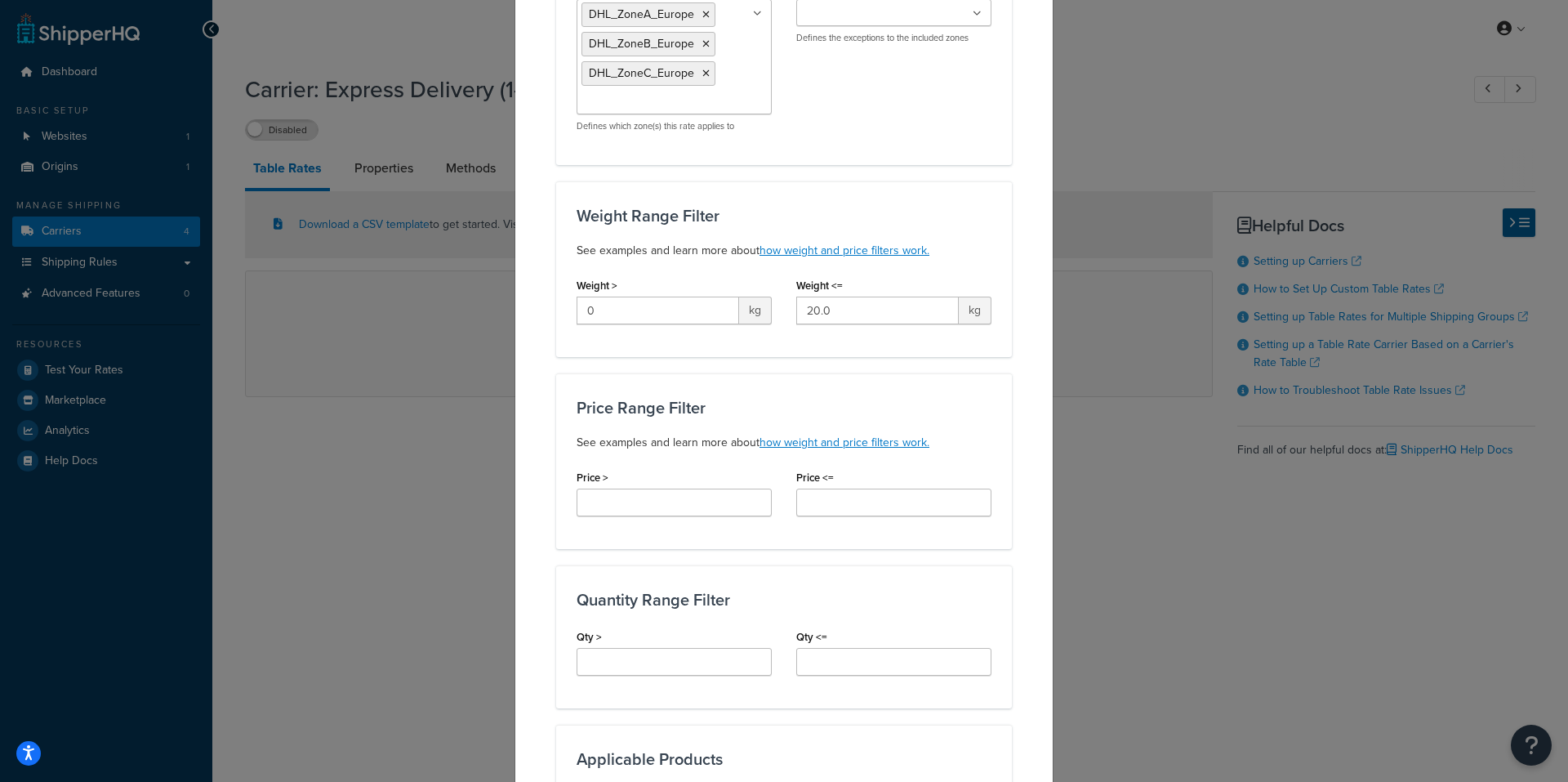
scroll to position [327, 0]
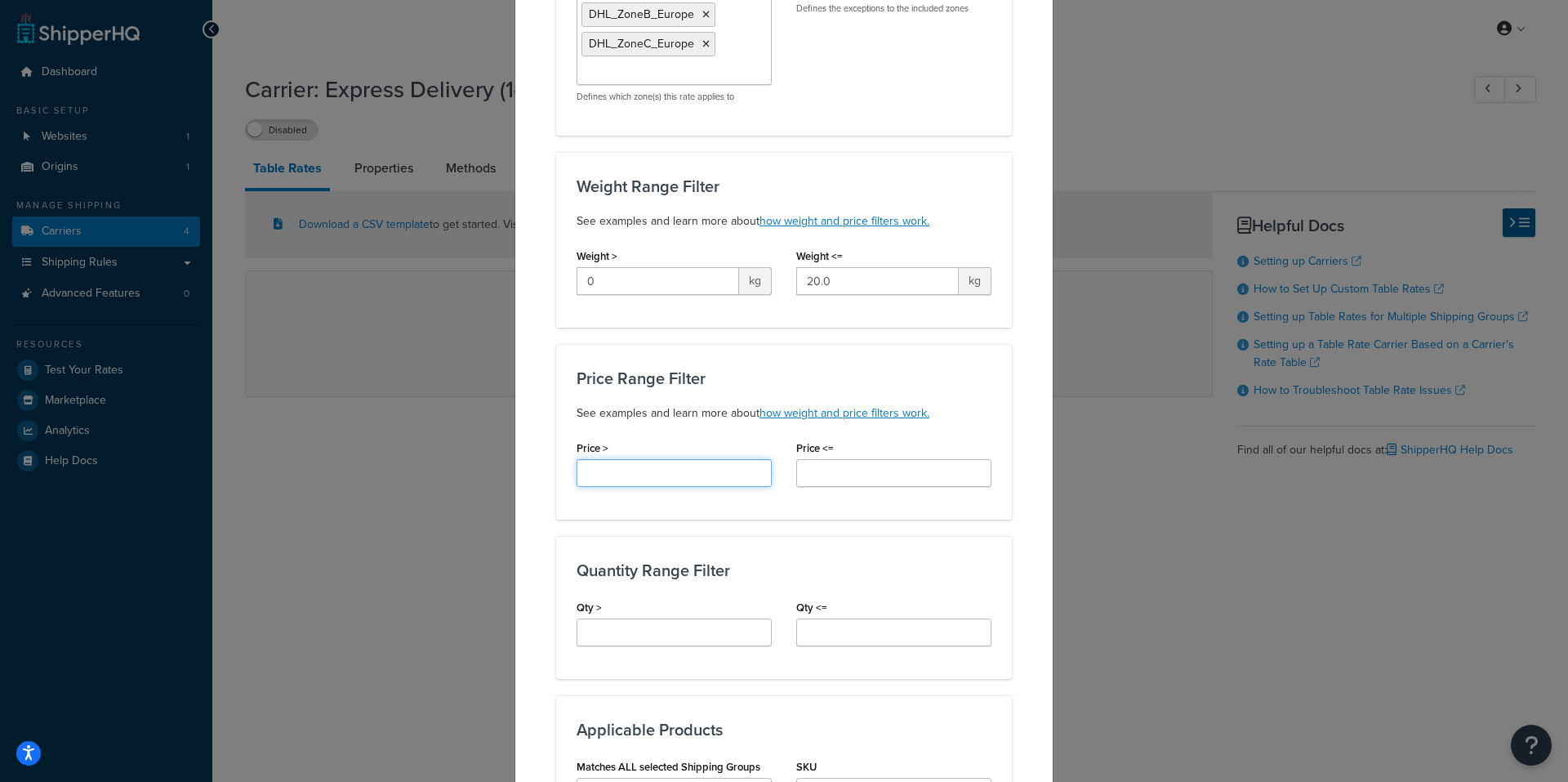
click at [684, 474] on input "Price >" at bounding box center [674, 473] width 195 height 28
type input "0"
click at [857, 476] on input "Price <=" at bounding box center [894, 473] width 195 height 28
click at [1020, 568] on div "Create Table Rate Define your own rates according to any combination of destina…" at bounding box center [784, 527] width 539 height 1610
drag, startPoint x: 858, startPoint y: 471, endPoint x: 777, endPoint y: 463, distance: 81.4
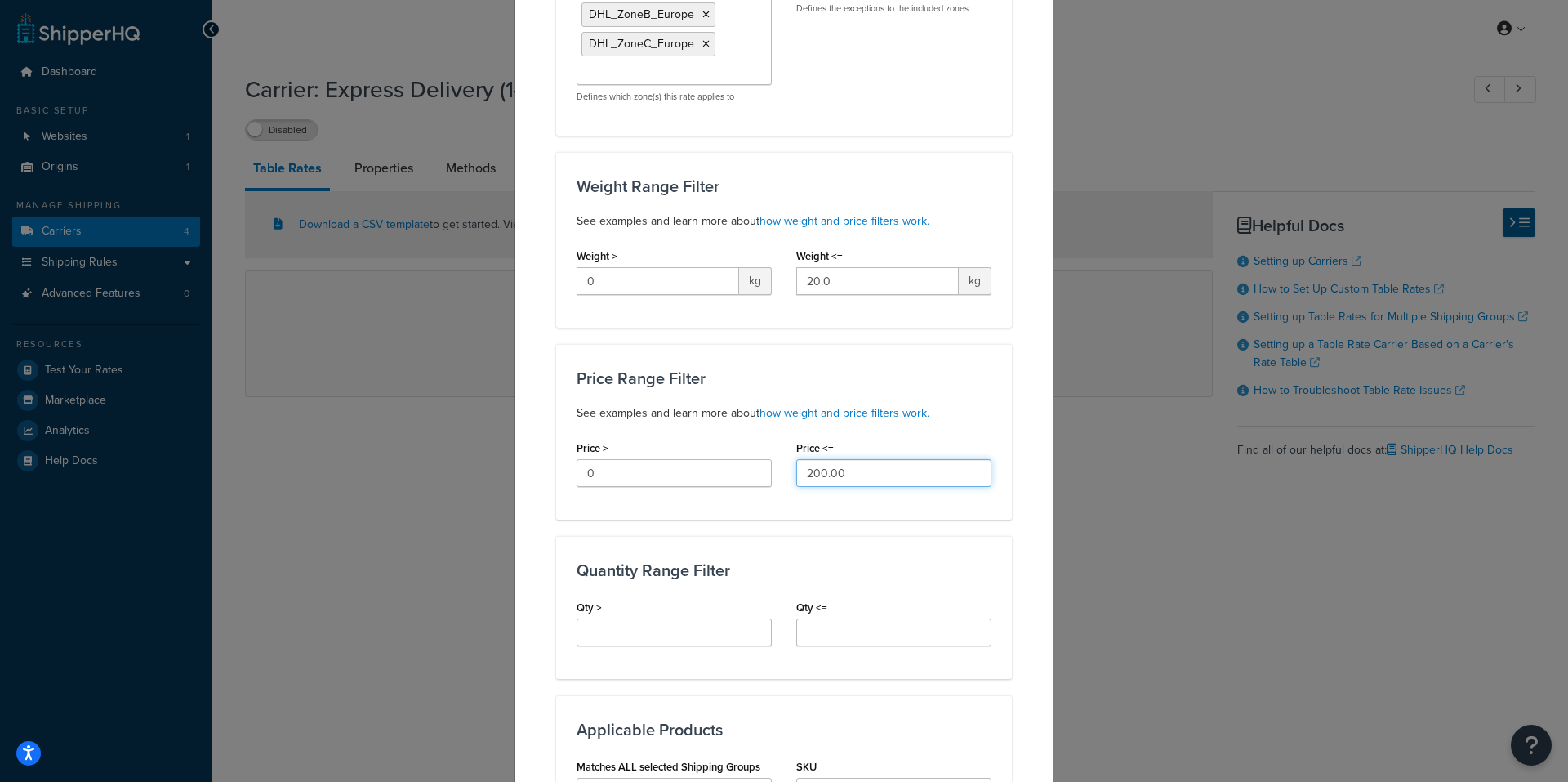
click at [777, 463] on div "Price > 0 Price <= 200.00" at bounding box center [784, 468] width 439 height 62
type input "199.99"
click at [1035, 589] on div "Create Table Rate Define your own rates according to any combination of destina…" at bounding box center [784, 527] width 539 height 1610
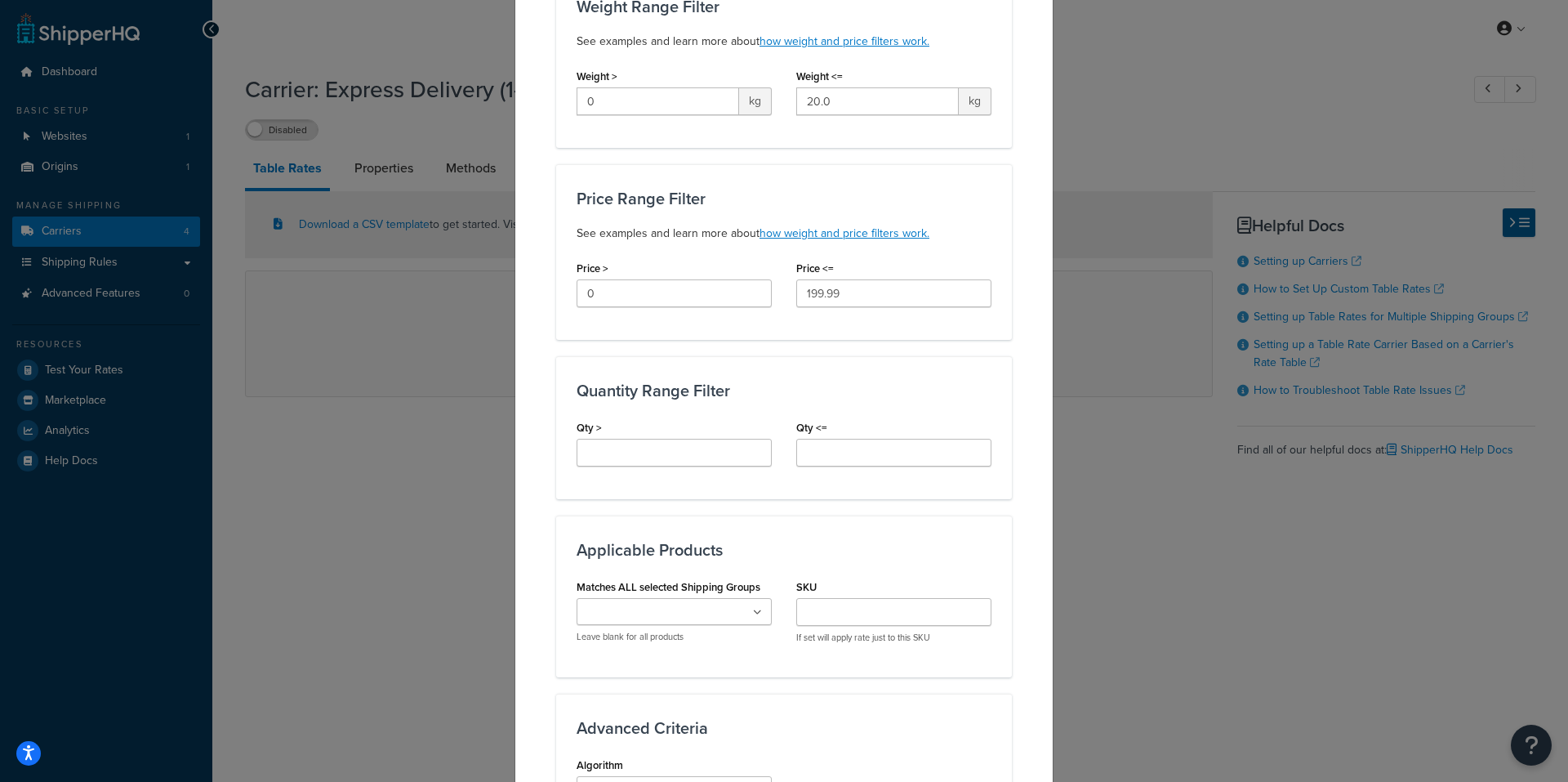
scroll to position [654, 0]
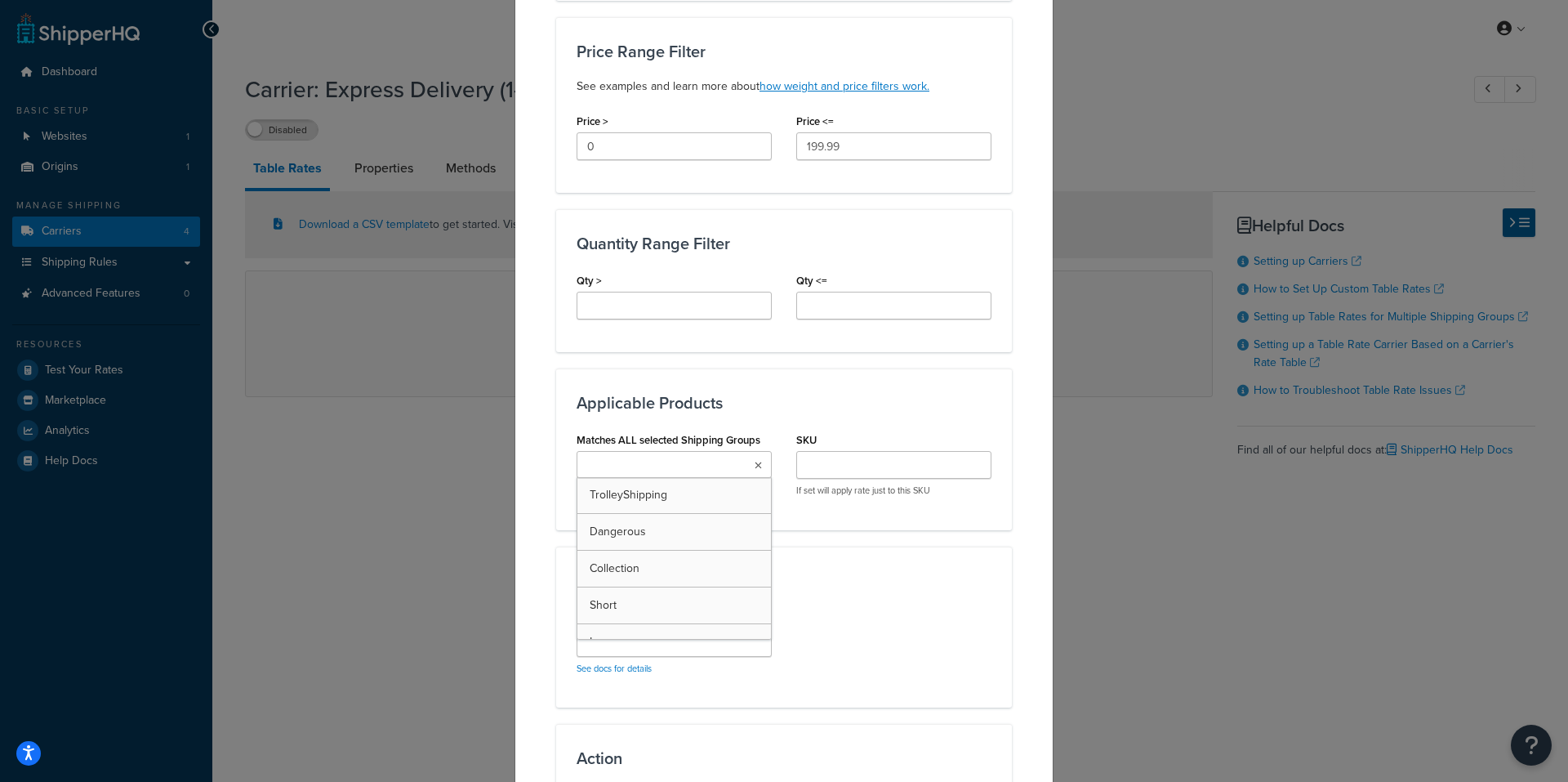
click at [755, 463] on icon at bounding box center [758, 465] width 7 height 10
click at [843, 524] on div "Matches ALL selected Shipping Groups Short TrolleyShipping Dangerous Collection…" at bounding box center [784, 483] width 439 height 109
click at [850, 525] on div "Matches ALL selected Shipping Groups Short TrolleyShipping Dangerous Collection…" at bounding box center [784, 483] width 439 height 109
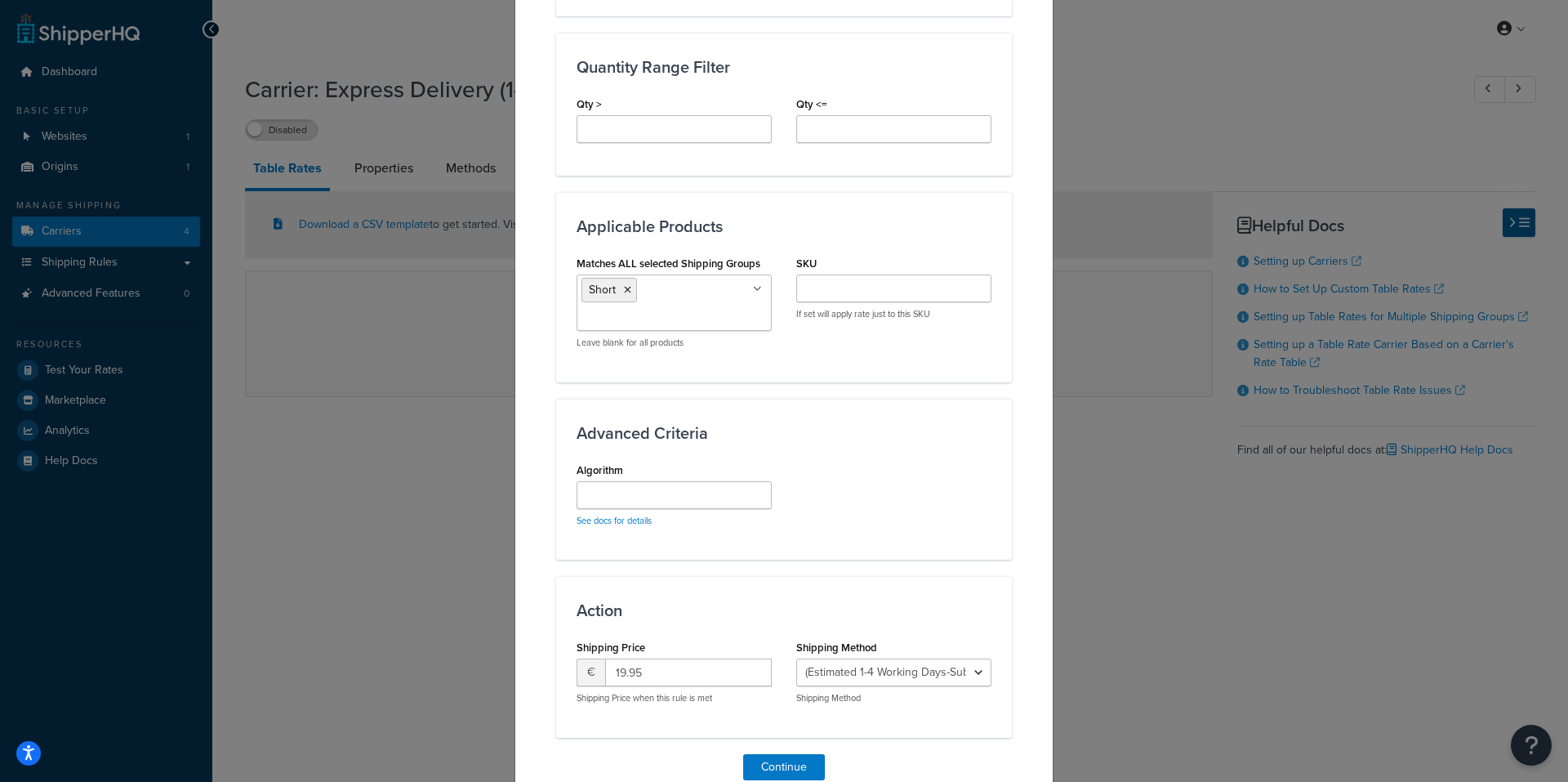
scroll to position [906, 0]
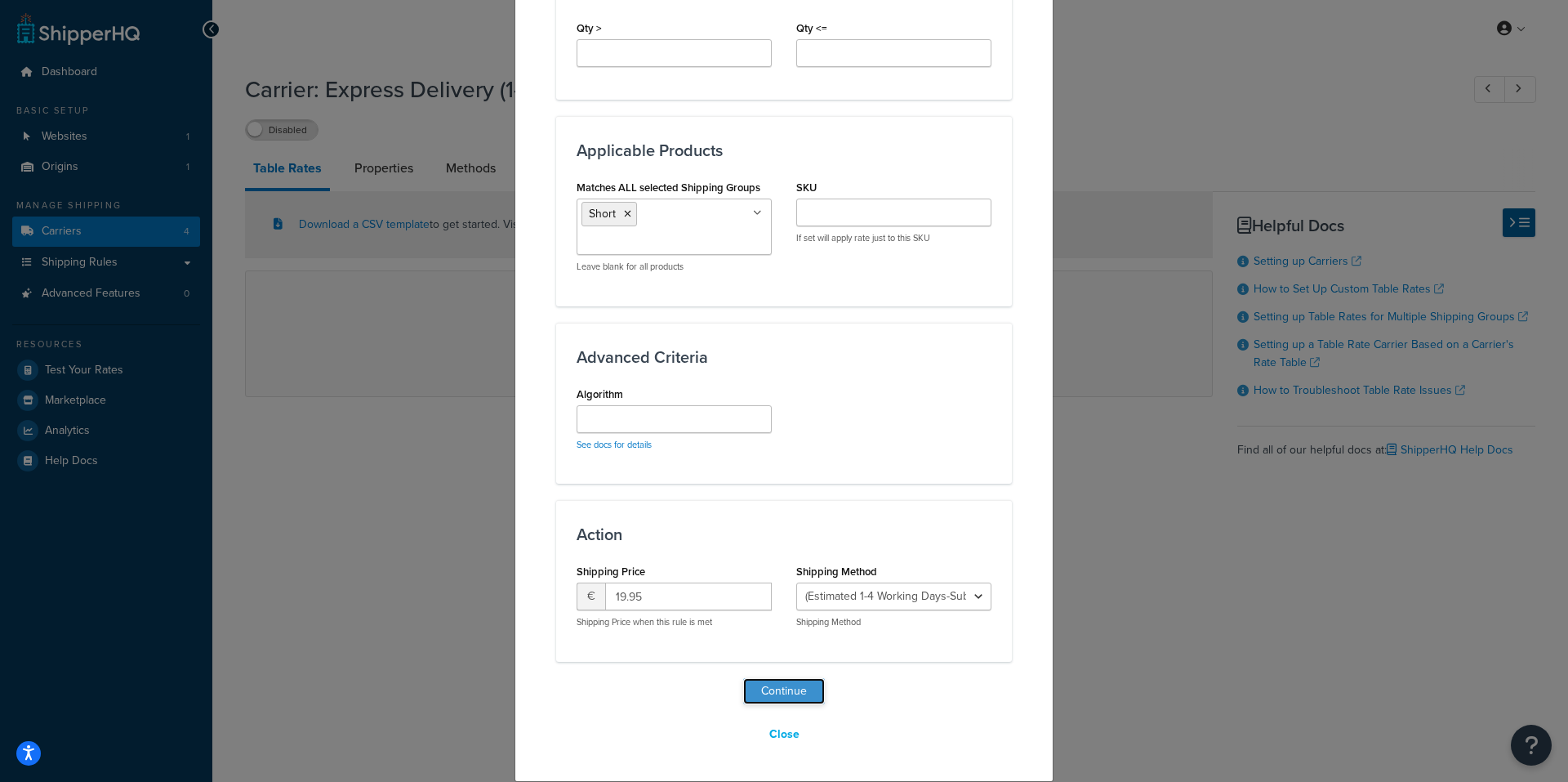
click at [799, 697] on button "Continue" at bounding box center [784, 691] width 82 height 26
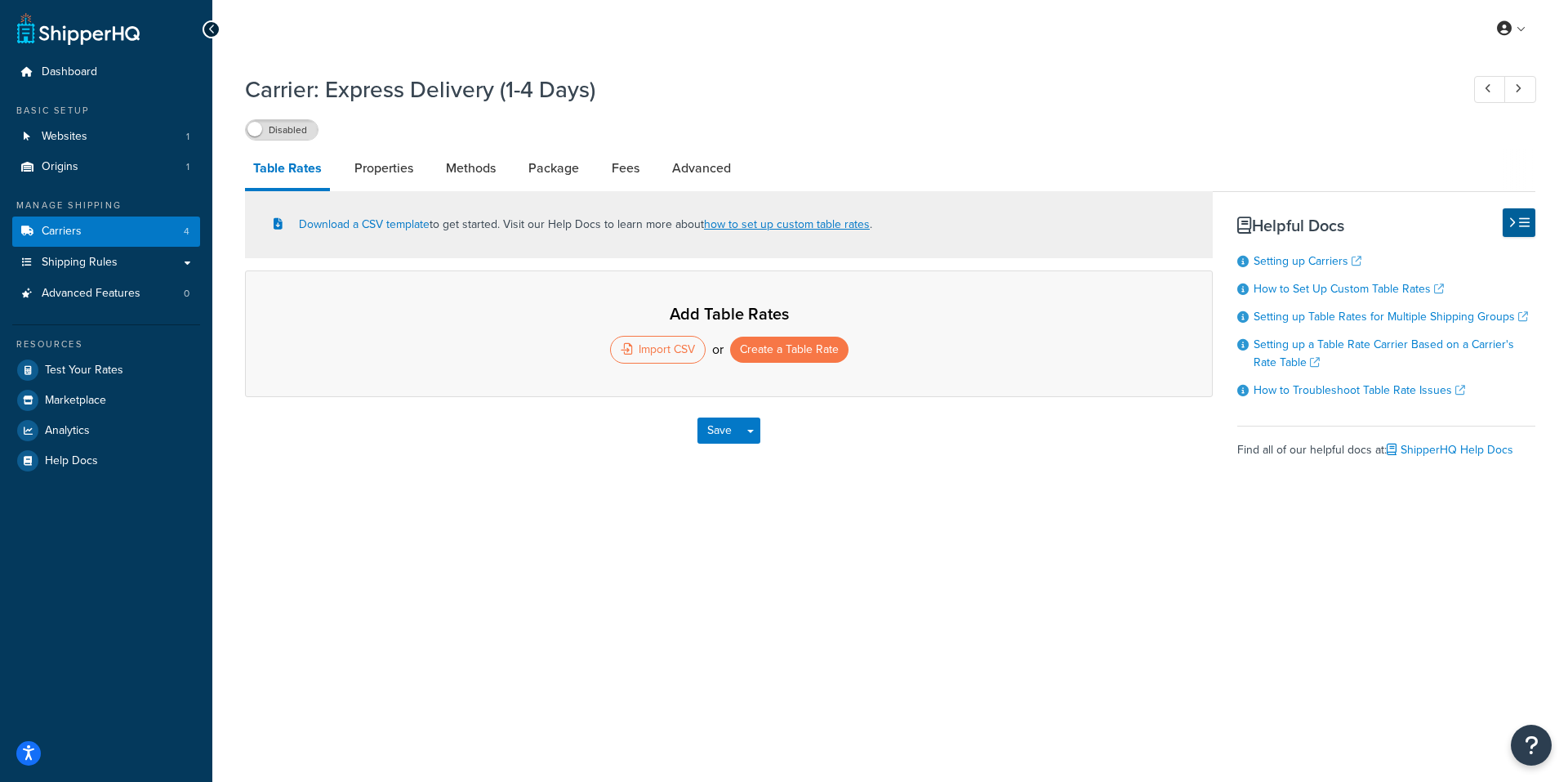
select select "25"
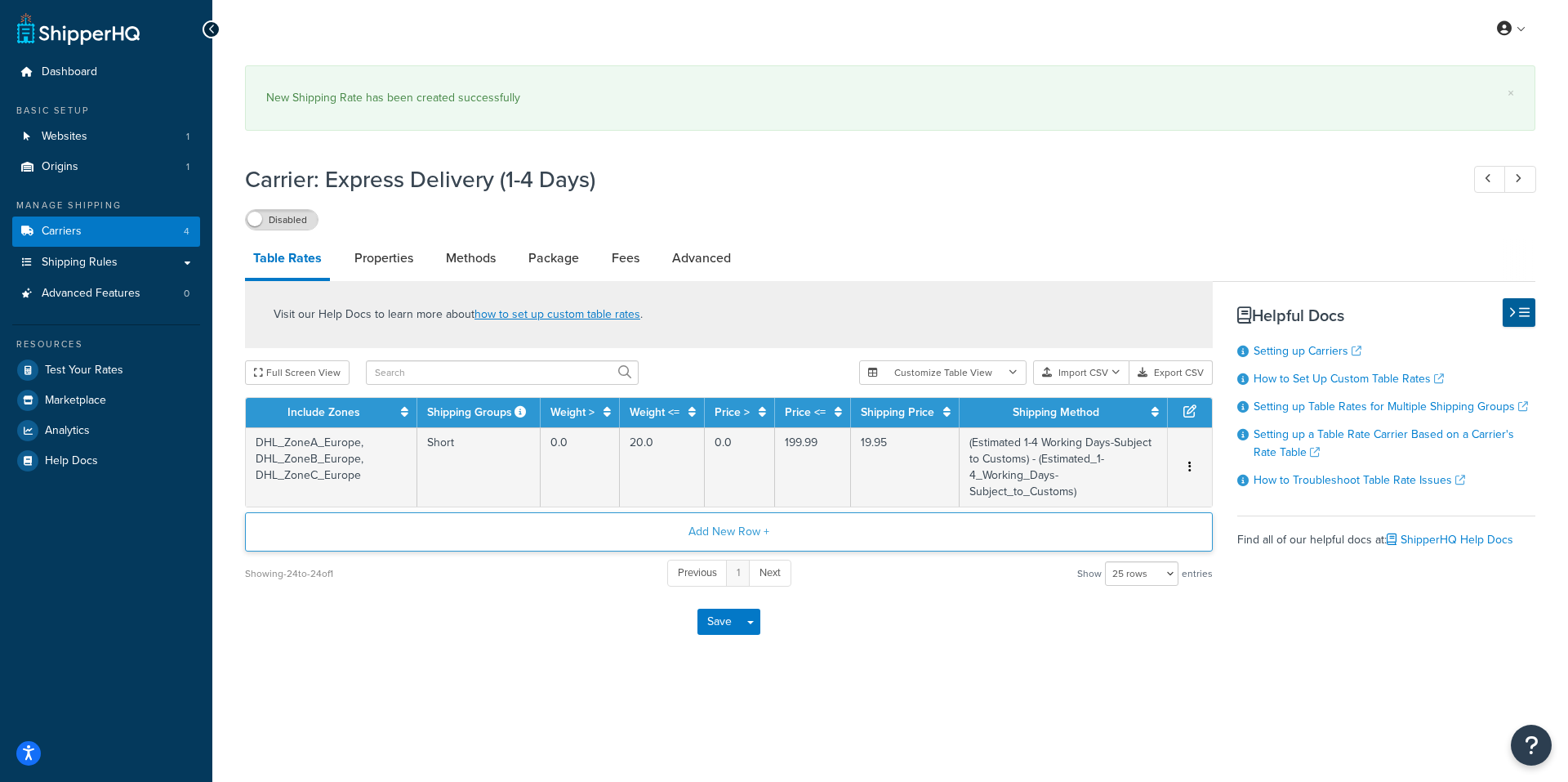
click at [728, 535] on button "Add New Row +" at bounding box center [729, 531] width 968 height 39
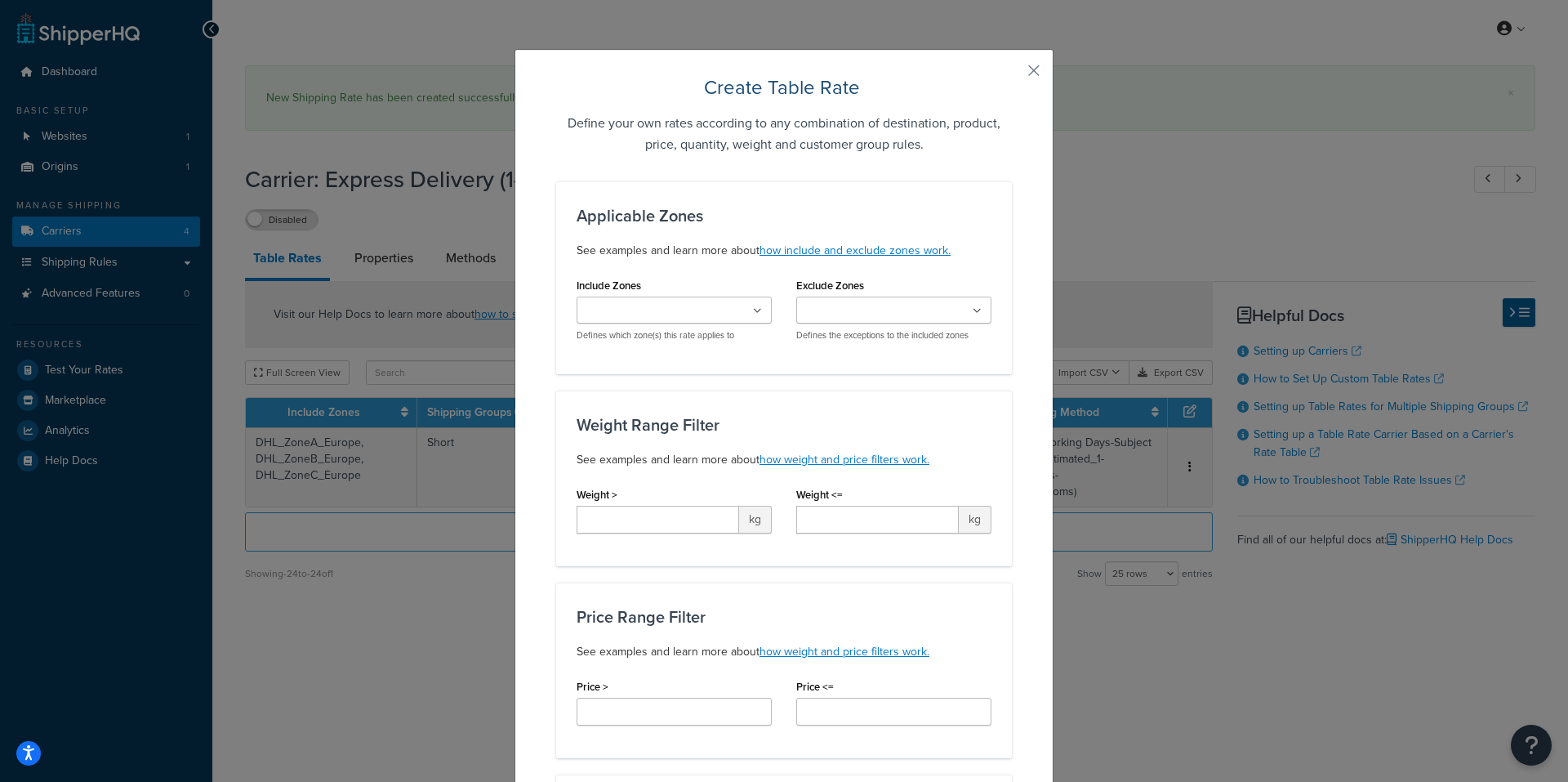
click at [758, 307] on ul at bounding box center [674, 310] width 195 height 27
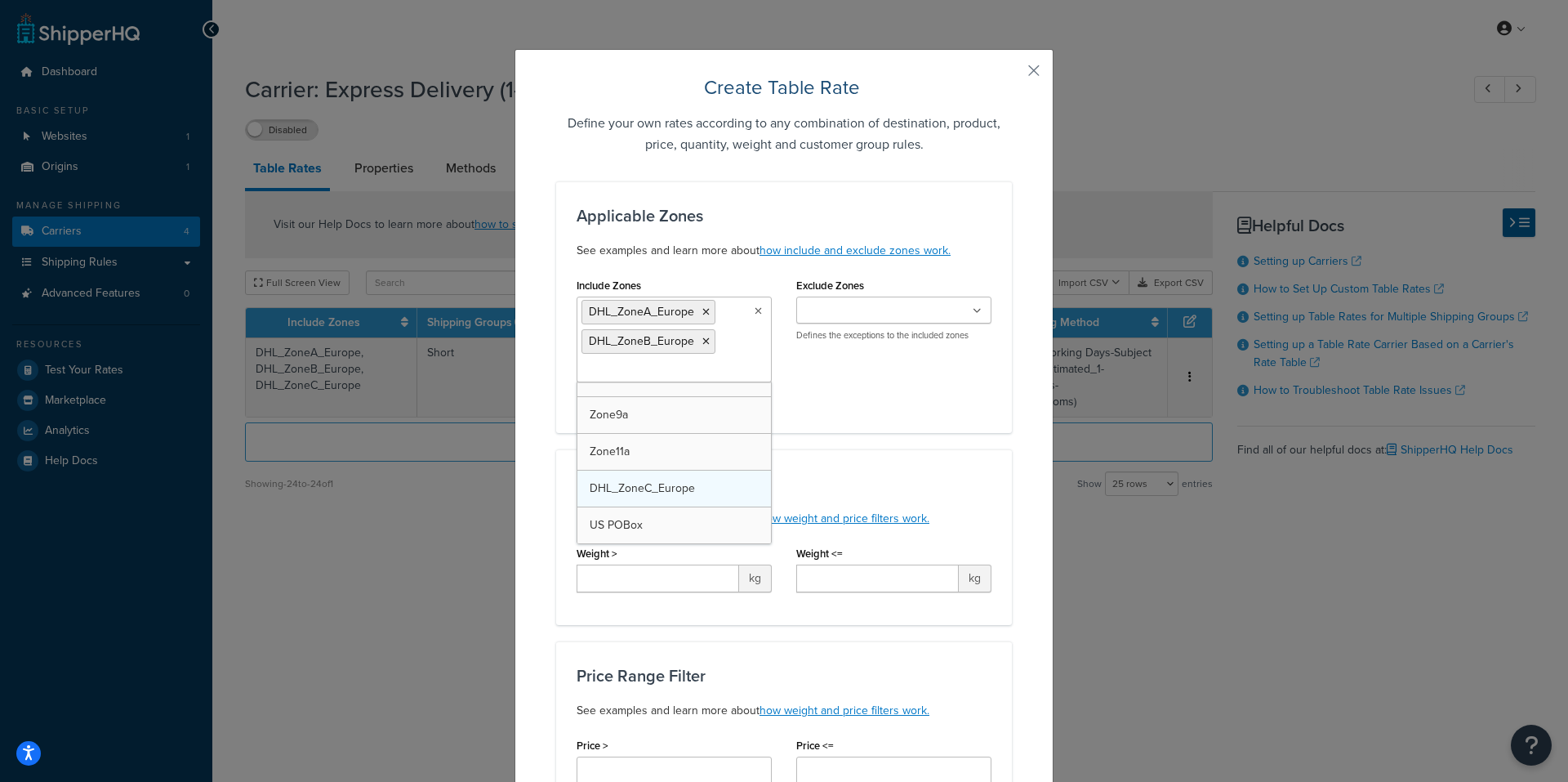
scroll to position [940, 0]
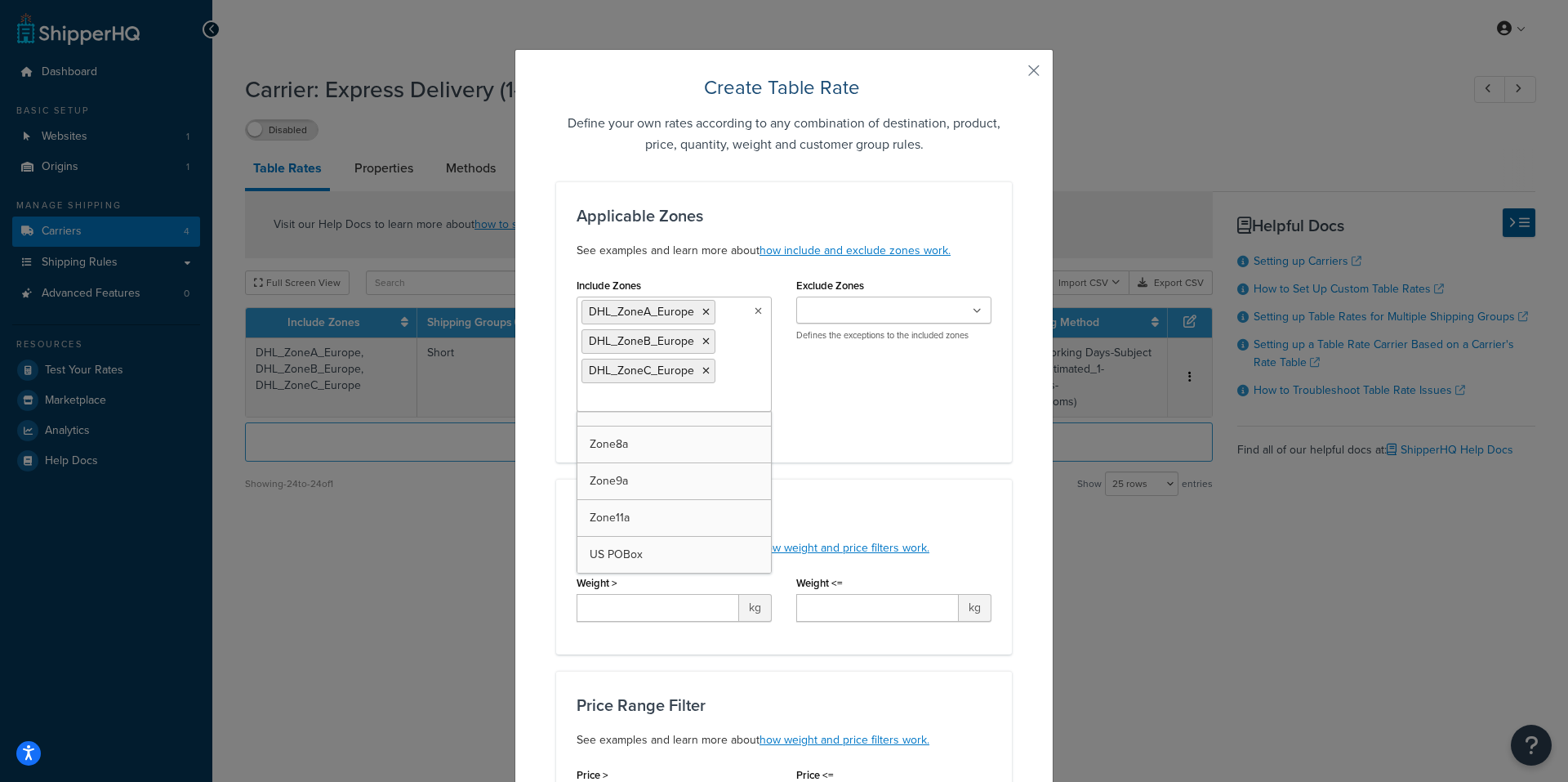
click at [956, 503] on div "Weight Range Filter See examples and learn more about how weight and price filt…" at bounding box center [784, 567] width 456 height 175
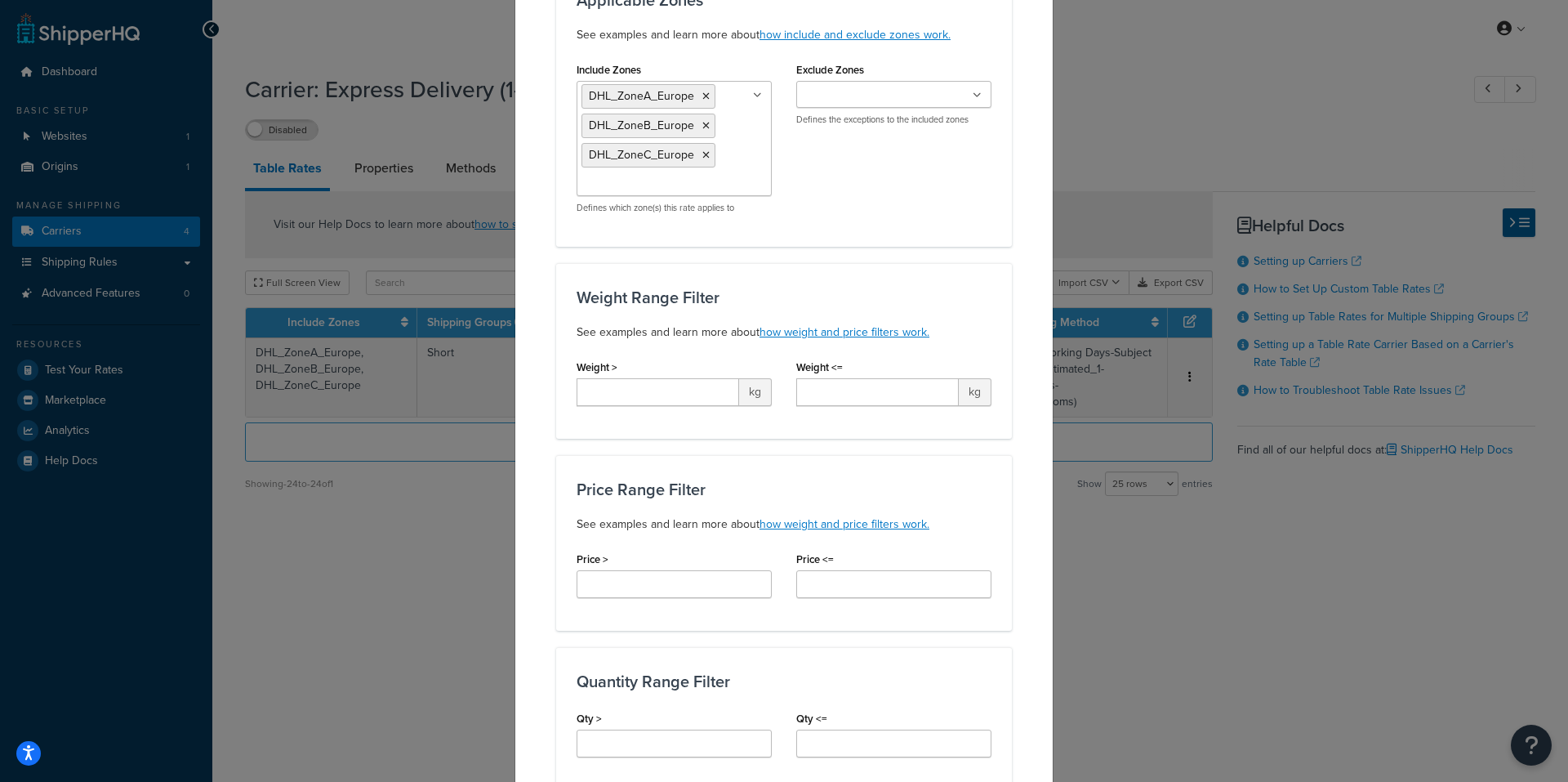
scroll to position [245, 0]
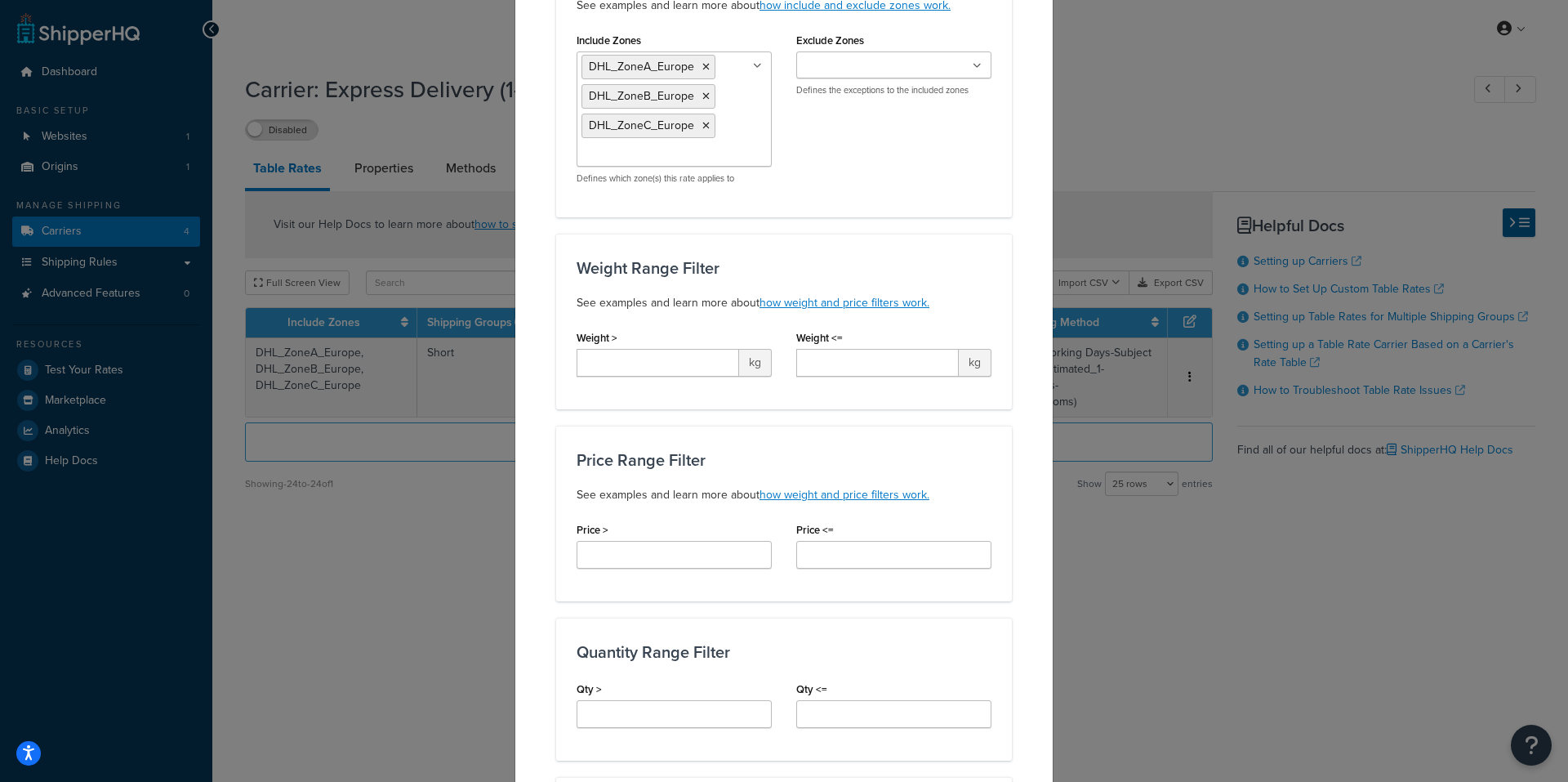
click at [753, 367] on span "kg" at bounding box center [756, 363] width 33 height 28
click at [745, 367] on span "kg" at bounding box center [756, 363] width 33 height 28
click at [683, 362] on input "Weight >" at bounding box center [658, 363] width 162 height 28
type input "0"
click at [832, 361] on input "Weight <=" at bounding box center [877, 363] width 162 height 28
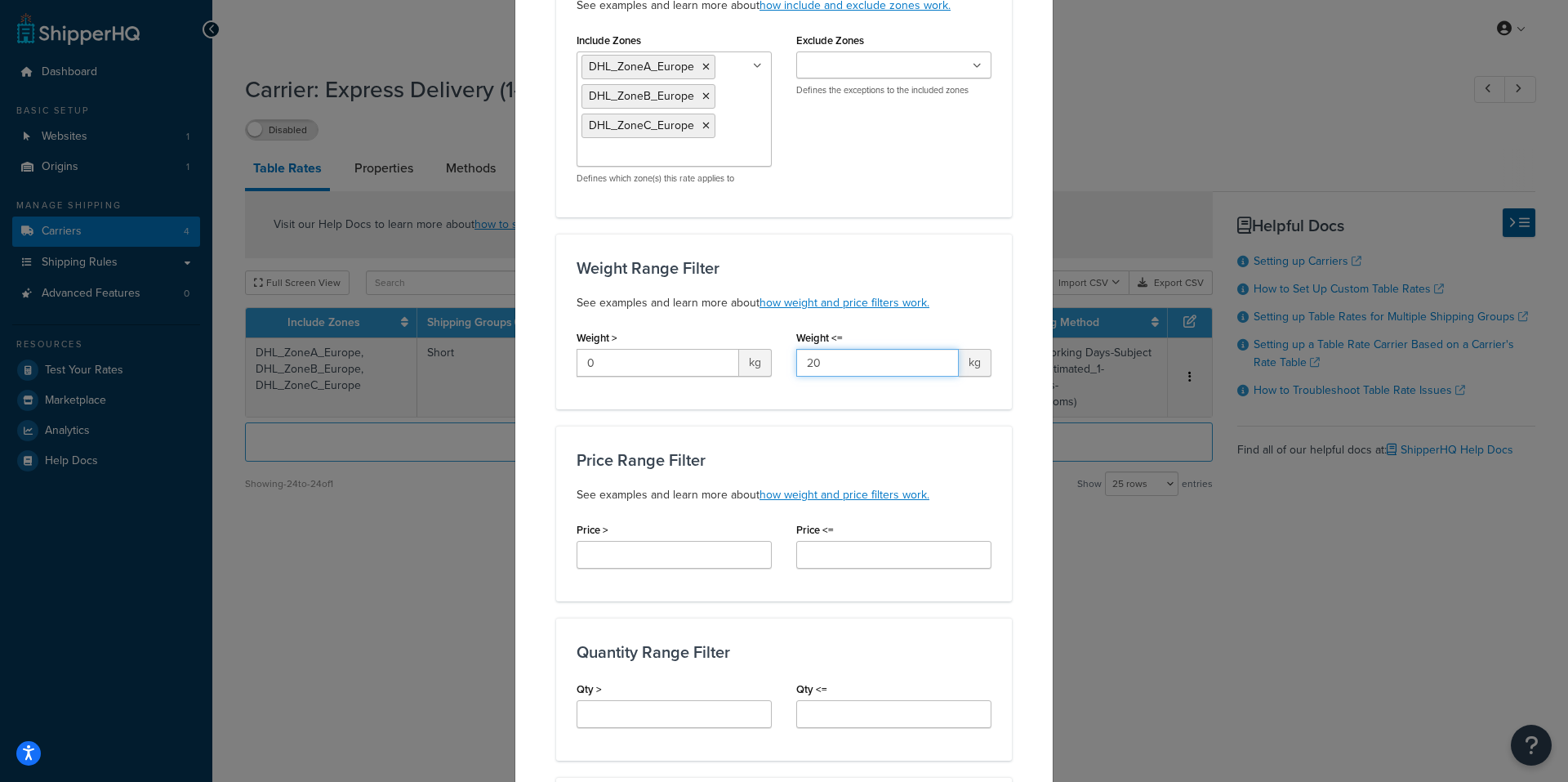
type input "20.0"
click at [607, 555] on input "Price >" at bounding box center [674, 555] width 195 height 28
type input "200.00"
click at [856, 559] on input "Price <=" at bounding box center [894, 555] width 195 height 28
type input "*"
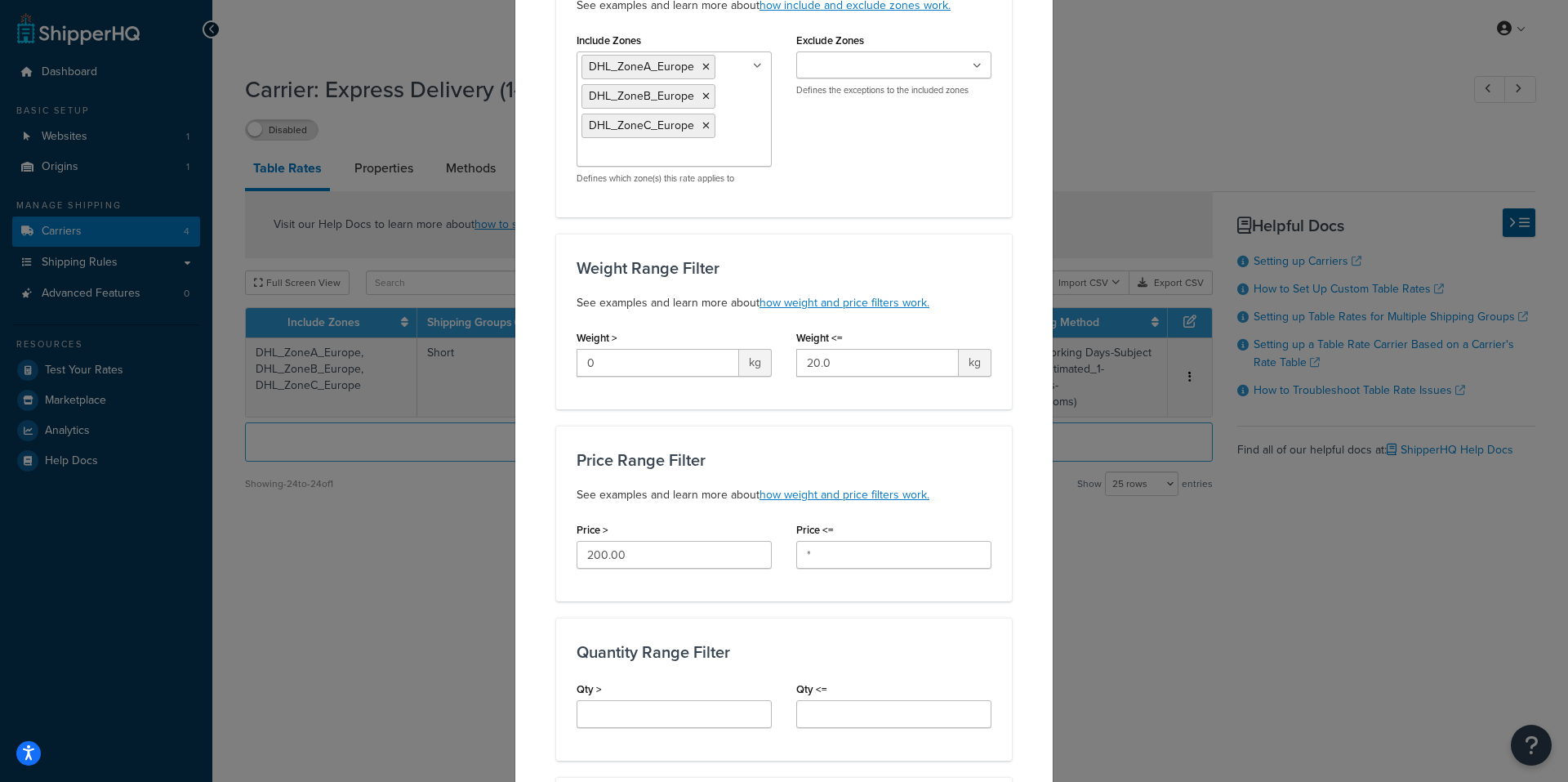
click at [1024, 645] on div "Create Table Rate Define your own rates according to any combination of destina…" at bounding box center [784, 608] width 539 height 1610
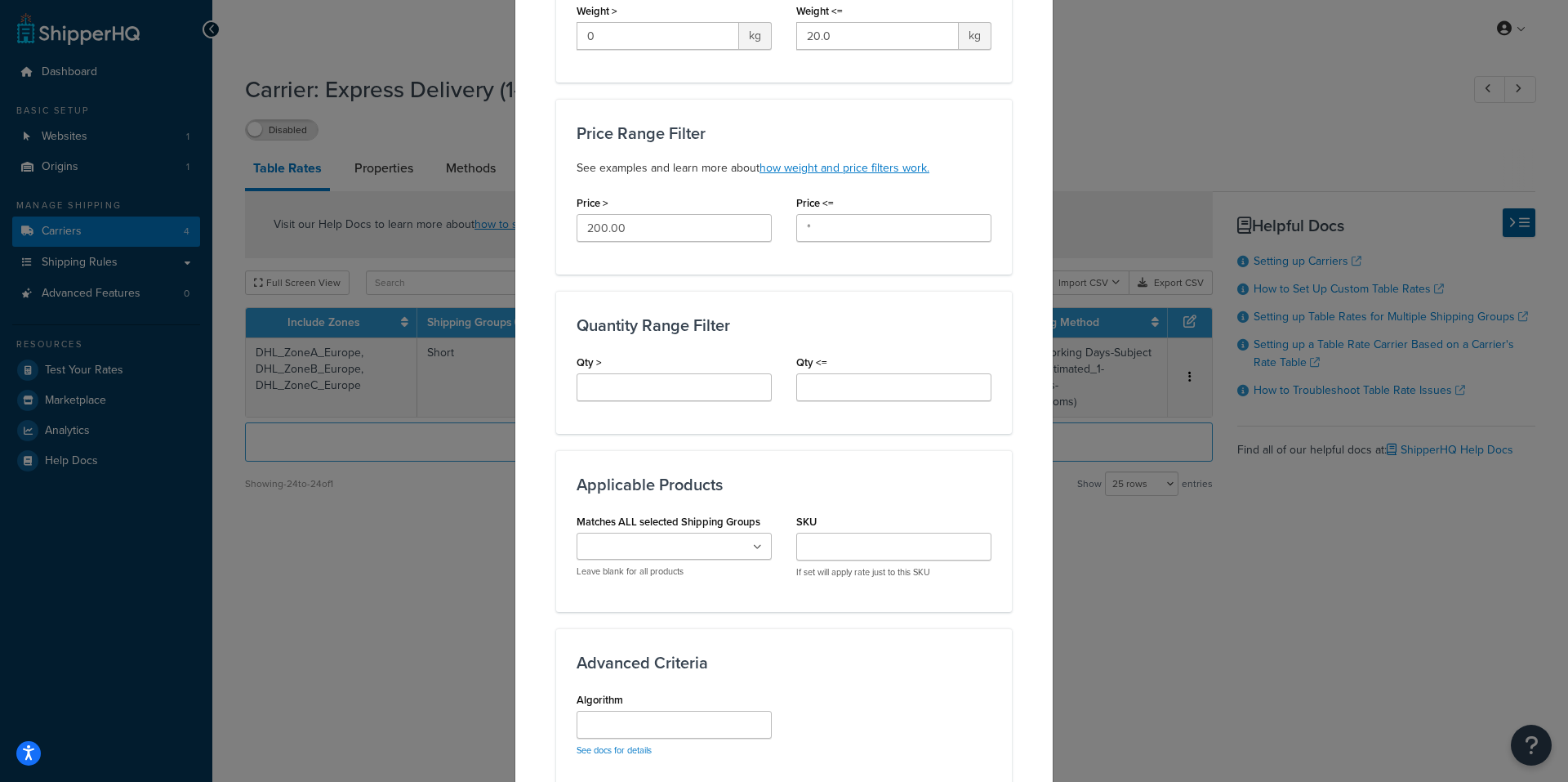
scroll to position [654, 0]
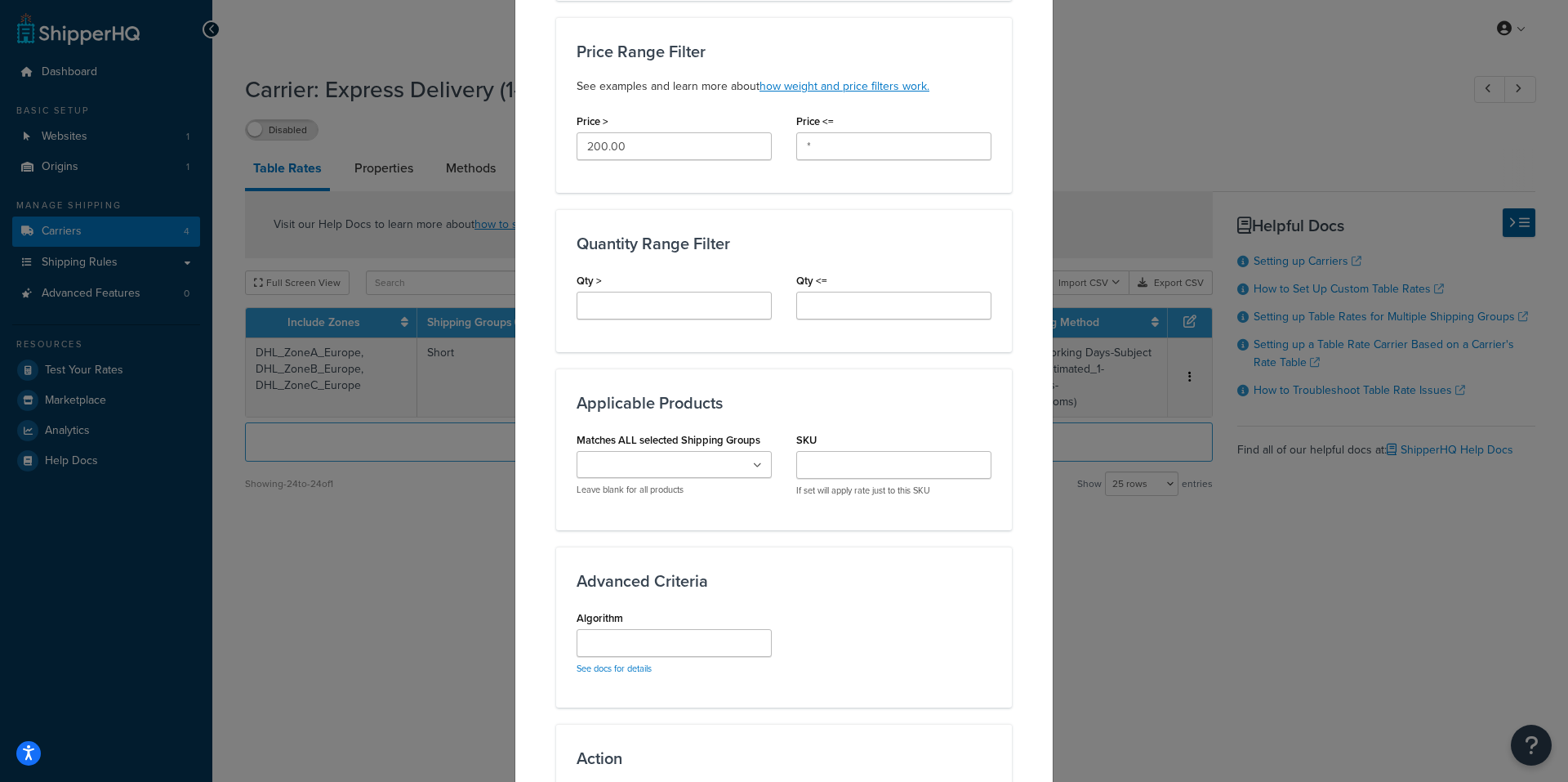
click at [753, 464] on icon at bounding box center [758, 465] width 9 height 10
